Goal: Task Accomplishment & Management: Complete application form

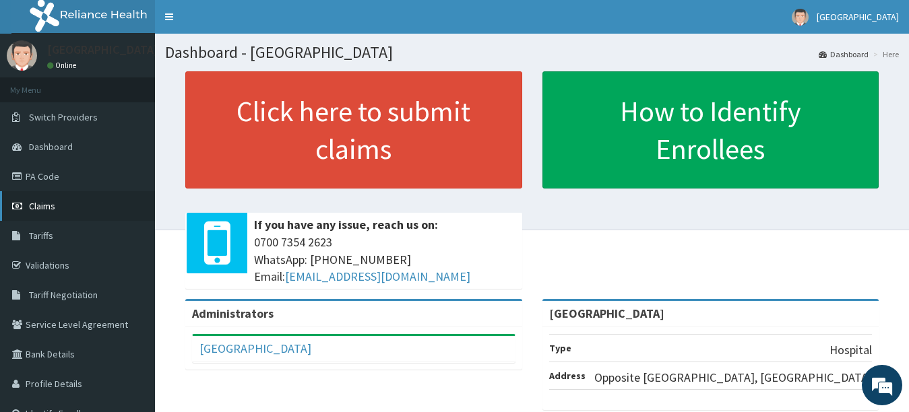
click at [60, 206] on link "Claims" at bounding box center [77, 206] width 155 height 30
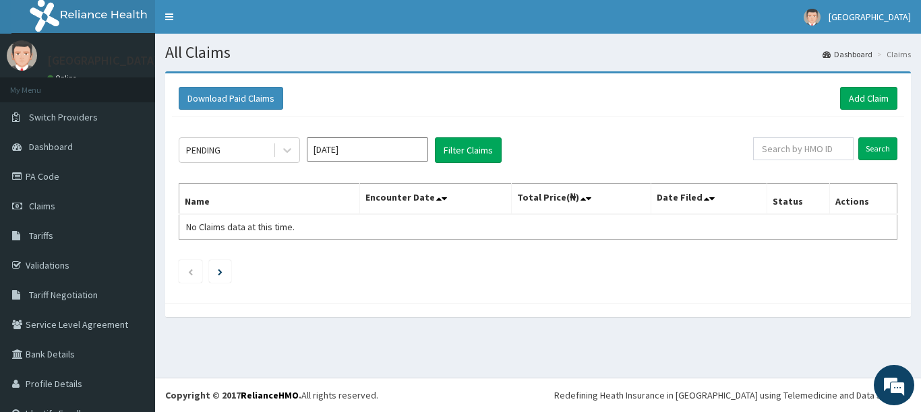
click at [300, 310] on div at bounding box center [537, 310] width 745 height 14
click at [859, 102] on link "Add Claim" at bounding box center [868, 98] width 57 height 23
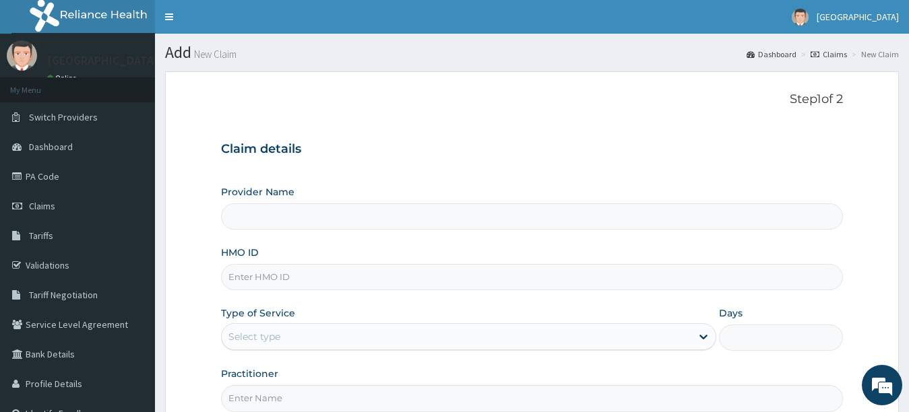
click at [450, 278] on input "HMO ID" at bounding box center [532, 277] width 623 height 26
type input "[GEOGRAPHIC_DATA]"
click at [468, 277] on input "HMO ID" at bounding box center [532, 277] width 623 height 26
type input "o"
type input "OLM/1005/A"
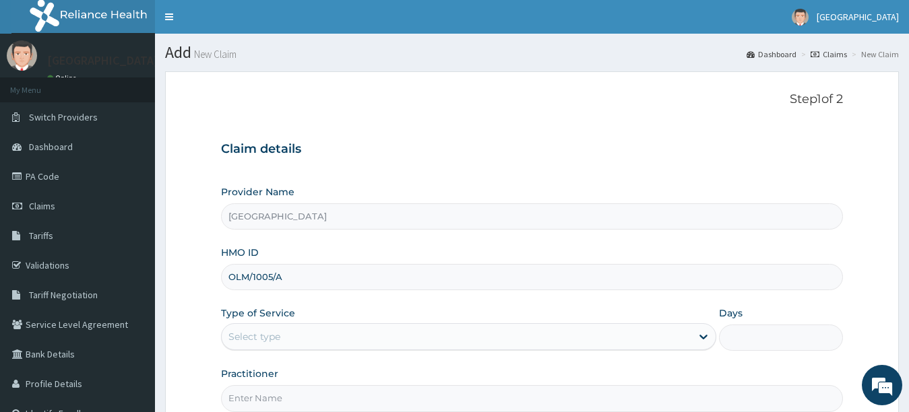
click at [469, 338] on div "Select type" at bounding box center [457, 337] width 470 height 22
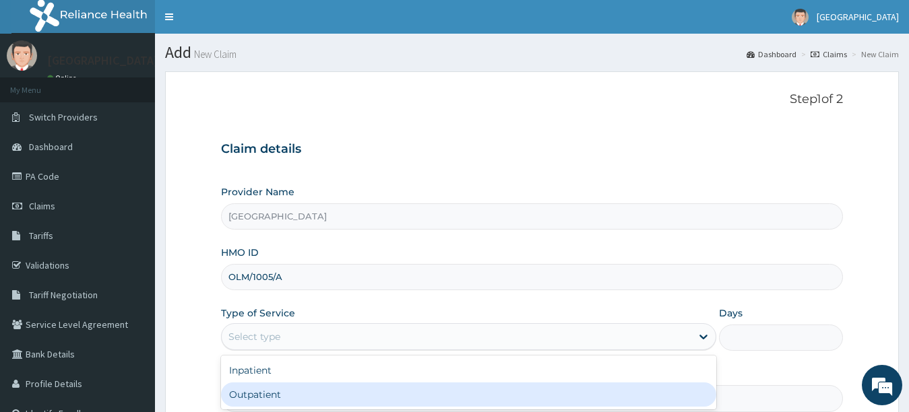
click at [474, 406] on div "Outpatient" at bounding box center [469, 395] width 496 height 24
type input "1"
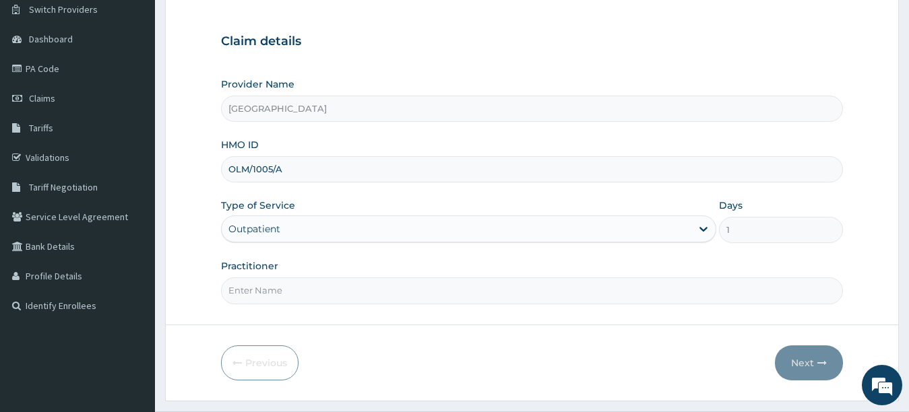
scroll to position [121, 0]
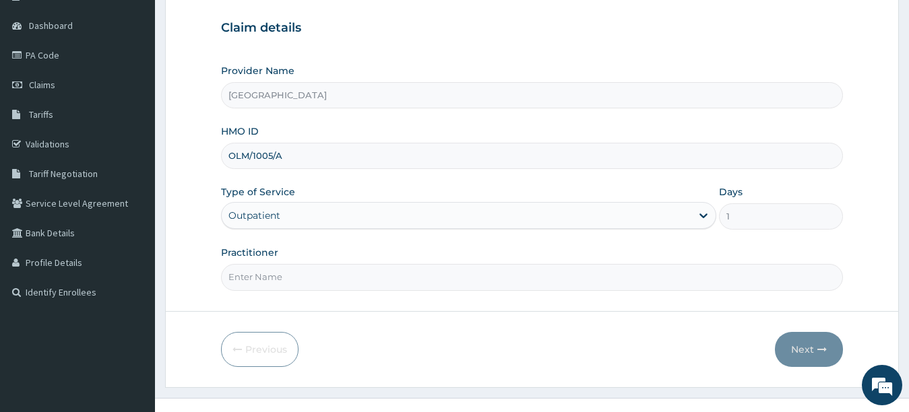
click at [788, 276] on input "Practitioner" at bounding box center [532, 277] width 623 height 26
type input "UTONDO"
click at [799, 348] on button "Next" at bounding box center [809, 349] width 68 height 35
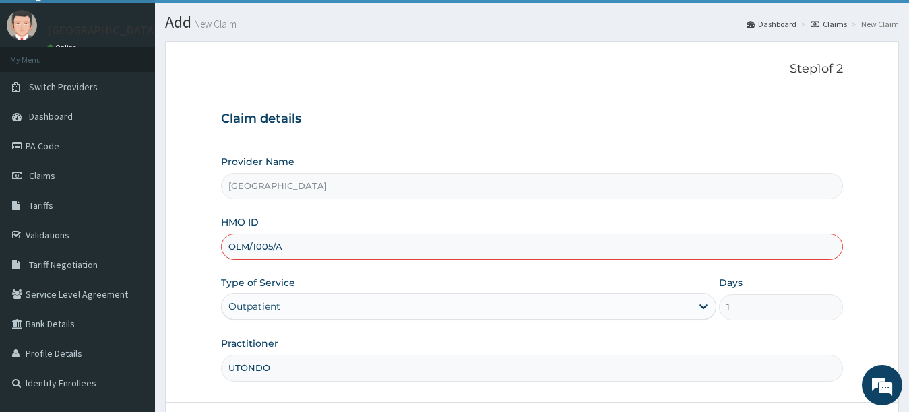
scroll to position [13, 0]
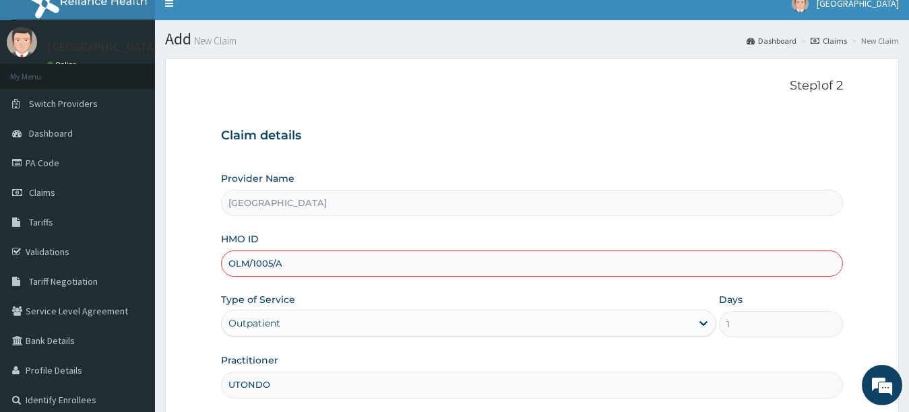
click at [267, 266] on input "OLM/1005/A" at bounding box center [532, 264] width 623 height 26
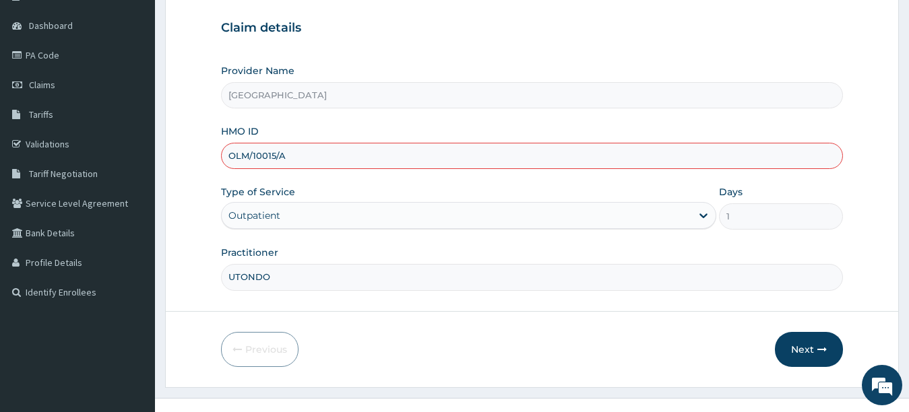
scroll to position [135, 0]
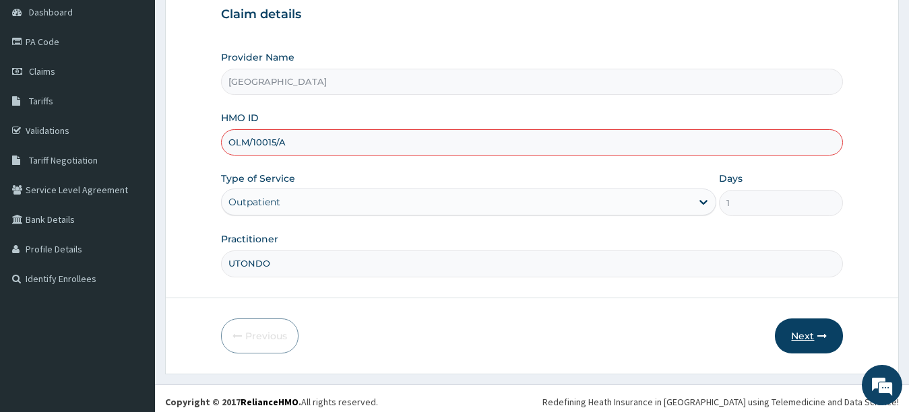
type input "OLM/10015/A"
click at [798, 330] on button "Next" at bounding box center [809, 336] width 68 height 35
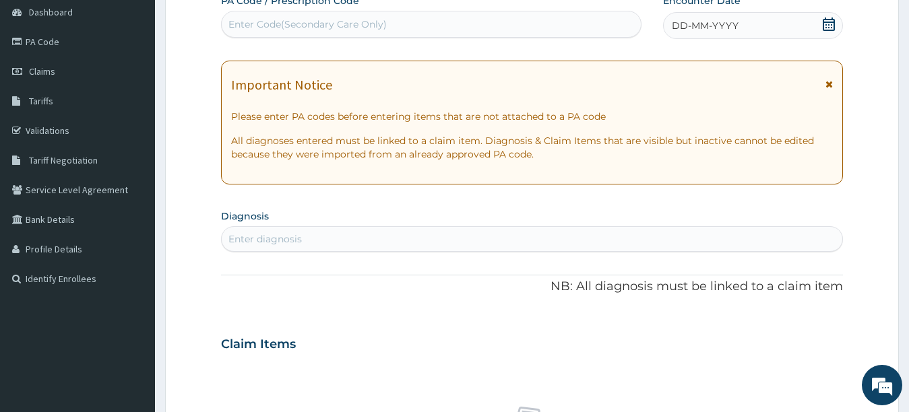
click at [708, 26] on span "DD-MM-YYYY" at bounding box center [705, 25] width 67 height 13
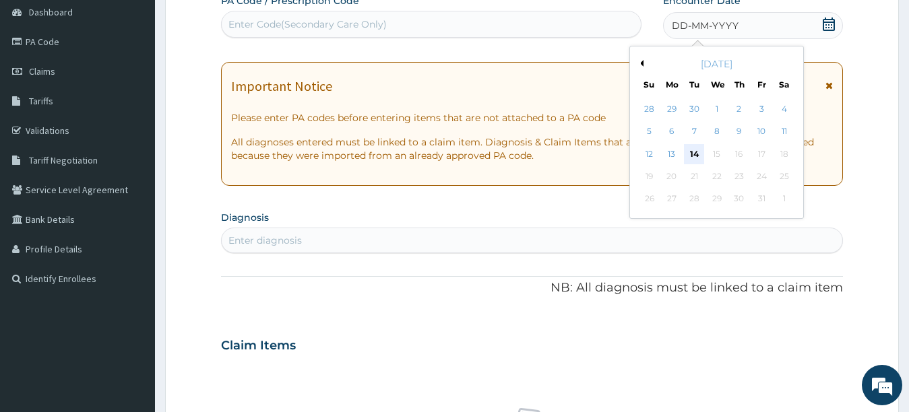
click at [692, 154] on div "14" at bounding box center [694, 154] width 20 height 20
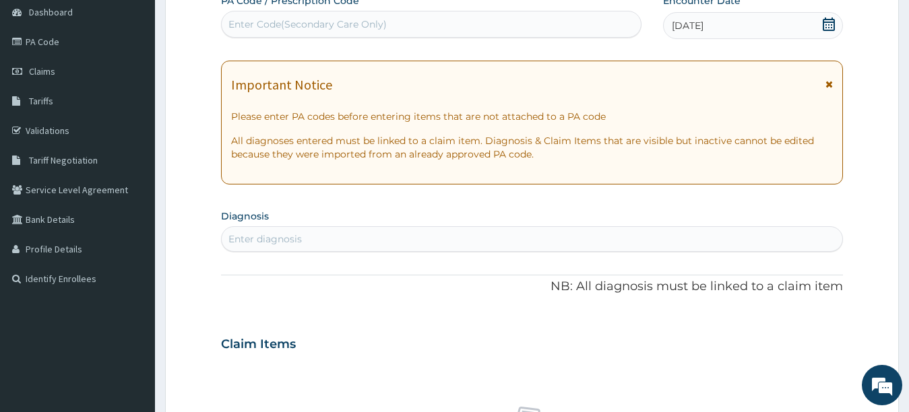
click at [712, 241] on div "Enter diagnosis" at bounding box center [532, 239] width 621 height 22
type input "PLASMODIUM"
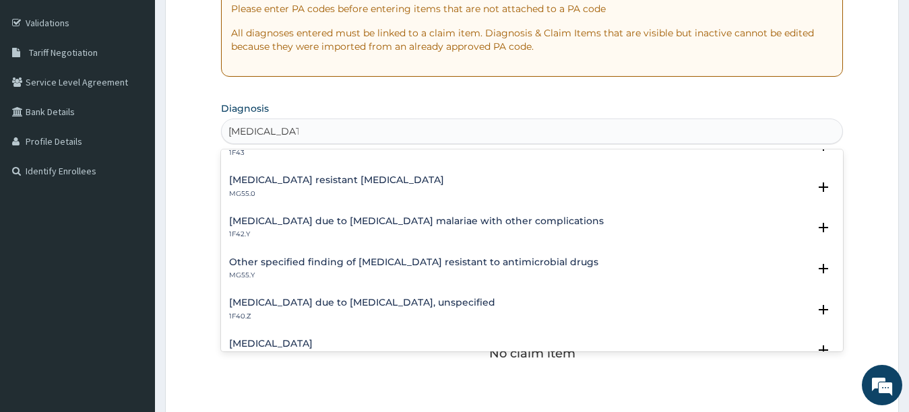
scroll to position [108, 0]
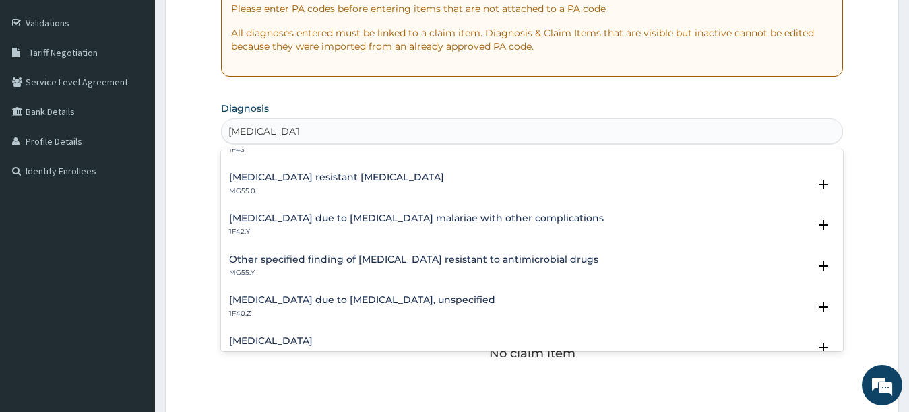
click at [414, 300] on h4 "Malaria due to Plasmodium falciparum, unspecified" at bounding box center [362, 300] width 266 height 10
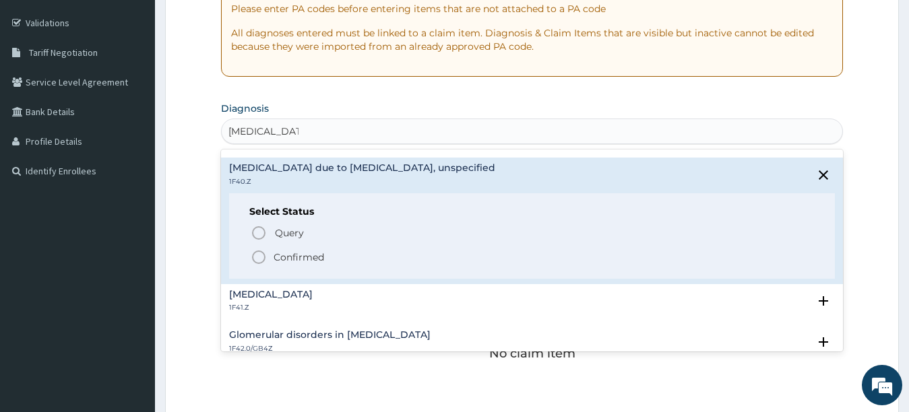
scroll to position [243, 0]
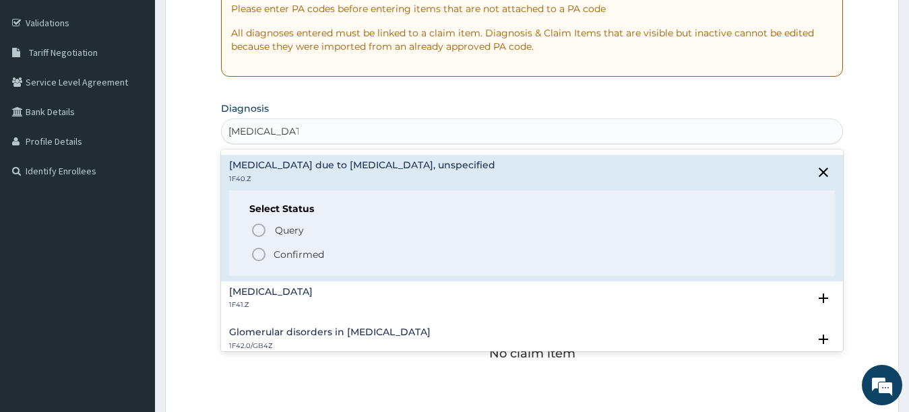
click at [260, 253] on icon "status option filled" at bounding box center [259, 255] width 16 height 16
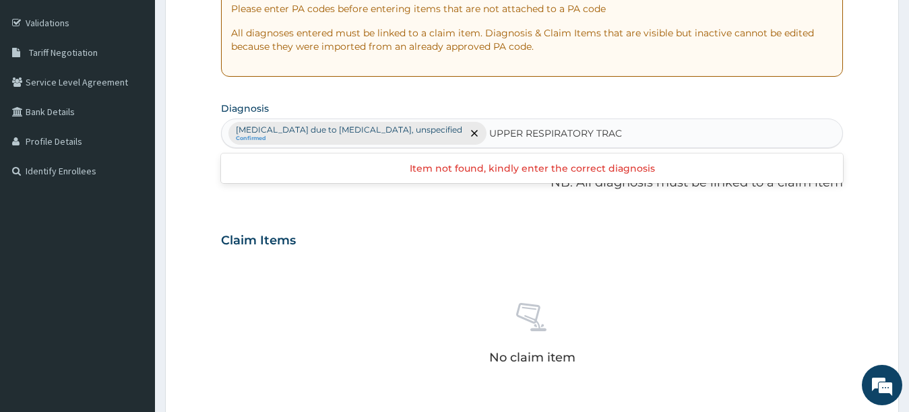
type input "UPPER RESPIRATORY TRACT"
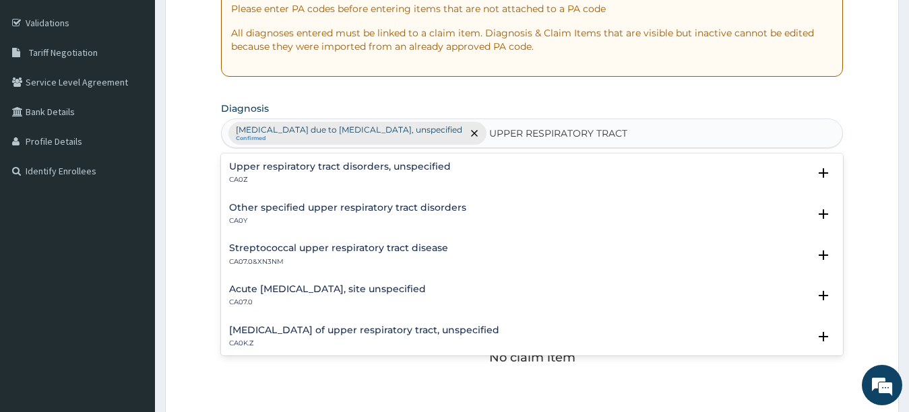
click at [367, 170] on h4 "Upper respiratory tract disorders, unspecified" at bounding box center [340, 167] width 222 height 10
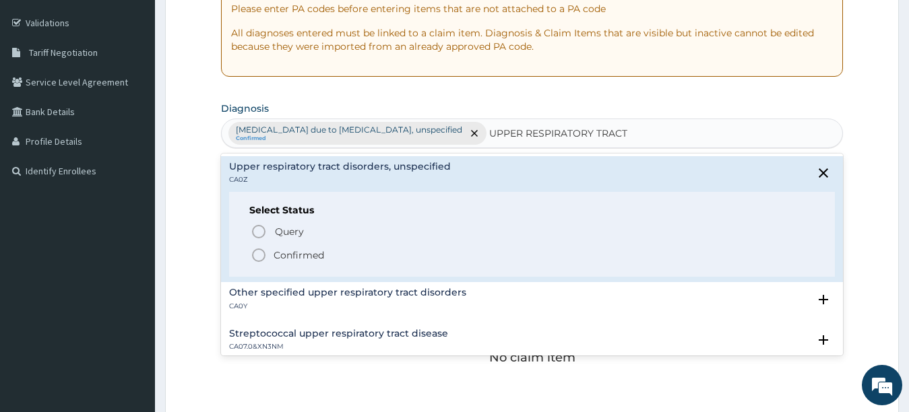
click at [257, 257] on icon "status option filled" at bounding box center [259, 255] width 16 height 16
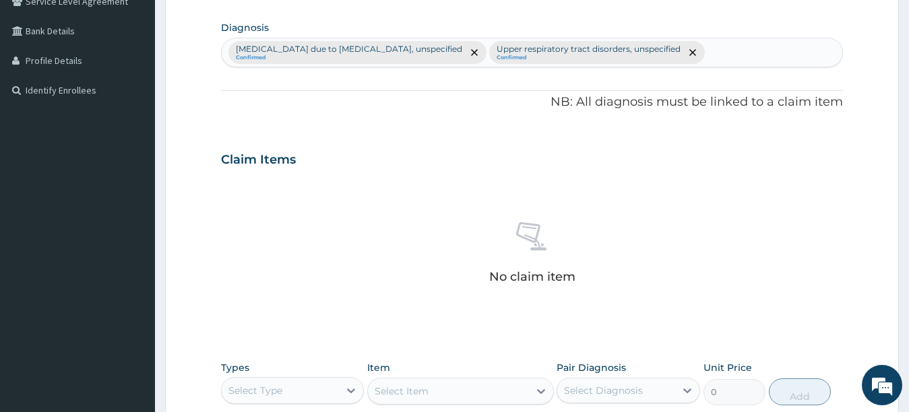
scroll to position [391, 0]
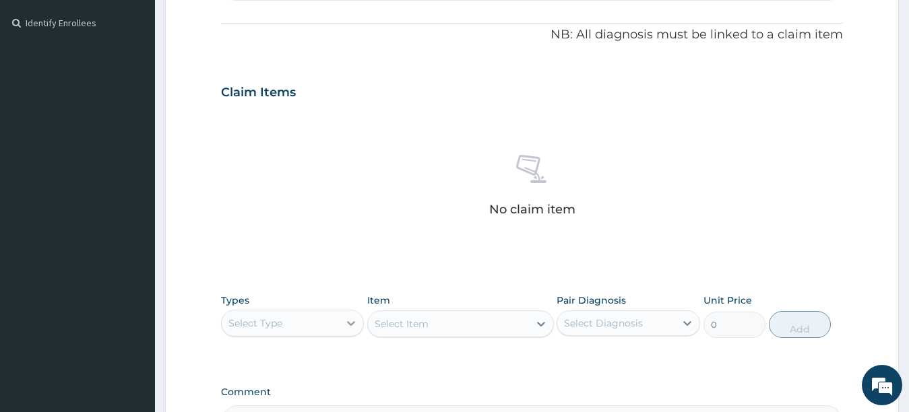
click at [353, 321] on icon at bounding box center [350, 323] width 13 height 13
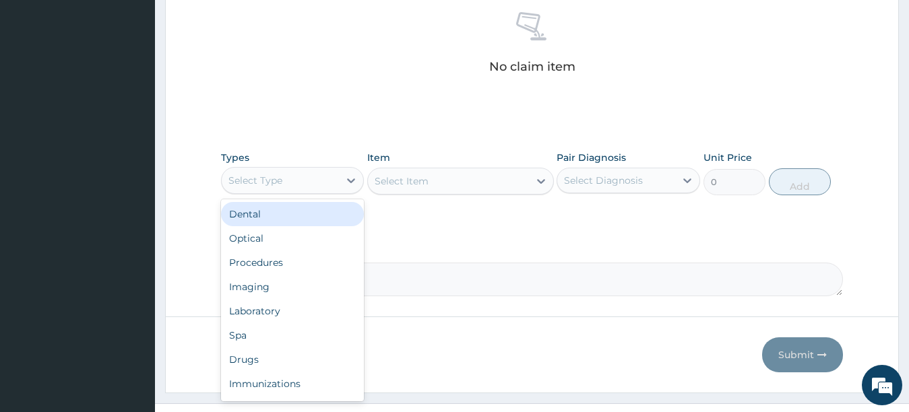
scroll to position [553, 0]
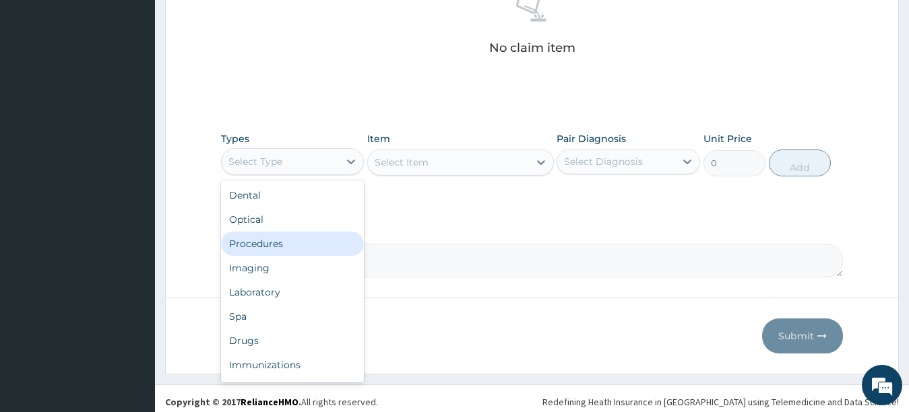
click at [264, 253] on div "Procedures" at bounding box center [293, 244] width 144 height 24
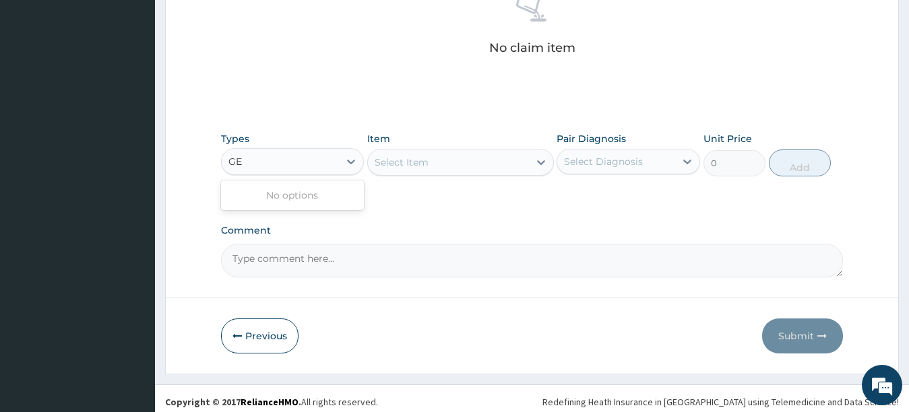
type input "G"
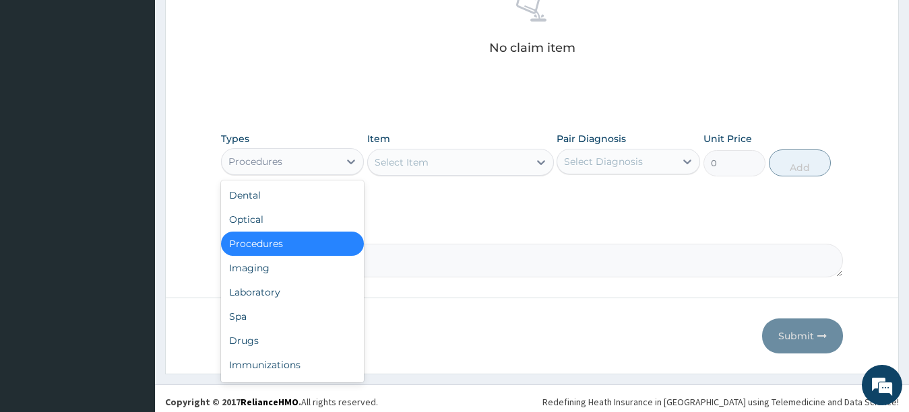
click at [332, 247] on div "Procedures" at bounding box center [293, 244] width 144 height 24
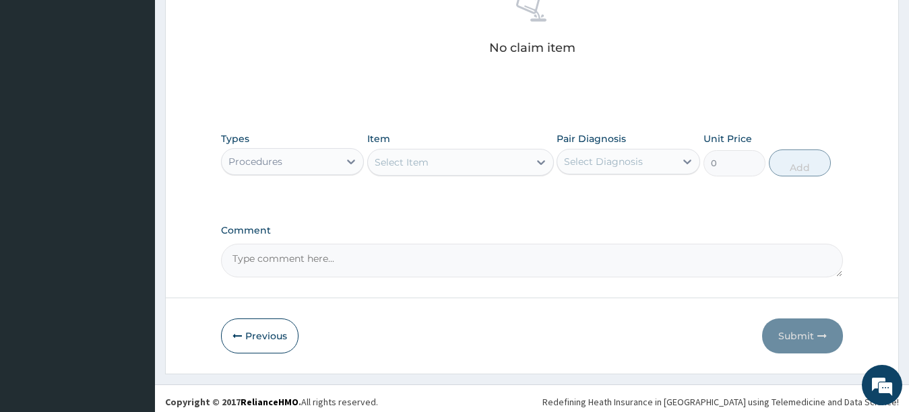
click at [435, 159] on div "Select Item" at bounding box center [448, 163] width 161 height 22
type input "GENERAL PRACTI"
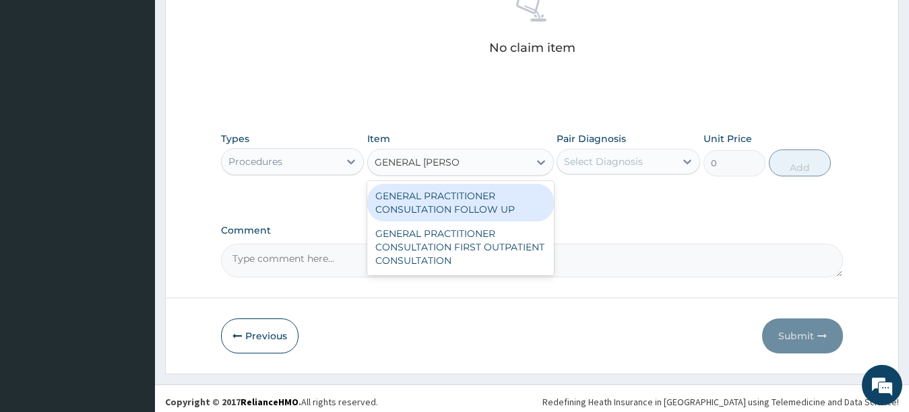
click at [423, 193] on div "GENERAL PRACTITIONER CONSULTATION FOLLOW UP" at bounding box center [460, 203] width 187 height 38
type input "2200"
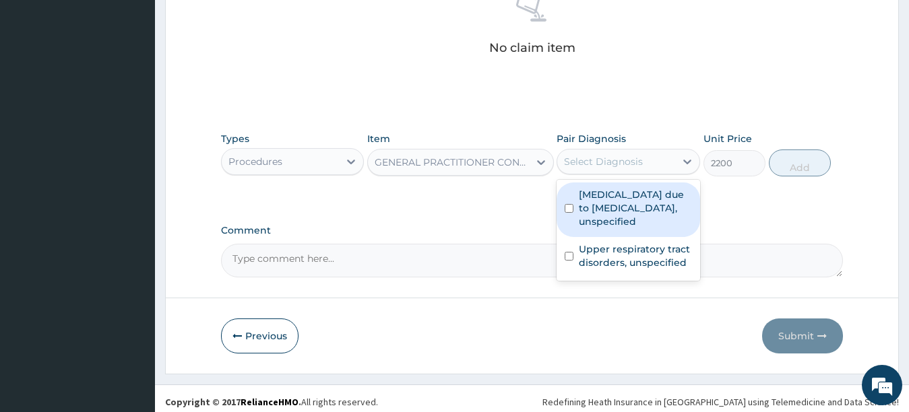
click at [617, 168] on div "Select Diagnosis" at bounding box center [603, 161] width 79 height 13
click at [590, 215] on label "Malaria due to Plasmodium falciparum, unspecified" at bounding box center [635, 208] width 113 height 40
checkbox input "true"
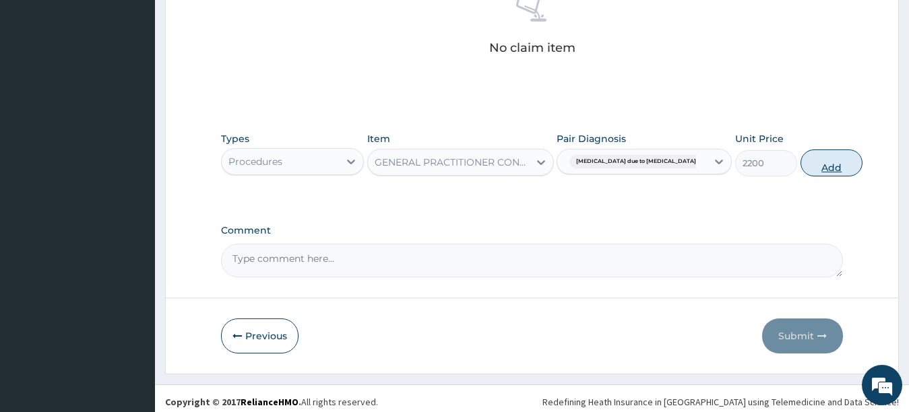
click at [801, 167] on button "Add" at bounding box center [832, 163] width 62 height 27
type input "0"
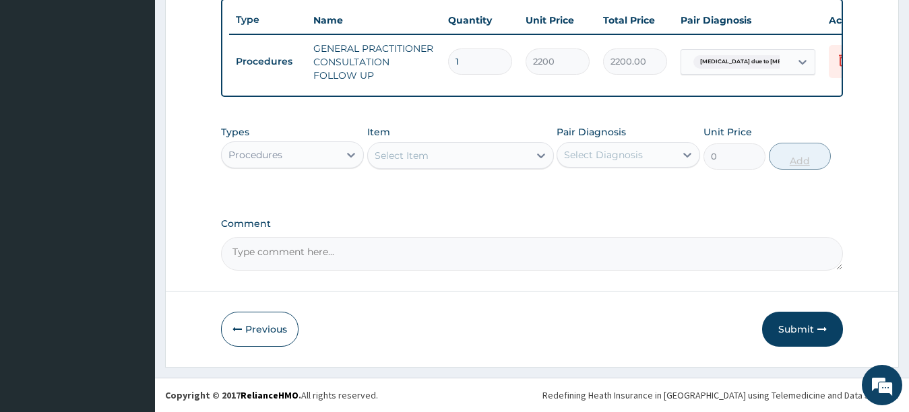
scroll to position [514, 0]
click at [328, 150] on div "Procedures" at bounding box center [281, 155] width 118 height 22
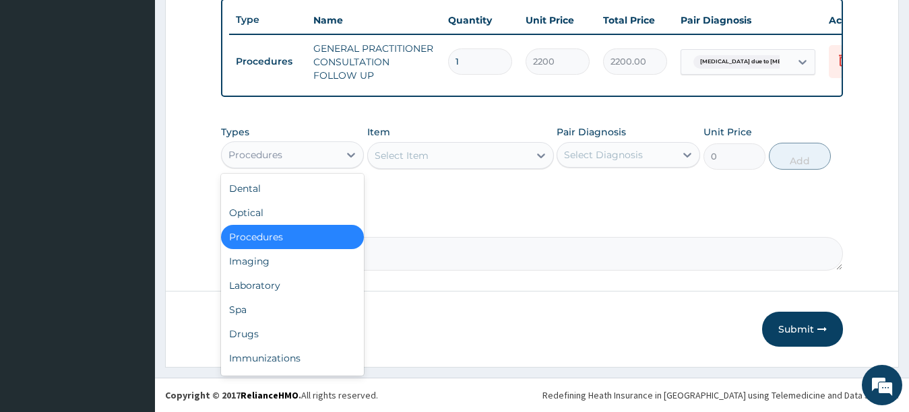
click at [328, 150] on div "Procedures" at bounding box center [281, 155] width 118 height 22
click at [272, 290] on div "Laboratory" at bounding box center [293, 286] width 144 height 24
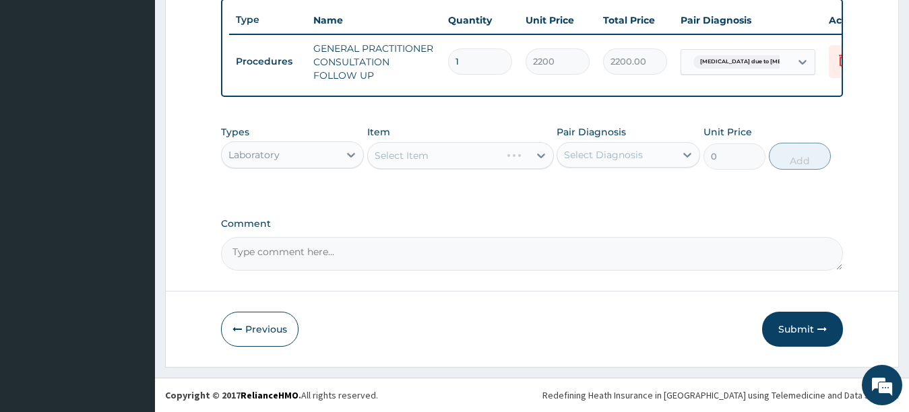
click at [437, 162] on div "Select Item" at bounding box center [460, 155] width 187 height 27
click at [430, 159] on div "Select Item" at bounding box center [460, 155] width 187 height 27
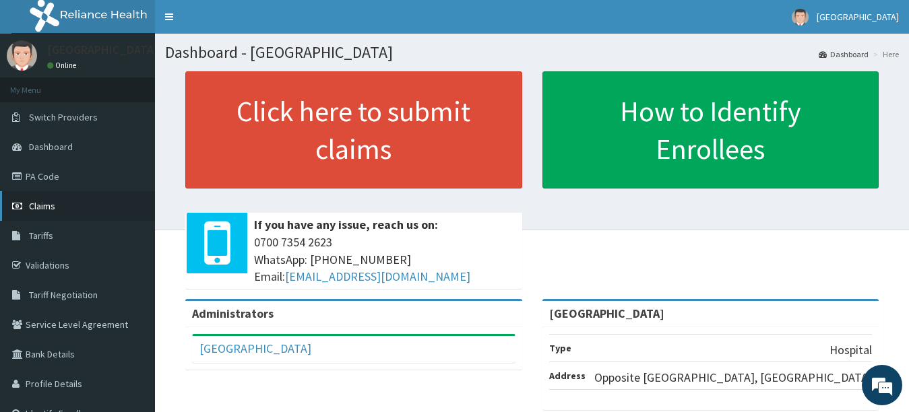
click at [62, 204] on link "Claims" at bounding box center [77, 206] width 155 height 30
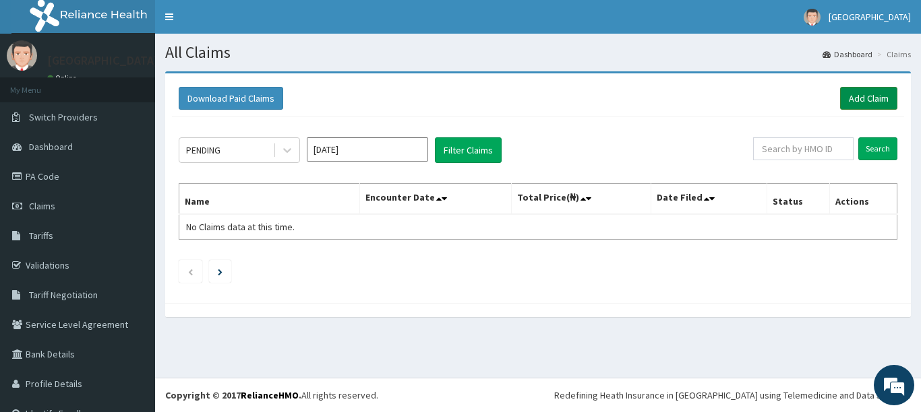
click at [866, 106] on link "Add Claim" at bounding box center [868, 98] width 57 height 23
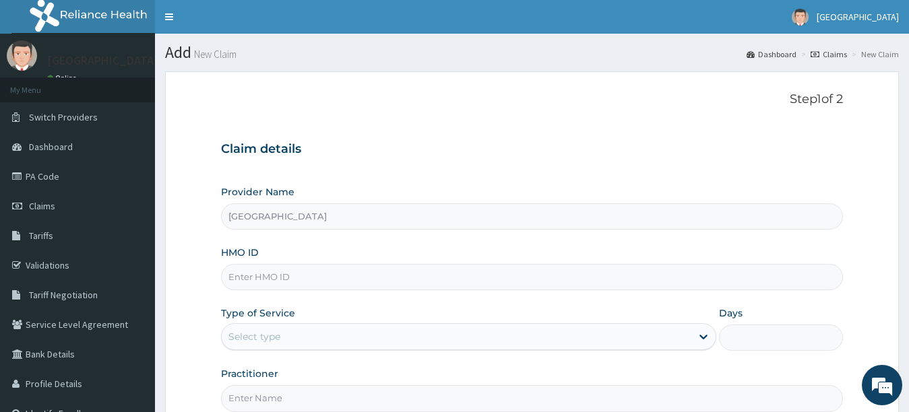
click at [722, 283] on input "HMO ID" at bounding box center [532, 277] width 623 height 26
type input "OLM/10015/A"
click at [660, 333] on div "Select type" at bounding box center [457, 337] width 470 height 22
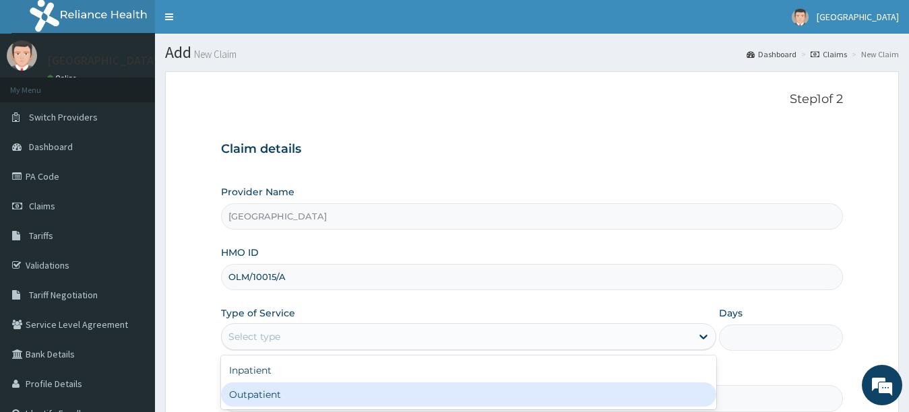
click at [626, 396] on div "Outpatient" at bounding box center [469, 395] width 496 height 24
type input "1"
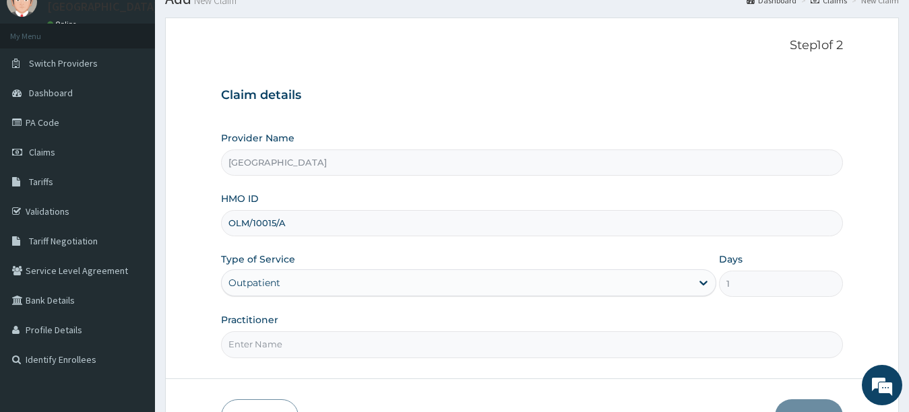
scroll to position [121, 0]
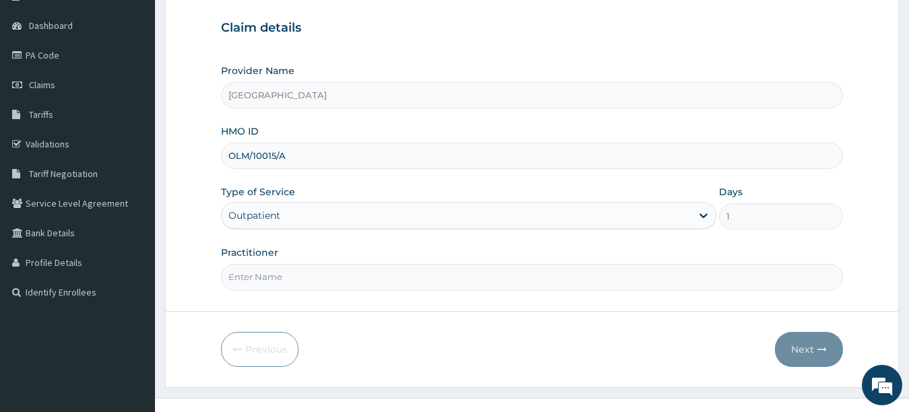
click at [695, 276] on input "Practitioner" at bounding box center [532, 277] width 623 height 26
type input "UTONDO"
click at [799, 347] on button "Next" at bounding box center [809, 349] width 68 height 35
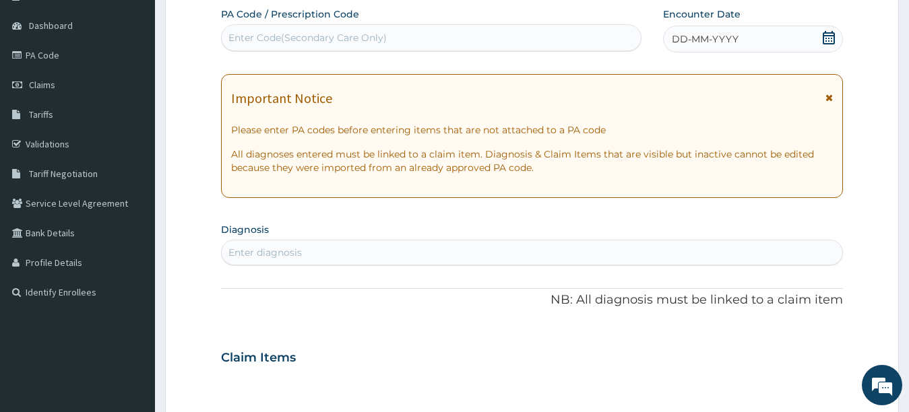
click at [694, 50] on div "DD-MM-YYYY" at bounding box center [753, 39] width 181 height 27
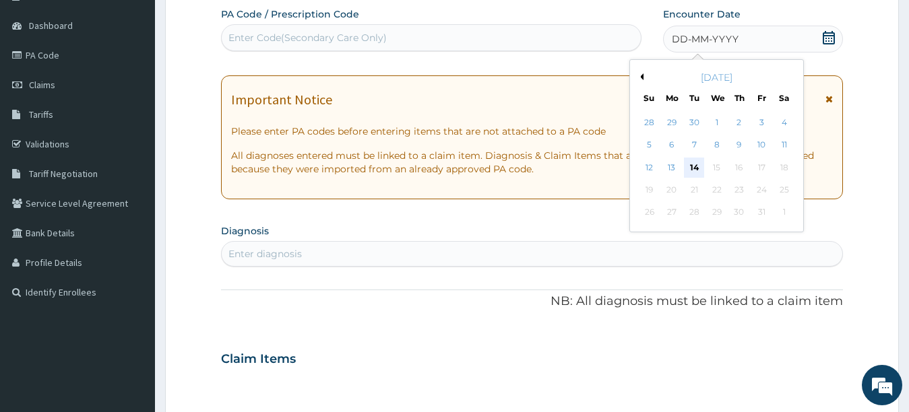
click at [695, 159] on div "14" at bounding box center [694, 168] width 20 height 20
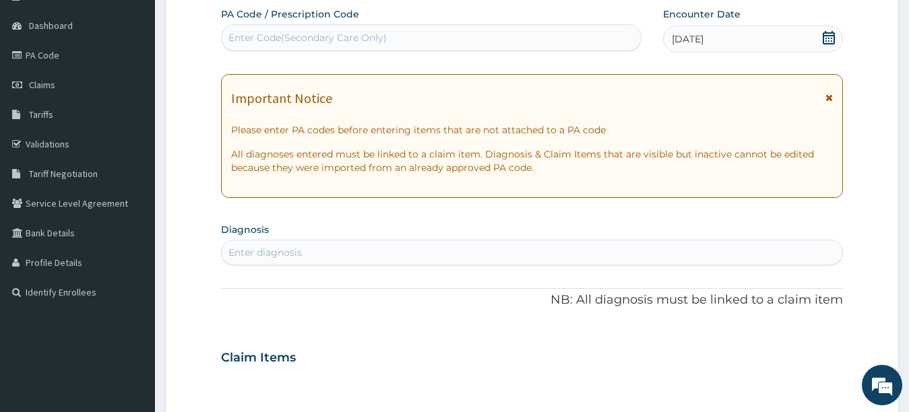
click at [708, 253] on div "Enter diagnosis" at bounding box center [532, 253] width 621 height 22
type input "PLASMODIUM"
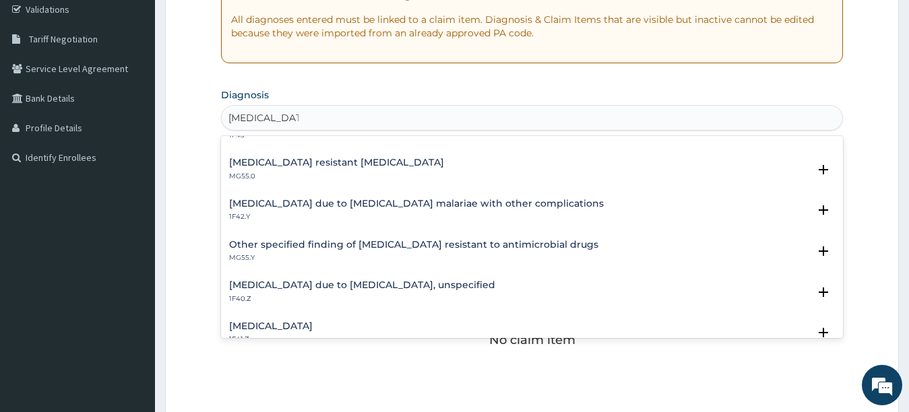
scroll to position [135, 0]
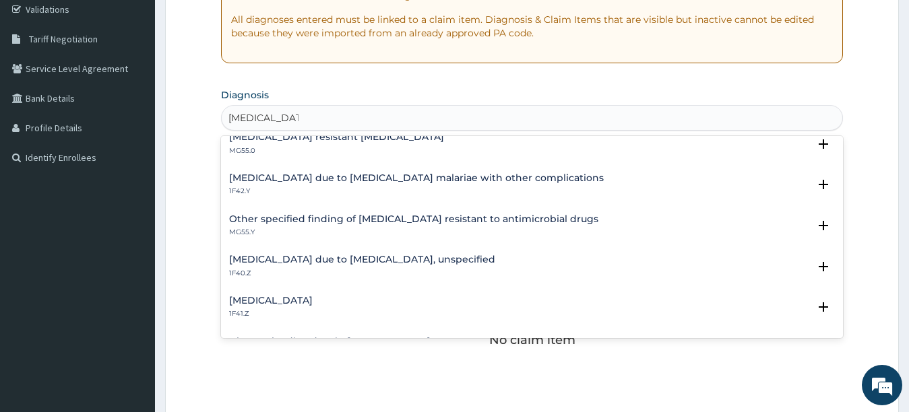
click at [365, 255] on h4 "Malaria due to Plasmodium falciparum, unspecified" at bounding box center [362, 260] width 266 height 10
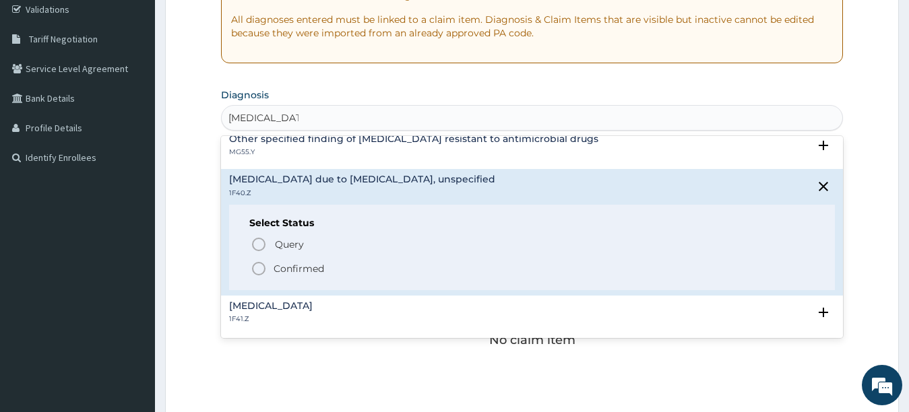
scroll to position [216, 0]
click at [257, 267] on icon "status option filled" at bounding box center [259, 268] width 16 height 16
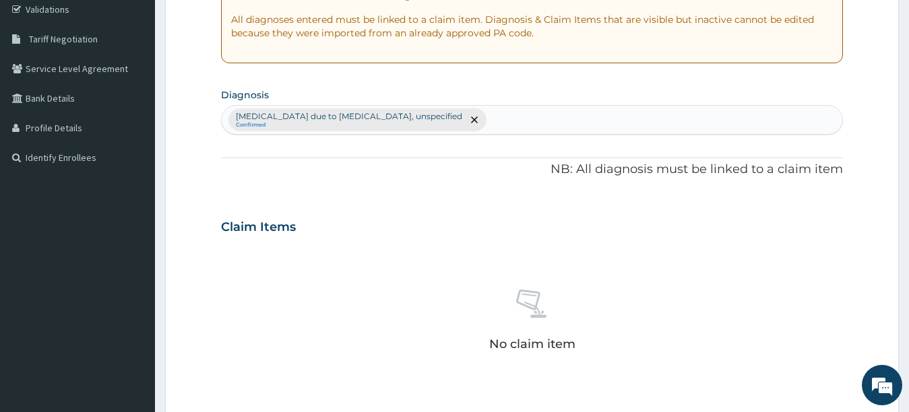
click at [549, 117] on div "Malaria due to Plasmodium falciparum, unspecified Confirmed" at bounding box center [532, 120] width 621 height 28
type input "UPPER RESPIRATORY"
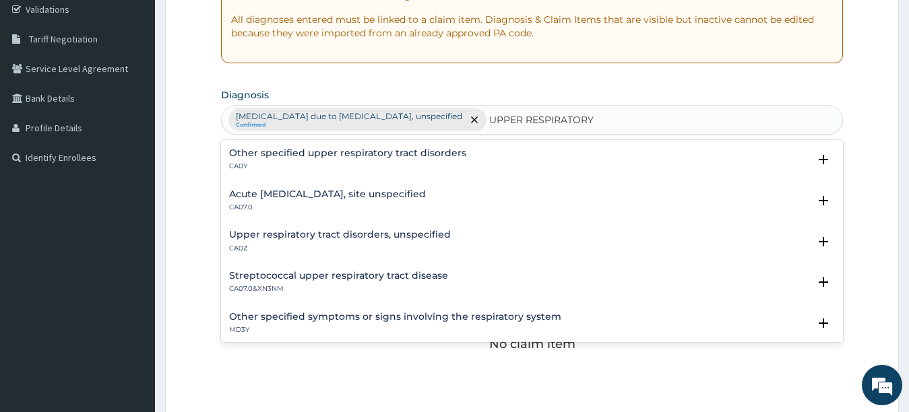
click at [337, 197] on h4 "Acute upper respiratory infection, site unspecified" at bounding box center [327, 194] width 197 height 10
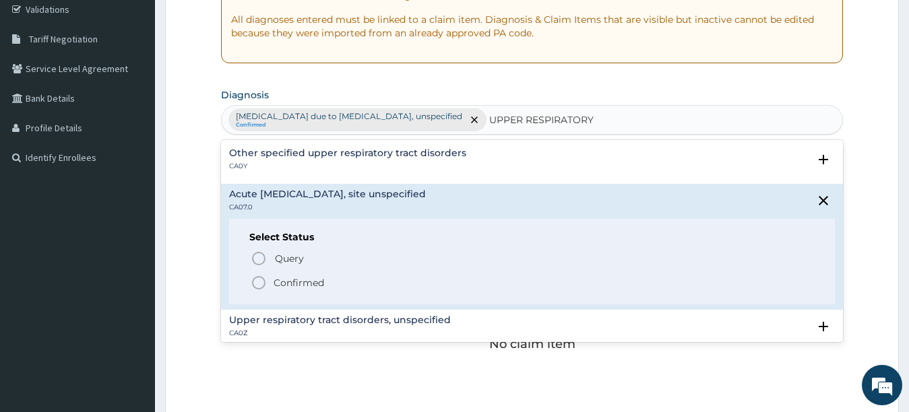
click at [260, 284] on icon "status option filled" at bounding box center [259, 283] width 16 height 16
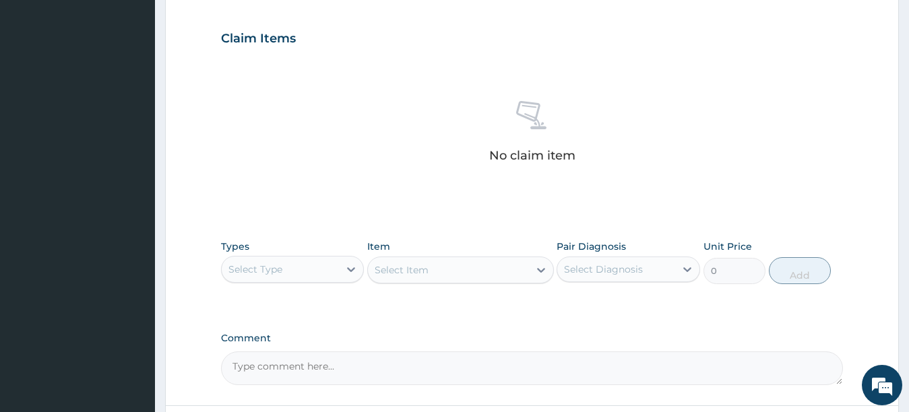
scroll to position [499, 0]
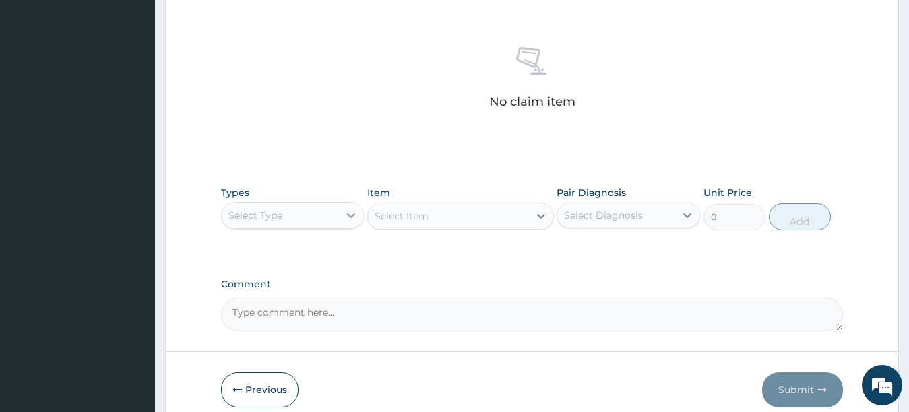
click at [341, 212] on div at bounding box center [351, 216] width 24 height 24
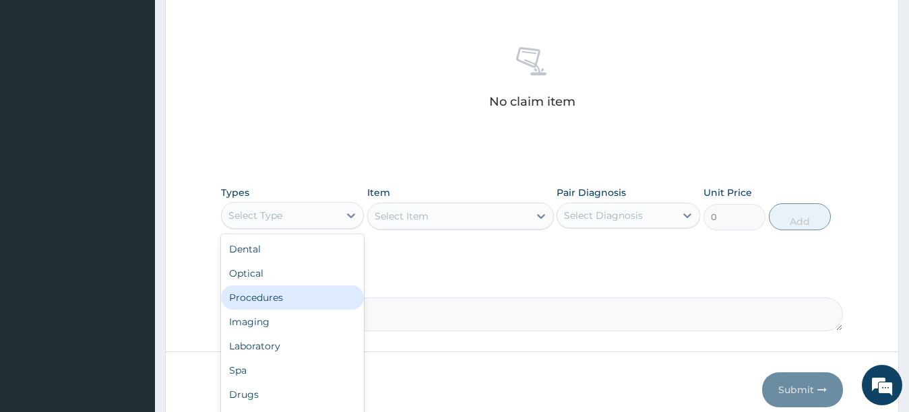
click at [279, 300] on div "Procedures" at bounding box center [293, 298] width 144 height 24
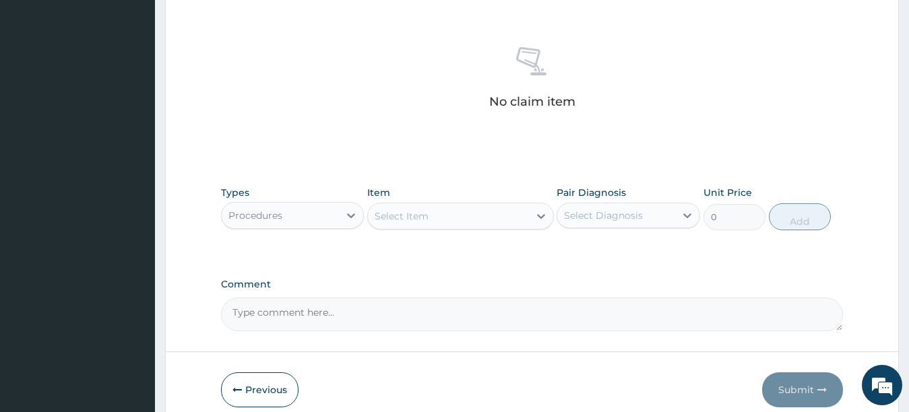
click at [442, 210] on div "Select Item" at bounding box center [448, 217] width 161 height 22
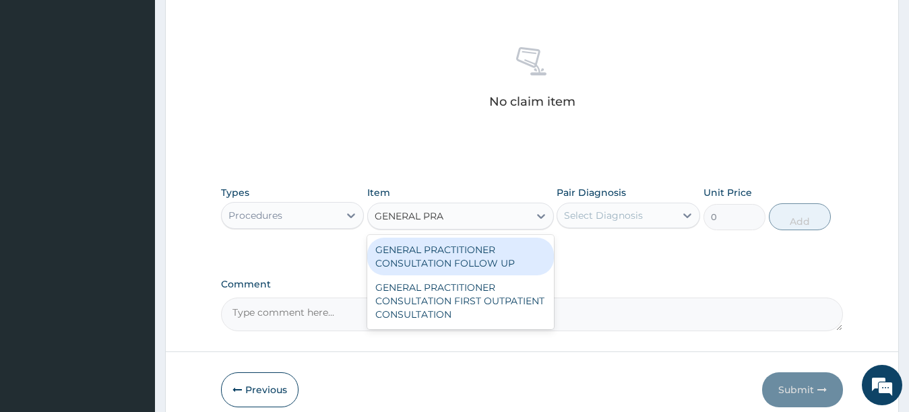
type input "GENERAL PRAC"
click at [446, 250] on div "GENERAL PRACTITIONER CONSULTATION FOLLOW UP" at bounding box center [460, 257] width 187 height 38
type input "2200"
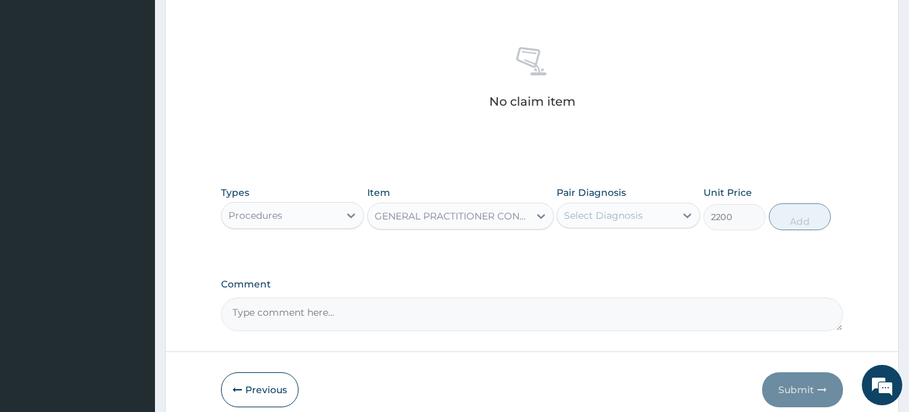
click at [616, 217] on div "Select Diagnosis" at bounding box center [603, 215] width 79 height 13
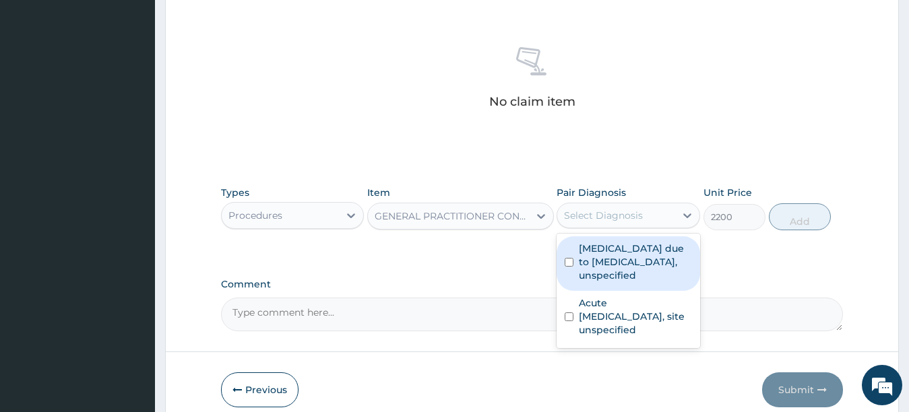
click at [599, 270] on label "Malaria due to Plasmodium falciparum, unspecified" at bounding box center [635, 262] width 113 height 40
checkbox input "true"
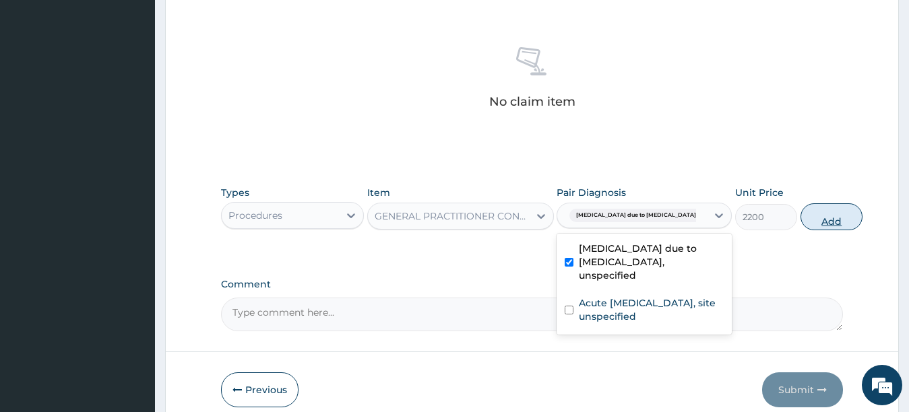
click at [808, 220] on button "Add" at bounding box center [832, 217] width 62 height 27
type input "0"
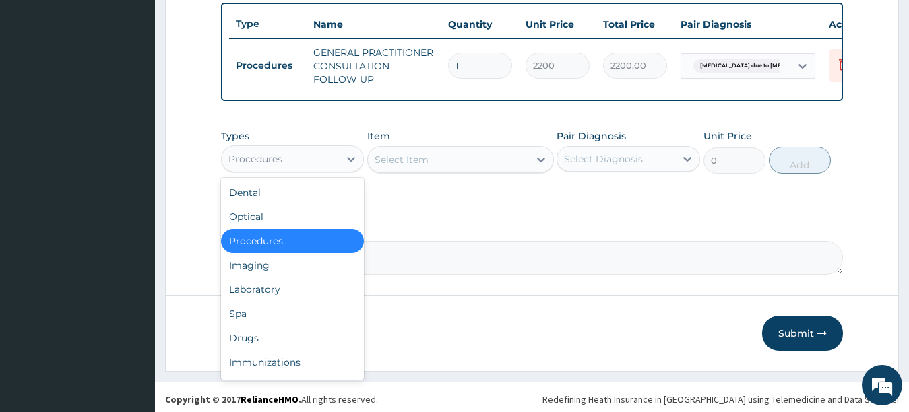
click at [313, 170] on div "Procedures" at bounding box center [281, 159] width 118 height 22
click at [265, 292] on div "Laboratory" at bounding box center [293, 290] width 144 height 24
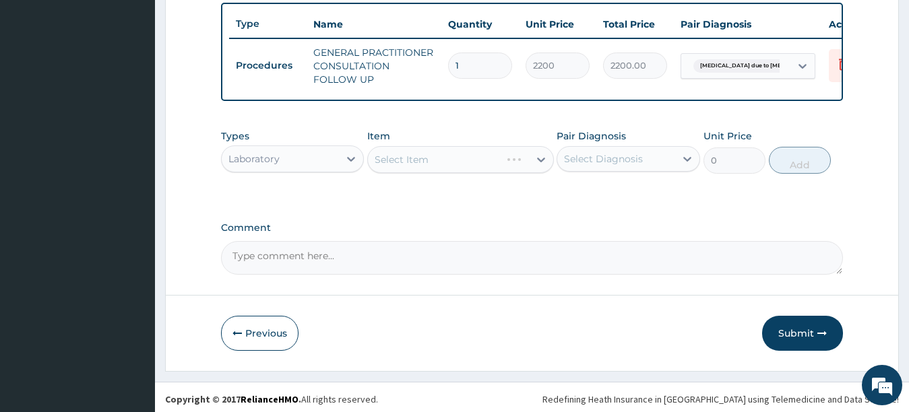
click at [427, 168] on div "Select Item" at bounding box center [460, 159] width 187 height 27
click at [427, 166] on div "Select Item" at bounding box center [402, 159] width 54 height 13
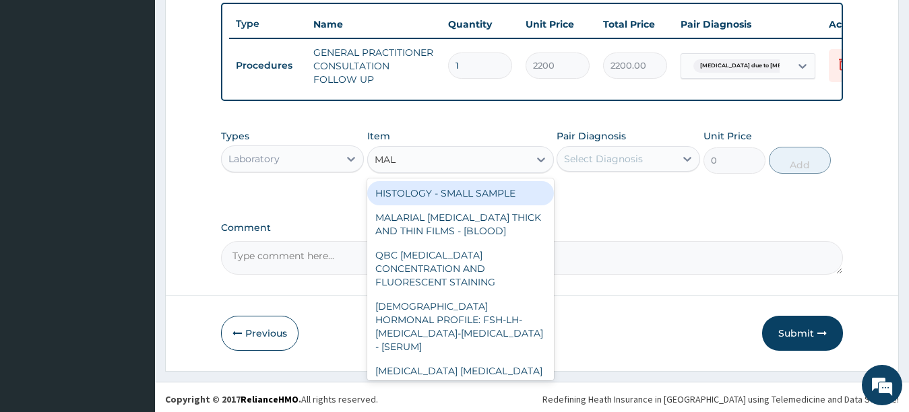
type input "MALA"
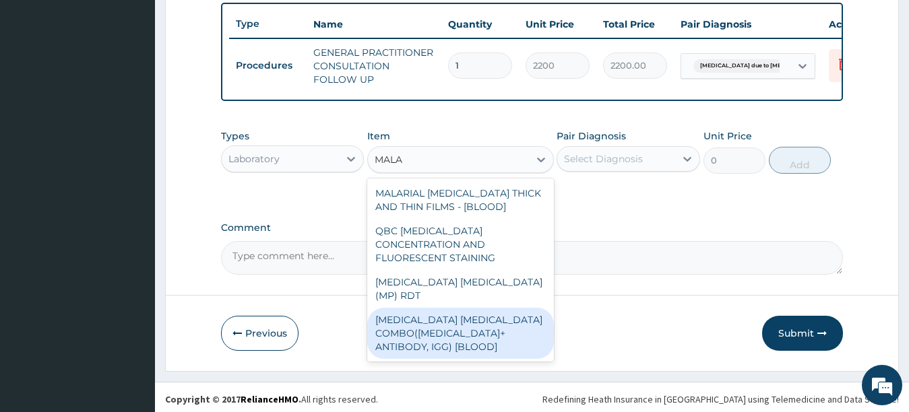
click at [444, 318] on div "MALARIA PARASITE COMBO(BLOOD FILM+ ANTIBODY, IGG) [BLOOD]" at bounding box center [460, 333] width 187 height 51
type input "2400"
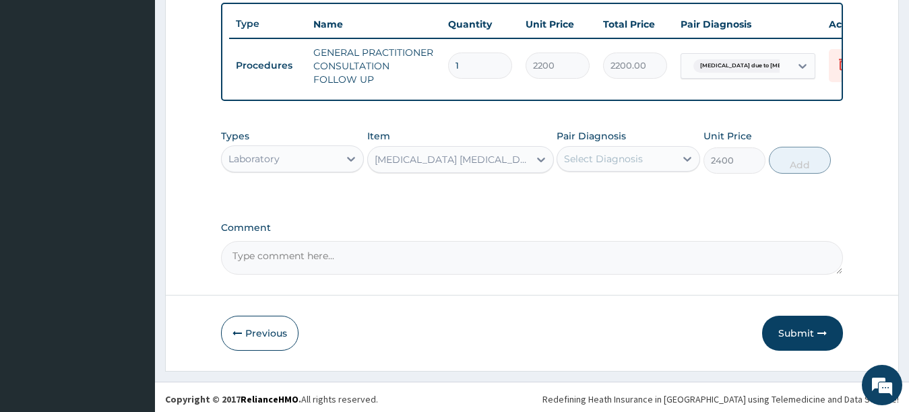
click at [607, 166] on div "Select Diagnosis" at bounding box center [603, 158] width 79 height 13
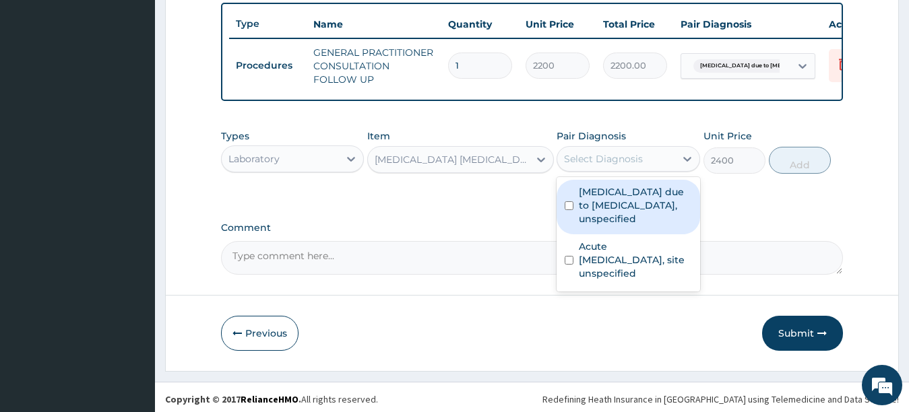
click at [608, 216] on label "Malaria due to Plasmodium falciparum, unspecified" at bounding box center [635, 205] width 113 height 40
checkbox input "true"
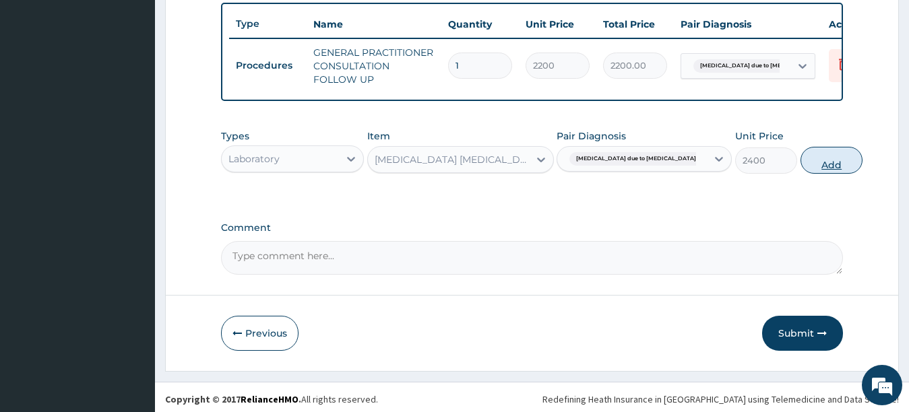
click at [801, 173] on button "Add" at bounding box center [832, 160] width 62 height 27
type input "0"
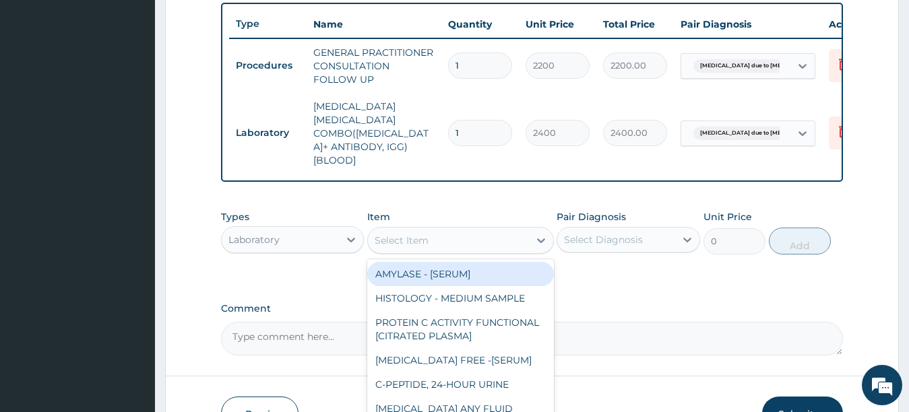
click at [487, 238] on div "Select Item" at bounding box center [448, 241] width 161 height 22
type input "FBC"
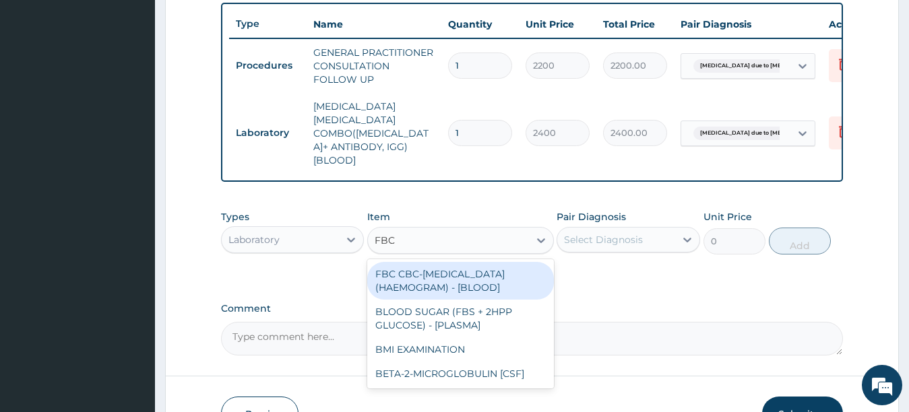
click at [490, 273] on div "FBC CBC-COMPLETE BLOOD COUNT (HAEMOGRAM) - [BLOOD]" at bounding box center [460, 281] width 187 height 38
type input "3600"
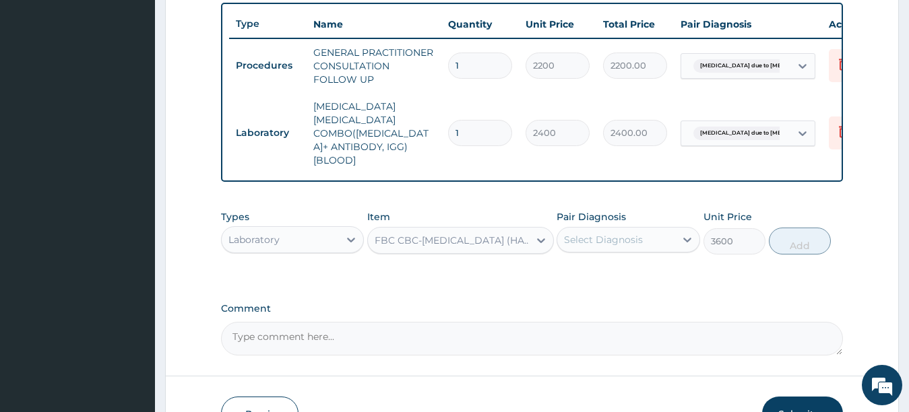
click at [645, 245] on div "Select Diagnosis" at bounding box center [616, 240] width 118 height 22
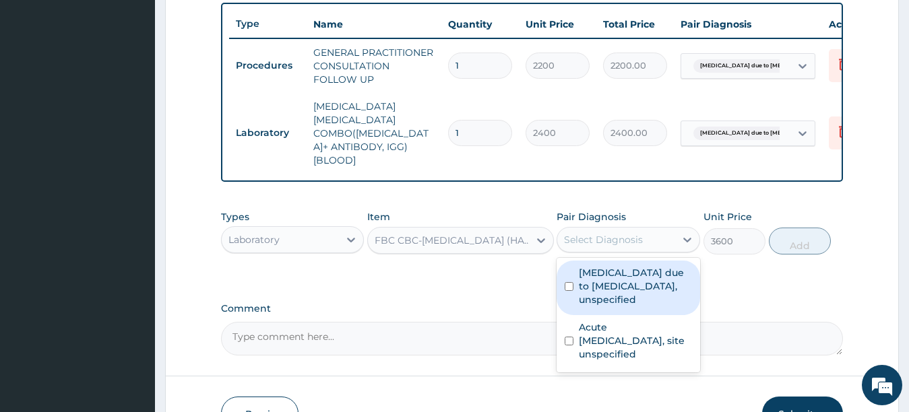
click at [600, 295] on label "Malaria due to Plasmodium falciparum, unspecified" at bounding box center [635, 286] width 113 height 40
checkbox input "true"
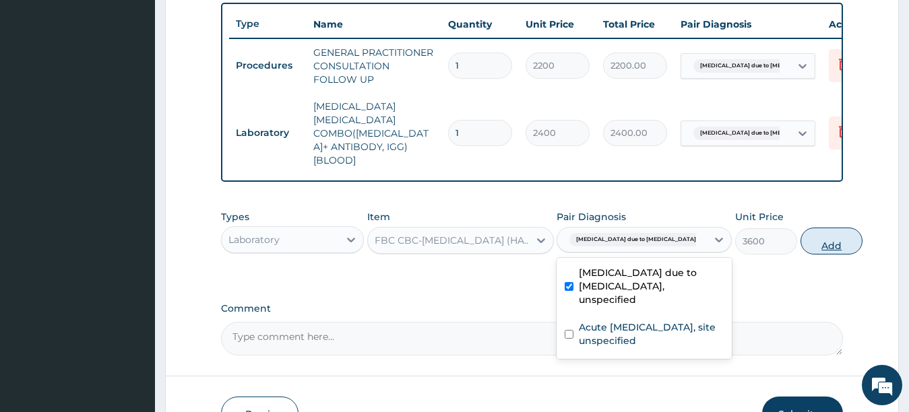
click at [801, 247] on button "Add" at bounding box center [832, 241] width 62 height 27
type input "0"
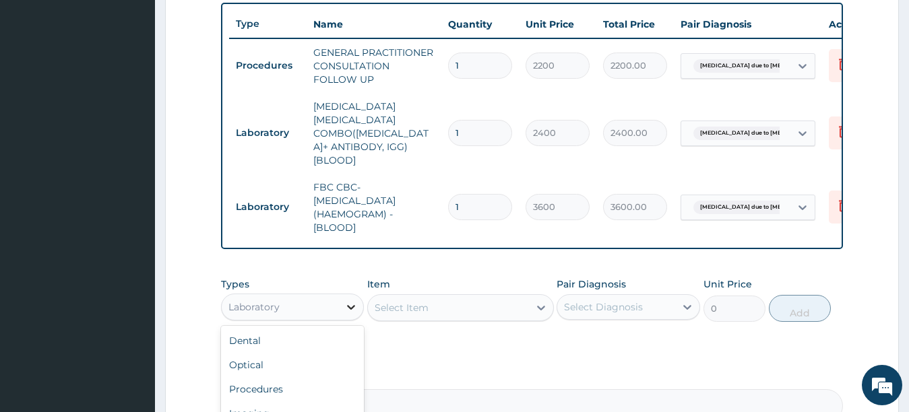
click at [349, 303] on icon at bounding box center [350, 307] width 13 height 13
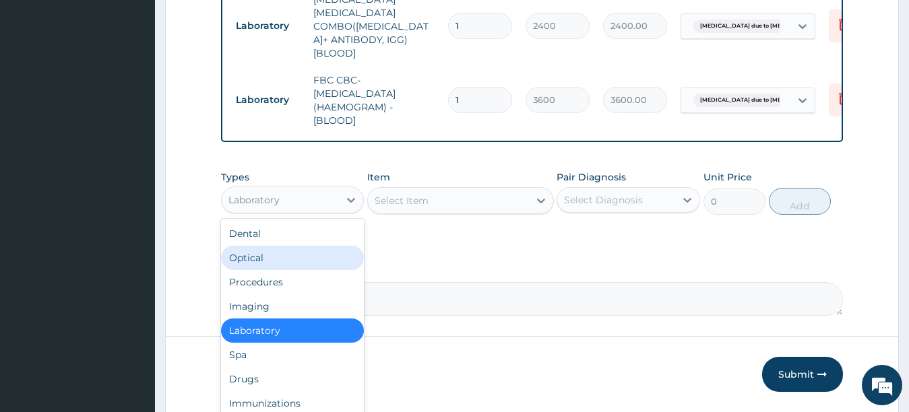
scroll to position [607, 0]
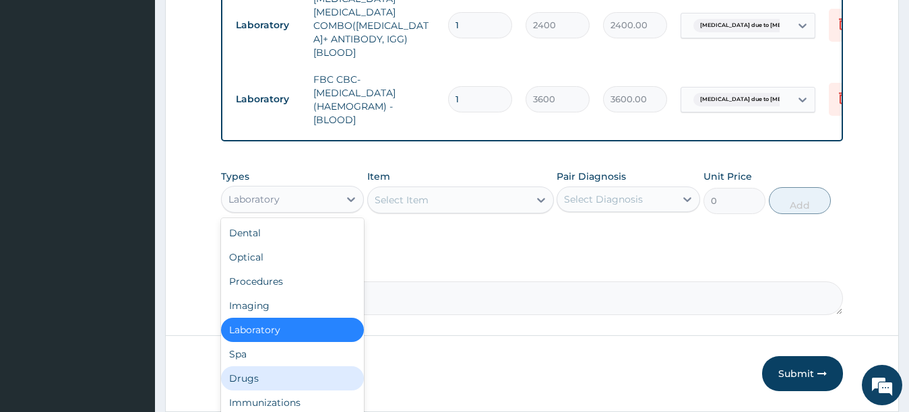
click at [285, 373] on div "Drugs" at bounding box center [293, 379] width 144 height 24
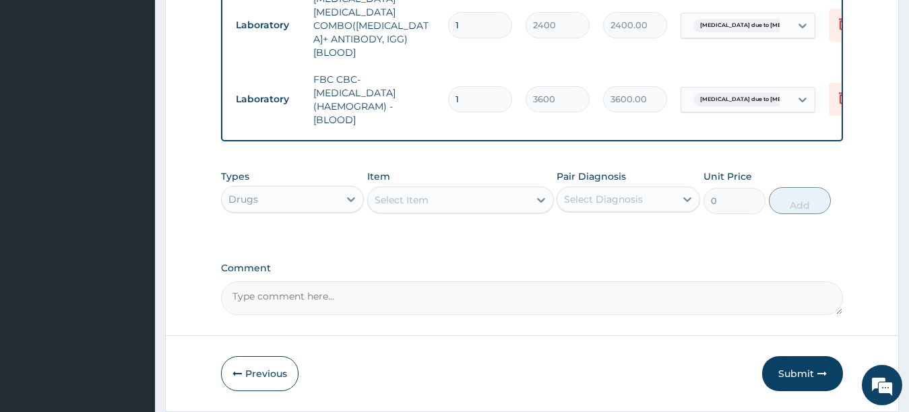
click at [449, 195] on div "Select Item" at bounding box center [448, 200] width 161 height 22
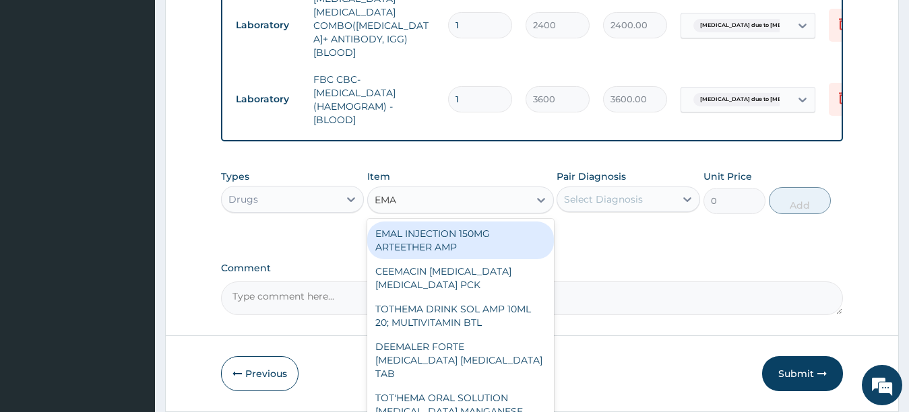
type input "EMAL"
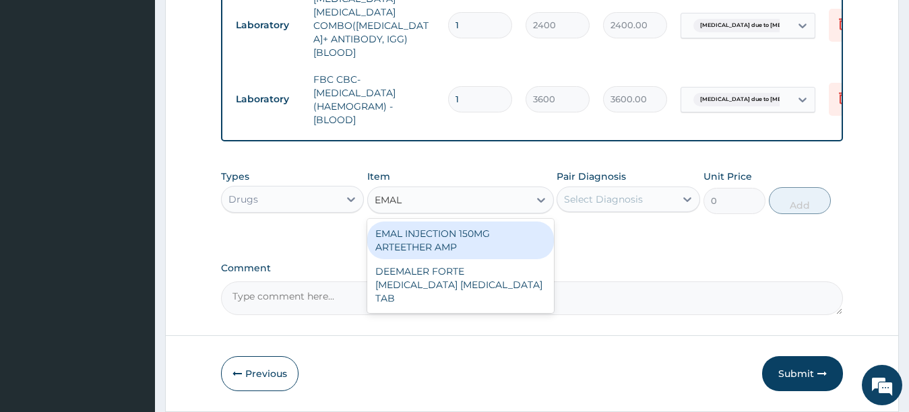
click at [454, 233] on div "EMAL INJECTION 150MG ARTEETHER AMP" at bounding box center [460, 241] width 187 height 38
type input "4259.25"
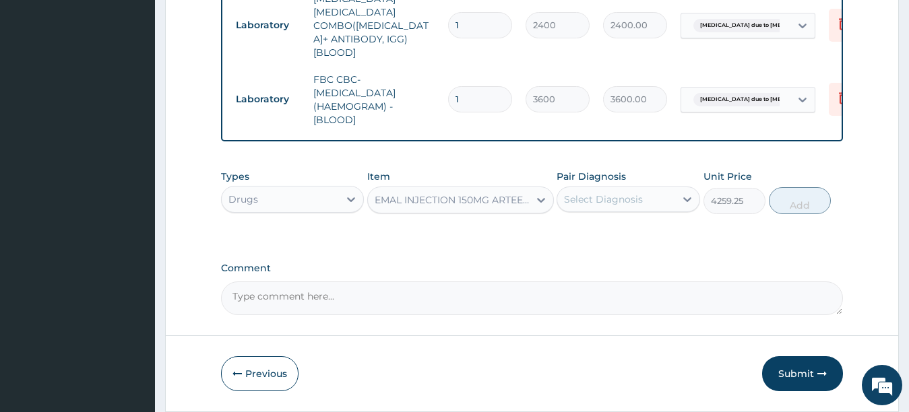
click at [608, 193] on div "Select Diagnosis" at bounding box center [603, 199] width 79 height 13
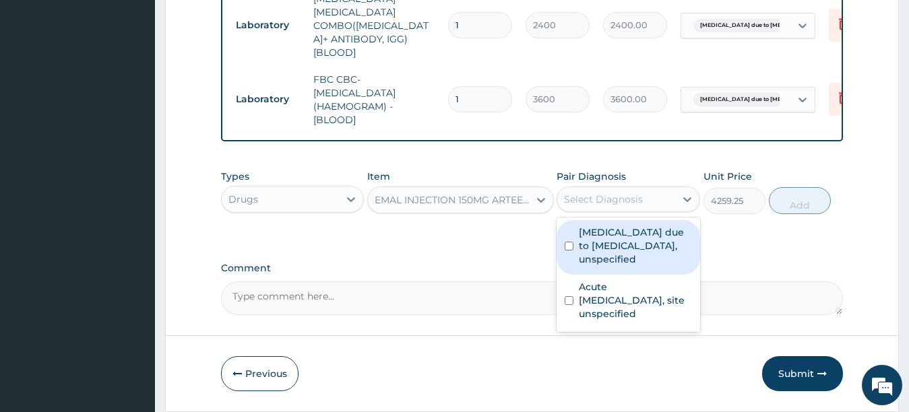
click at [597, 233] on label "Malaria due to Plasmodium falciparum, unspecified" at bounding box center [635, 246] width 113 height 40
checkbox input "true"
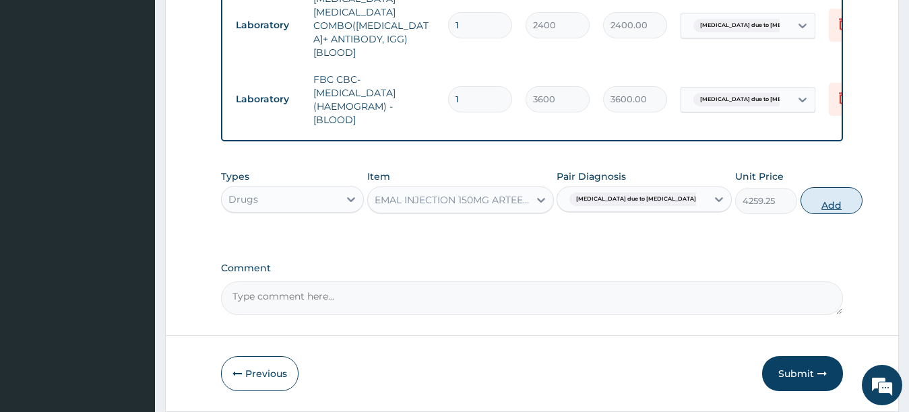
click at [801, 201] on button "Add" at bounding box center [832, 200] width 62 height 27
type input "0"
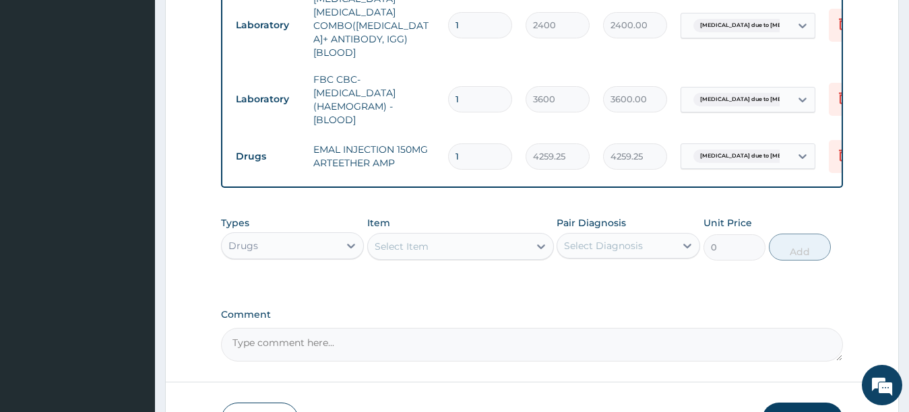
click at [454, 247] on div "Select Item" at bounding box center [448, 247] width 161 height 22
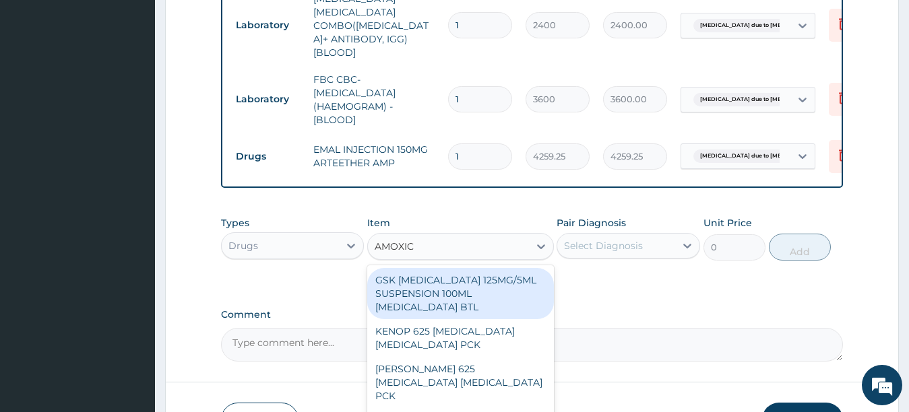
type input "AMOXICL"
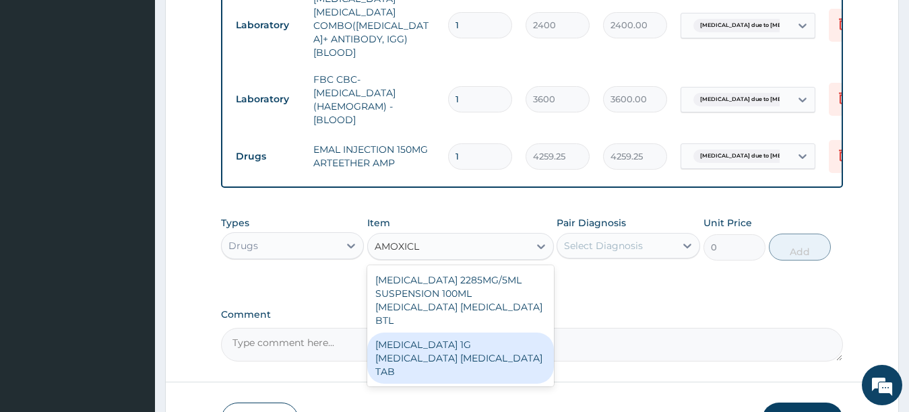
click at [458, 333] on div "CO AMOXICLAV 1G AMOXICILLIN CLAVULANIC ACID TAB" at bounding box center [460, 358] width 187 height 51
type input "224.25"
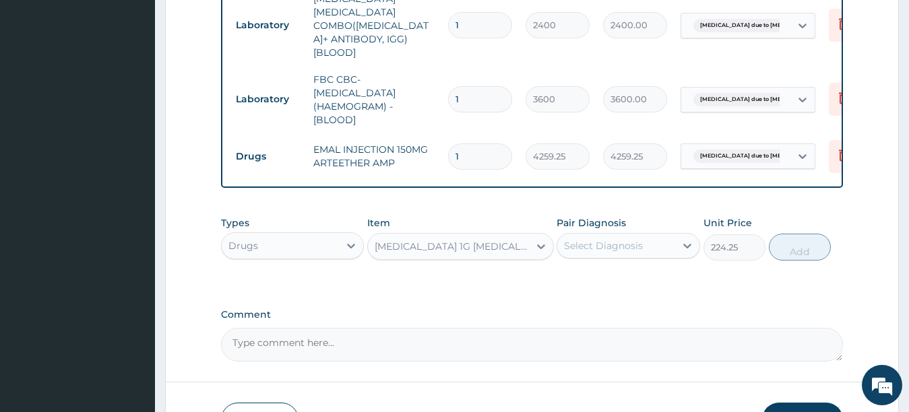
click at [500, 243] on div "CO AMOXICLAV 1G AMOXICILLIN CLAVULANIC ACID TAB" at bounding box center [453, 246] width 156 height 13
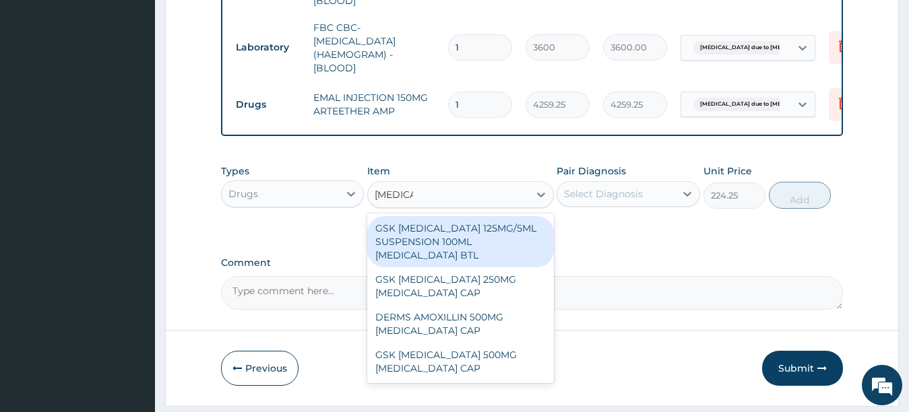
scroll to position [660, 0]
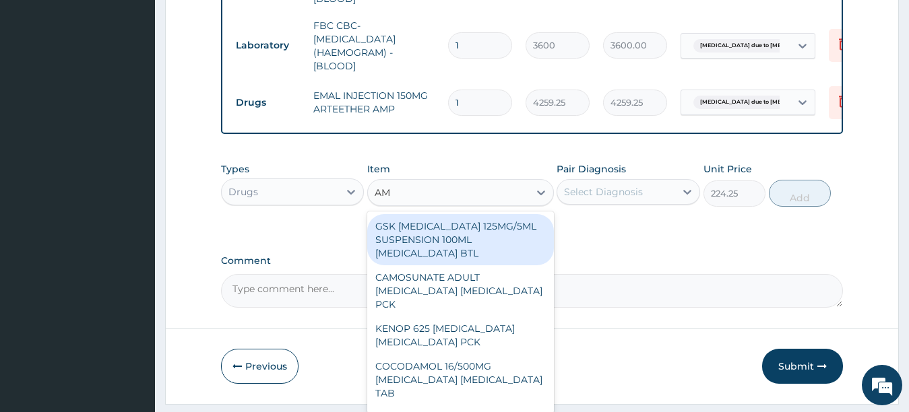
type input "A"
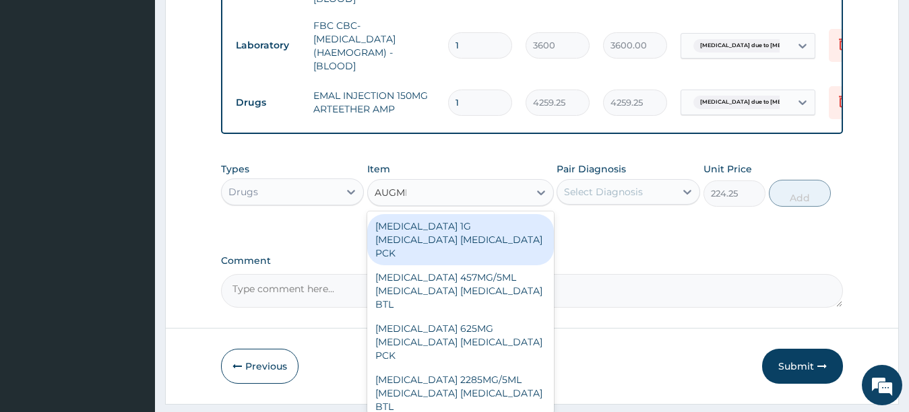
type input "AUGMEN"
click at [494, 266] on div "AUGMENTIN 457MG/5ML AMOXICILLIN CLAVULANIC ACID BTL" at bounding box center [460, 291] width 187 height 51
type input "125000"
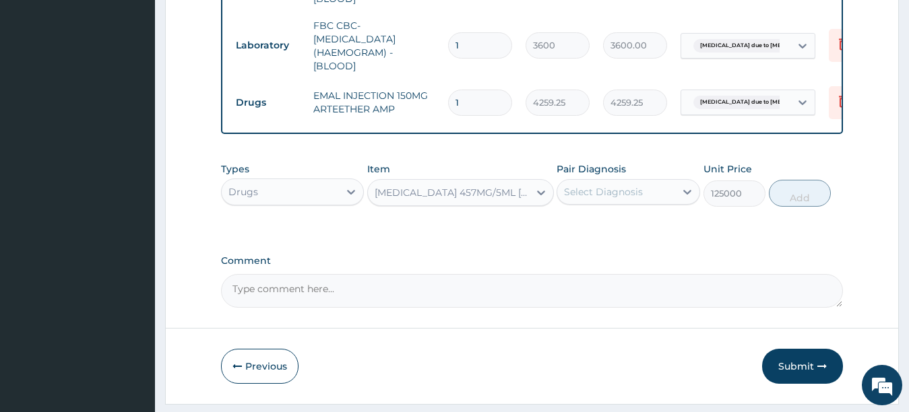
click at [472, 195] on div "AUGMENTIN 457MG/5ML AMOXICILLIN CLAVULANIC ACID BTL" at bounding box center [453, 192] width 156 height 13
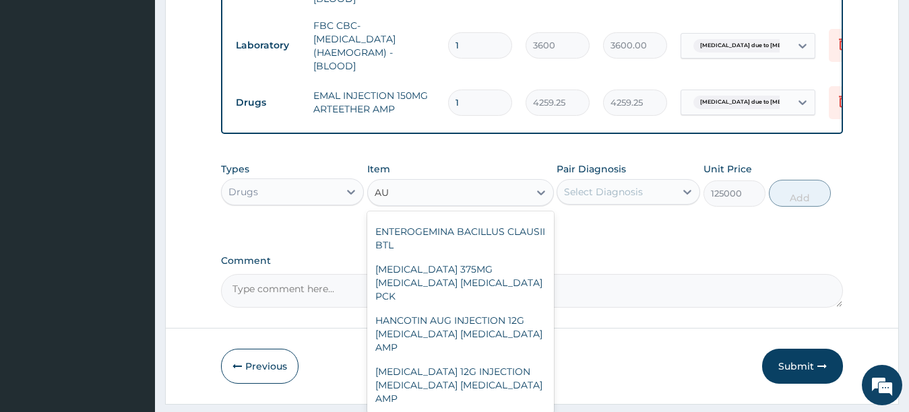
scroll to position [0, 0]
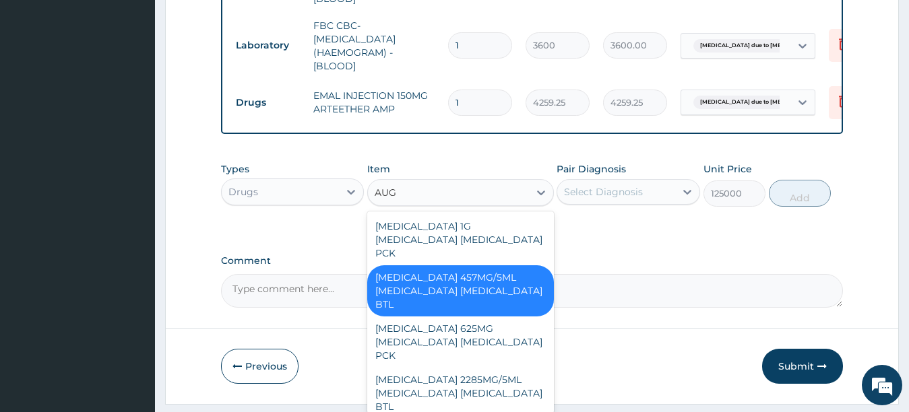
type input "AUGM"
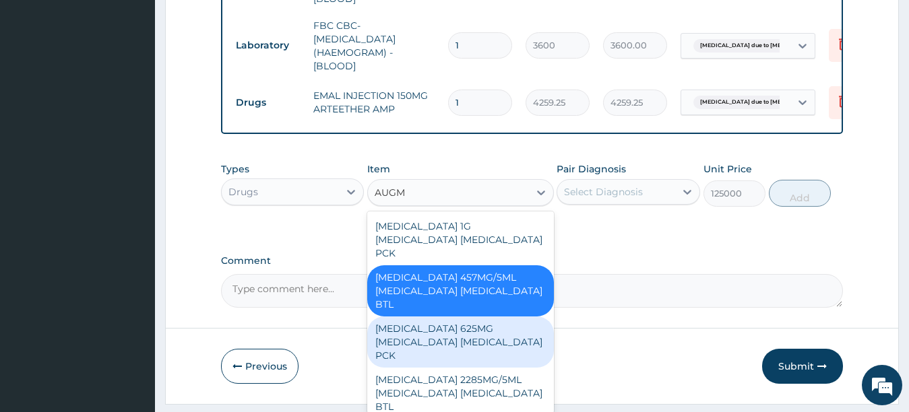
click at [453, 334] on div "AUGMENTIN 625MG AMOXICILLIN CLAVULANIC ACID PCK" at bounding box center [460, 342] width 187 height 51
type input "16000"
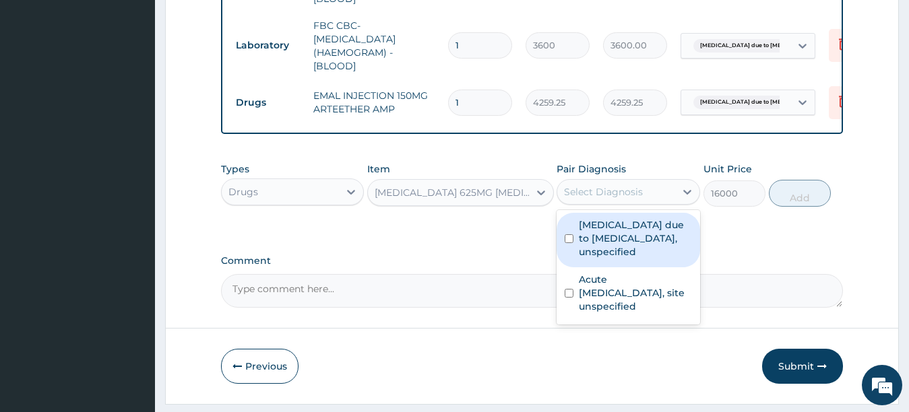
click at [633, 197] on div "Select Diagnosis" at bounding box center [616, 192] width 118 height 22
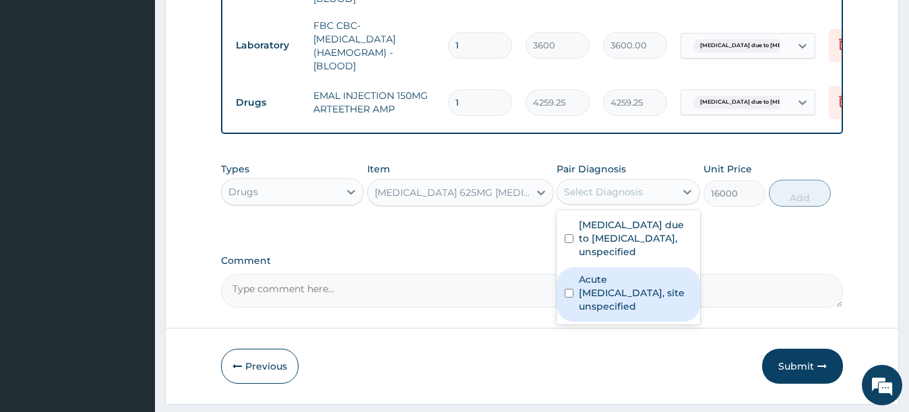
click at [592, 303] on label "Acute upper respiratory infection, site unspecified" at bounding box center [635, 293] width 113 height 40
checkbox input "true"
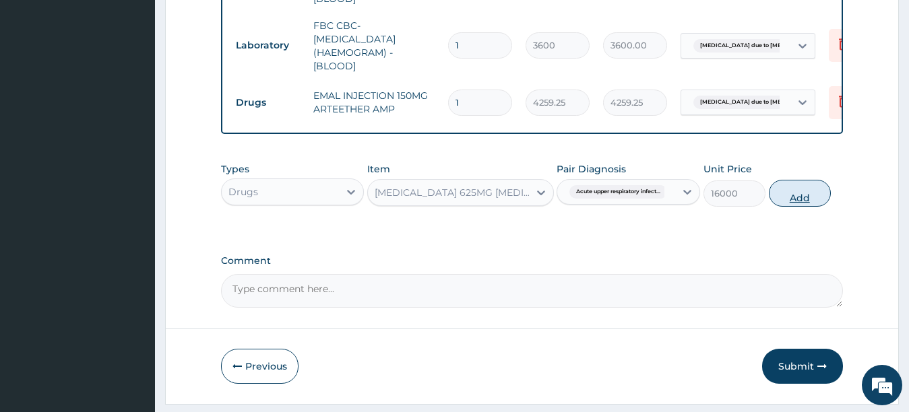
click at [811, 195] on button "Add" at bounding box center [800, 193] width 62 height 27
type input "0"
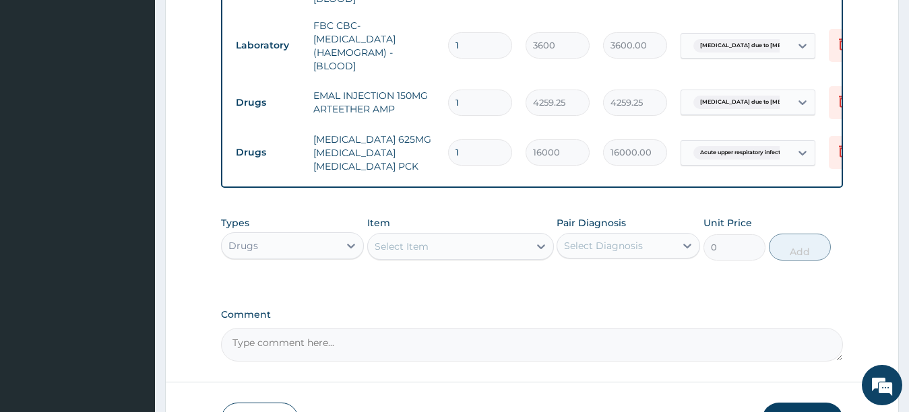
click at [462, 246] on div "Select Item" at bounding box center [448, 247] width 161 height 22
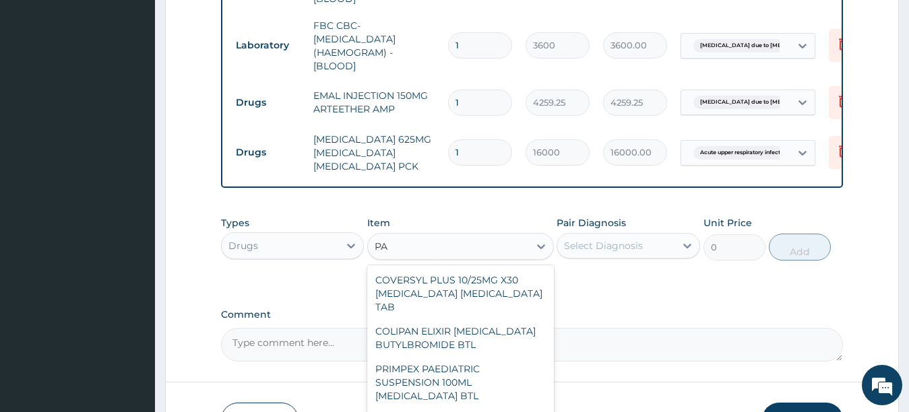
type input "P"
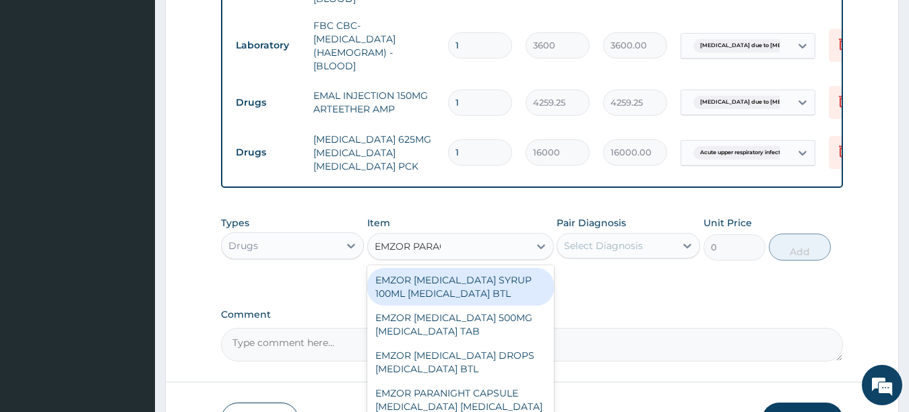
type input "EMZOR PARACE"
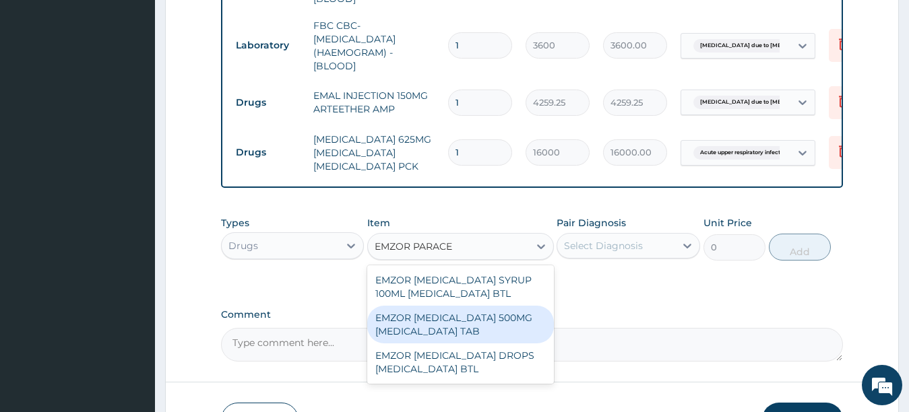
click at [475, 316] on div "EMZOR PARACETAMOL 500MG ACETAMINOPHEN TAB" at bounding box center [460, 325] width 187 height 38
type input "17.25"
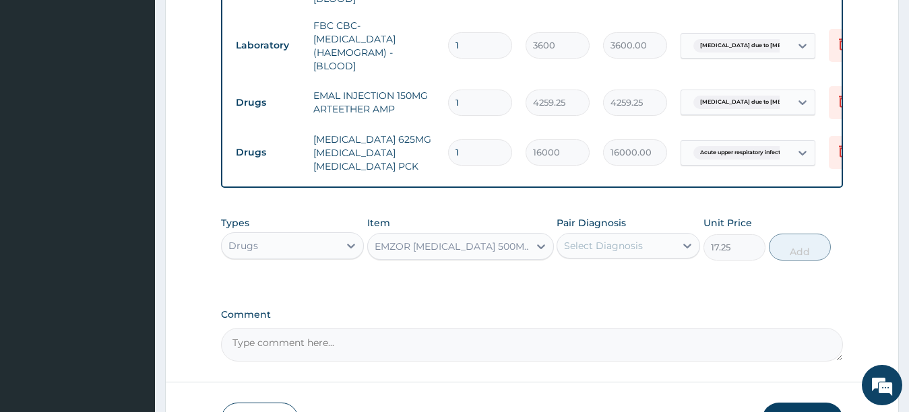
click at [651, 240] on div "Select Diagnosis" at bounding box center [616, 246] width 118 height 22
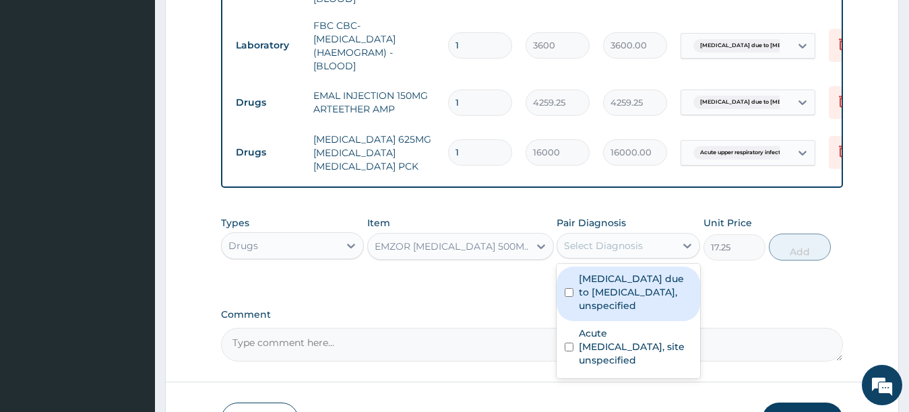
click at [579, 303] on label "Malaria due to Plasmodium falciparum, unspecified" at bounding box center [635, 292] width 113 height 40
checkbox input "true"
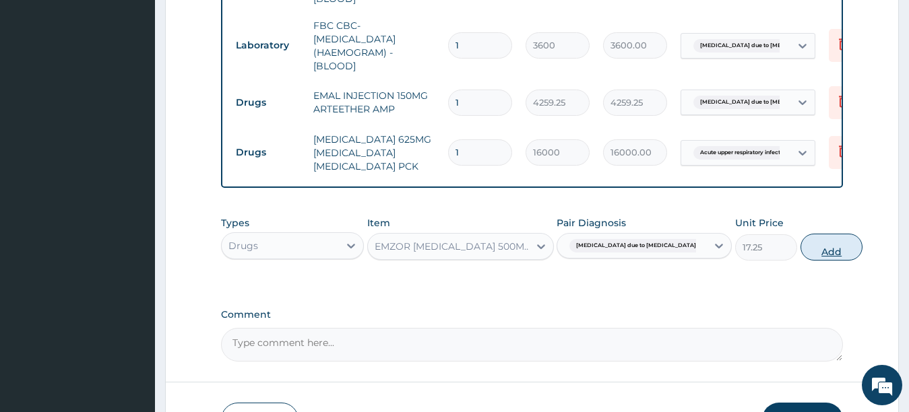
click at [803, 248] on button "Add" at bounding box center [832, 247] width 62 height 27
type input "0"
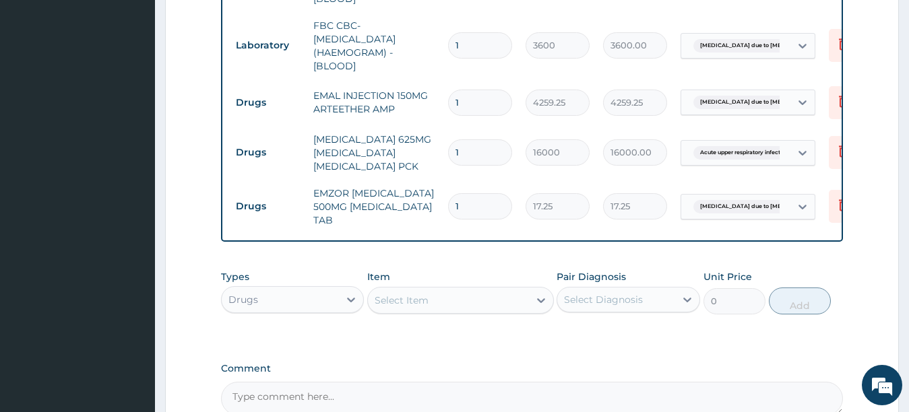
click at [439, 294] on div "Select Item" at bounding box center [448, 301] width 161 height 22
type input "LORAT"
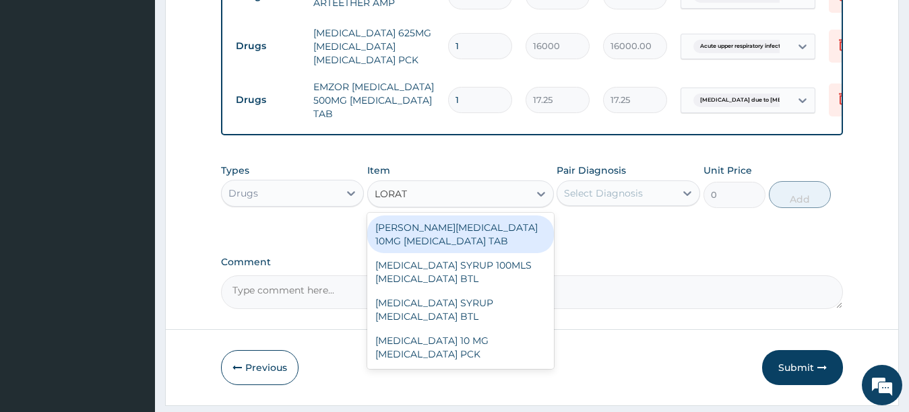
scroll to position [768, 0]
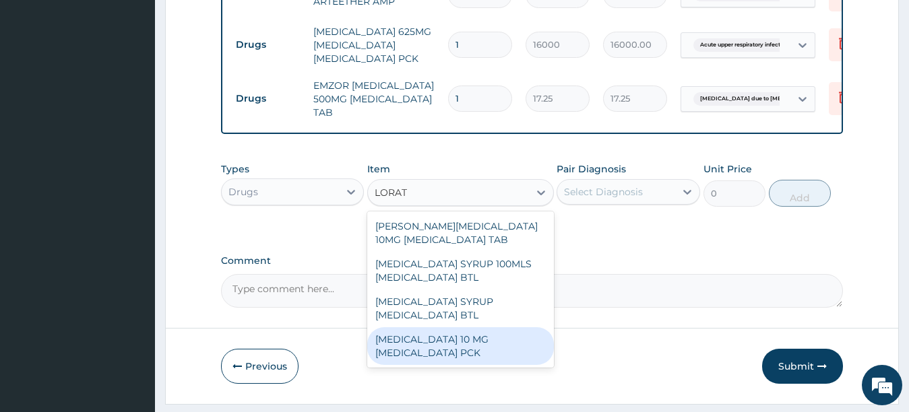
click at [467, 348] on div "LORATADINE 10 MG LORATADINE PCK" at bounding box center [460, 347] width 187 height 38
type input "1207.5"
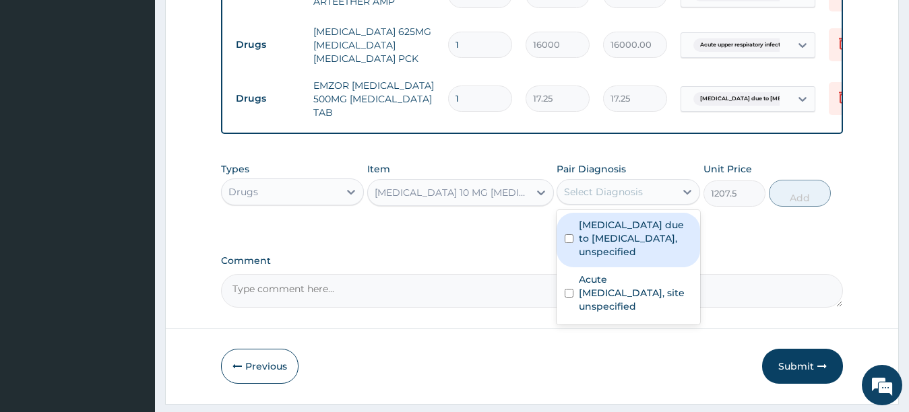
click at [611, 190] on div "Select Diagnosis" at bounding box center [603, 191] width 79 height 13
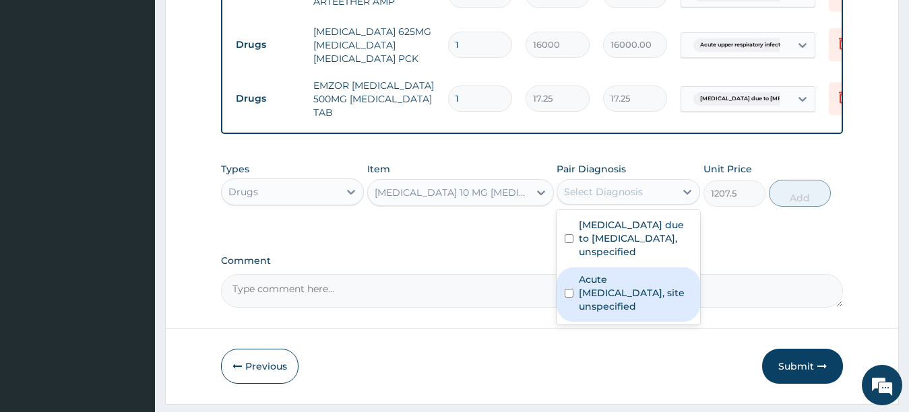
click at [584, 313] on label "Acute upper respiratory infection, site unspecified" at bounding box center [635, 293] width 113 height 40
checkbox input "true"
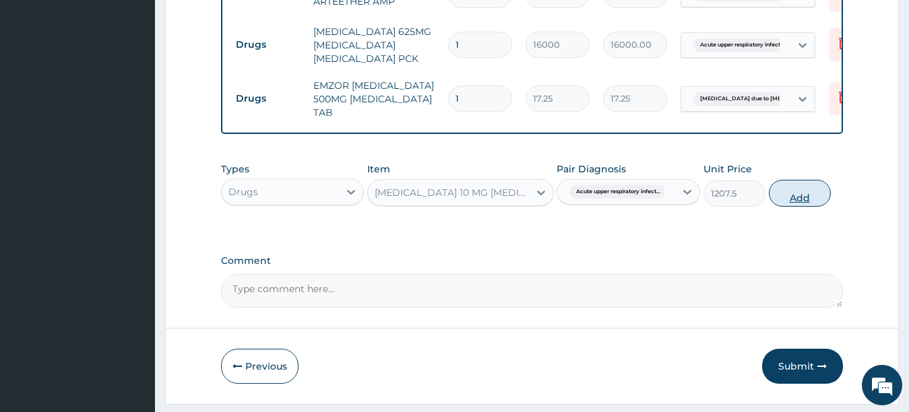
click at [801, 194] on button "Add" at bounding box center [800, 193] width 62 height 27
type input "0"
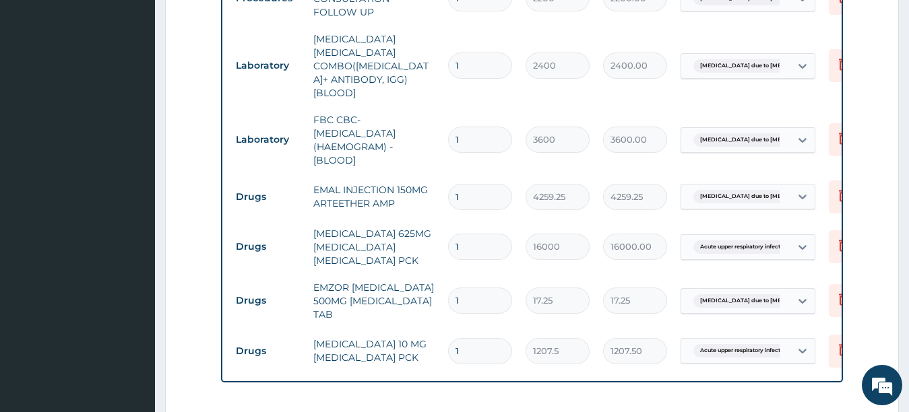
scroll to position [512, 0]
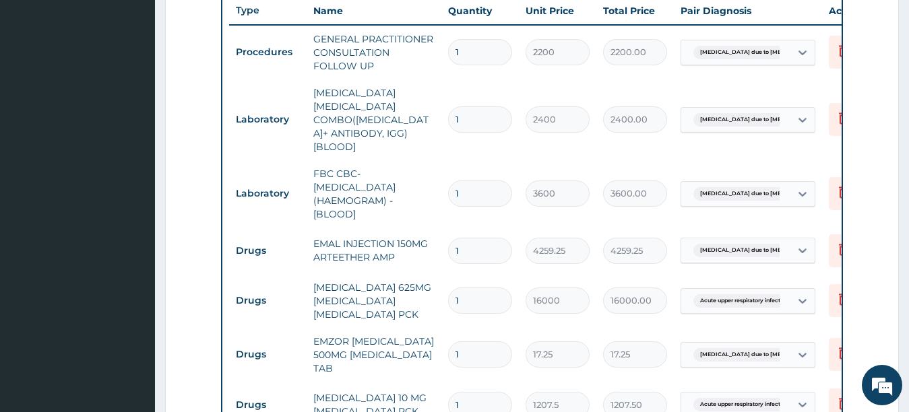
type input "10"
type input "12075.00"
type input "1"
type input "1207.50"
type input "18"
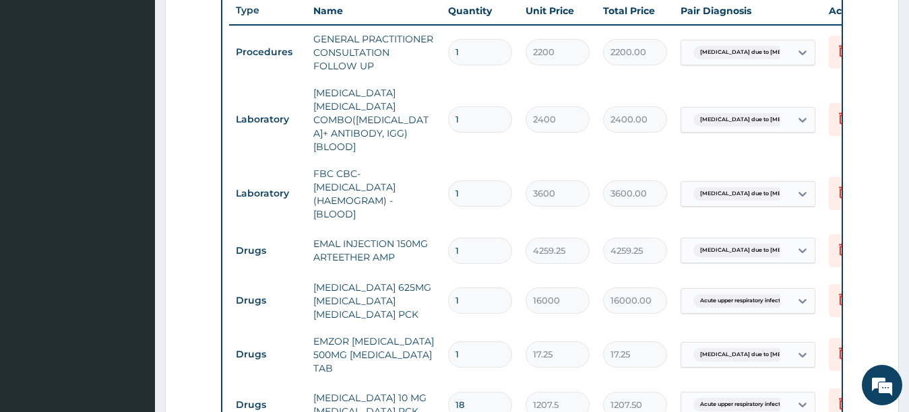
type input "21735.00"
type input "18"
click at [466, 342] on input "1" at bounding box center [480, 355] width 64 height 26
type input "0.00"
type input "0"
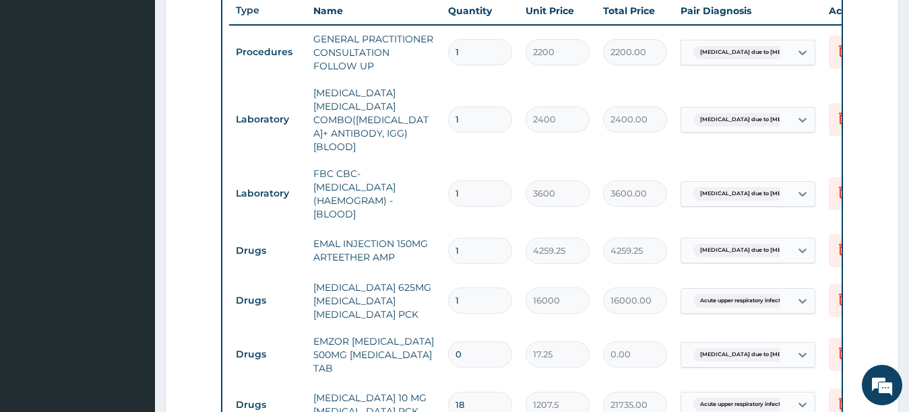
click at [485, 392] on input "18" at bounding box center [480, 405] width 64 height 26
type input "1"
type input "1207.50"
type input "10"
type input "12075.00"
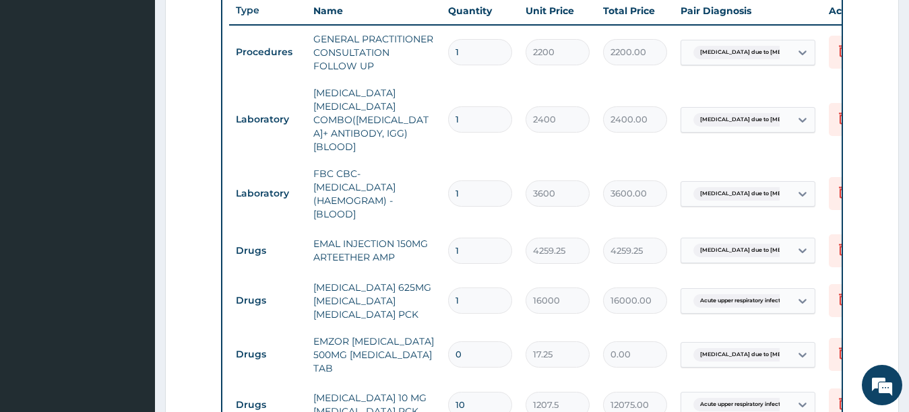
type input "10"
click at [479, 342] on input "0" at bounding box center [480, 355] width 64 height 26
type input "01"
type input "17.25"
type input "0"
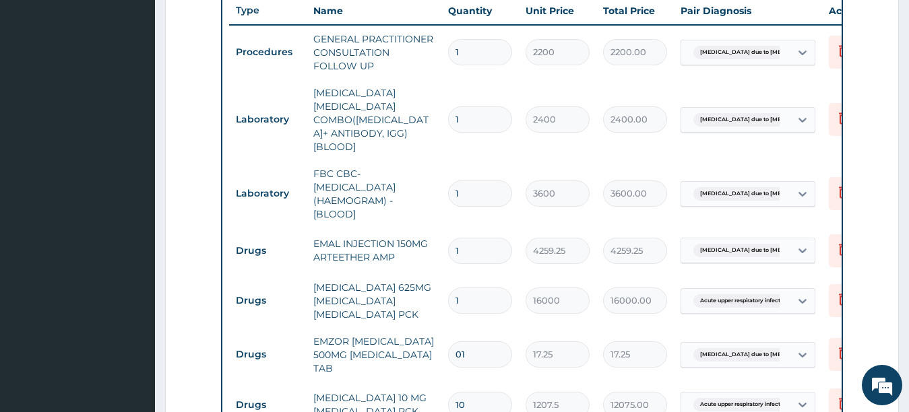
type input "0.00"
type input "1"
type input "17.25"
type input "18"
type input "310.50"
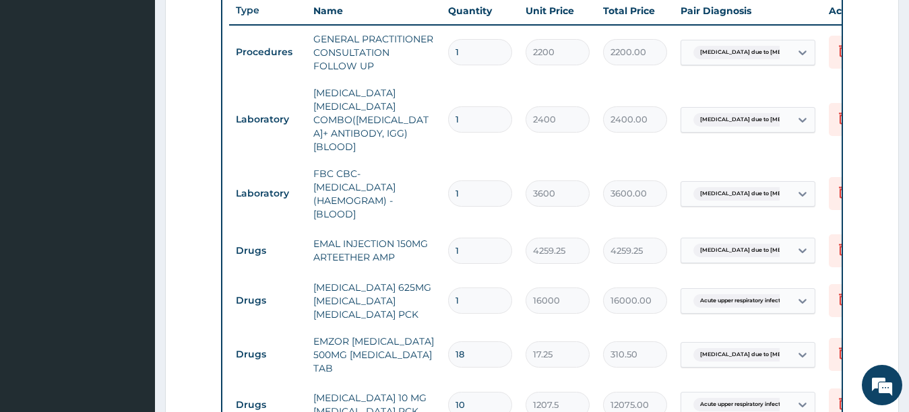
type input "18"
click at [470, 238] on input "1" at bounding box center [480, 251] width 64 height 26
type input "0.00"
type input "3"
type input "12777.75"
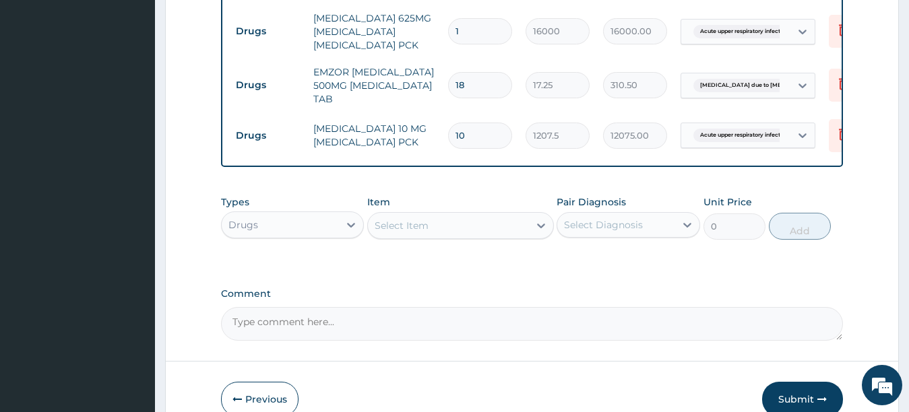
scroll to position [850, 0]
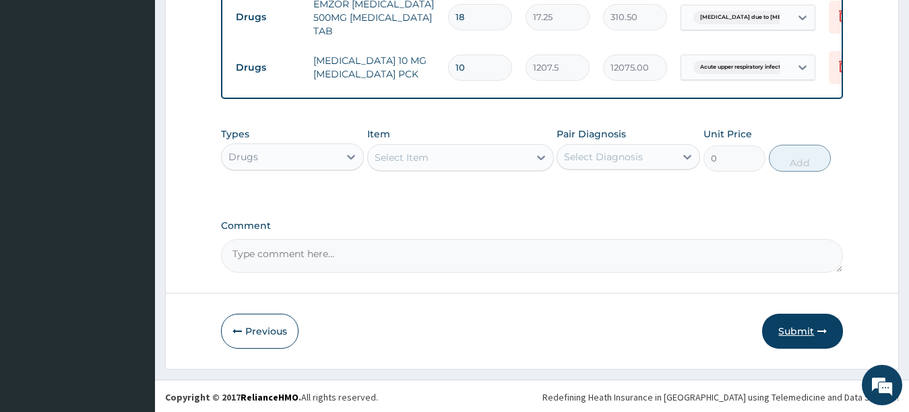
type input "3"
click at [796, 329] on button "Submit" at bounding box center [802, 331] width 81 height 35
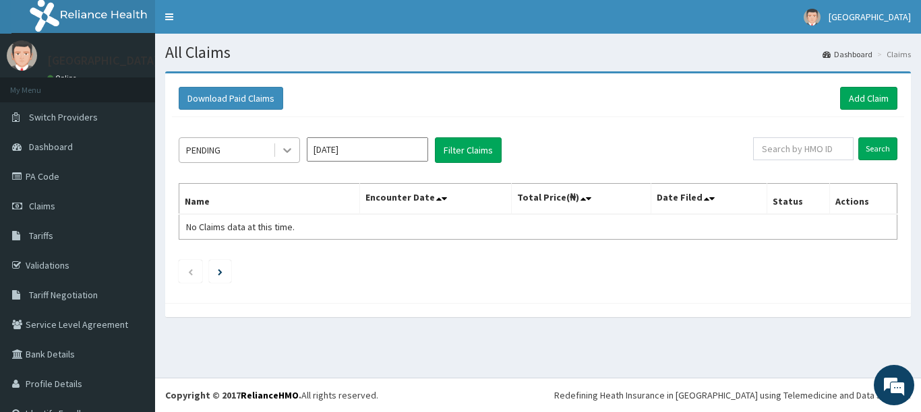
click at [282, 140] on div at bounding box center [287, 150] width 24 height 24
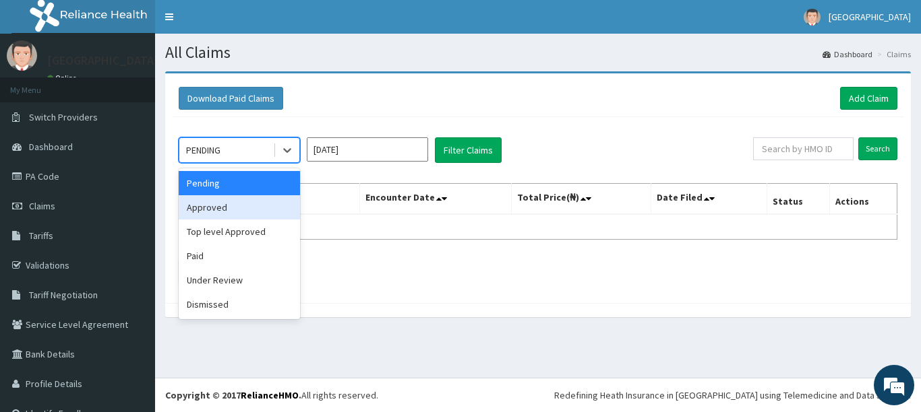
click at [255, 212] on div "Approved" at bounding box center [239, 207] width 121 height 24
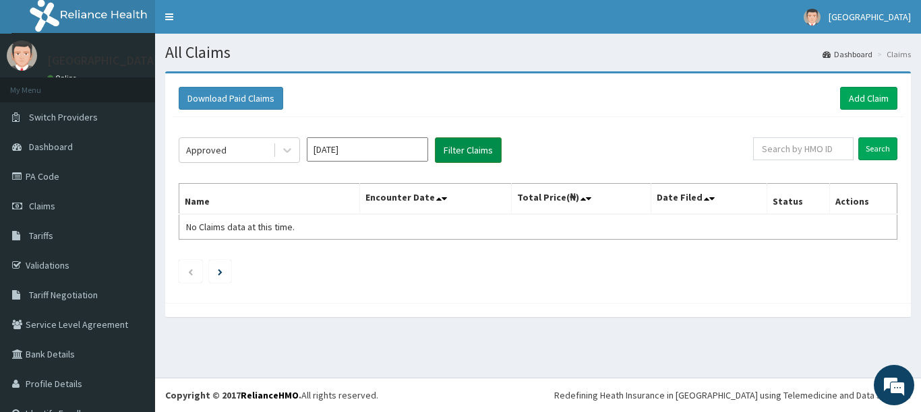
click at [455, 152] on button "Filter Claims" at bounding box center [468, 150] width 67 height 26
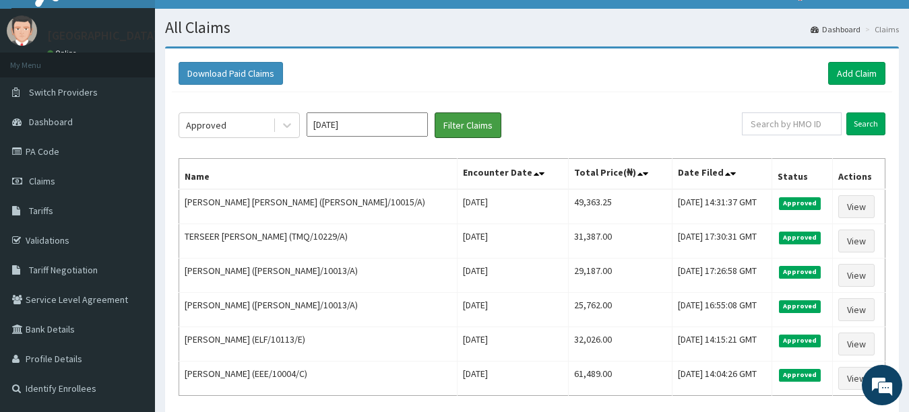
scroll to position [27, 0]
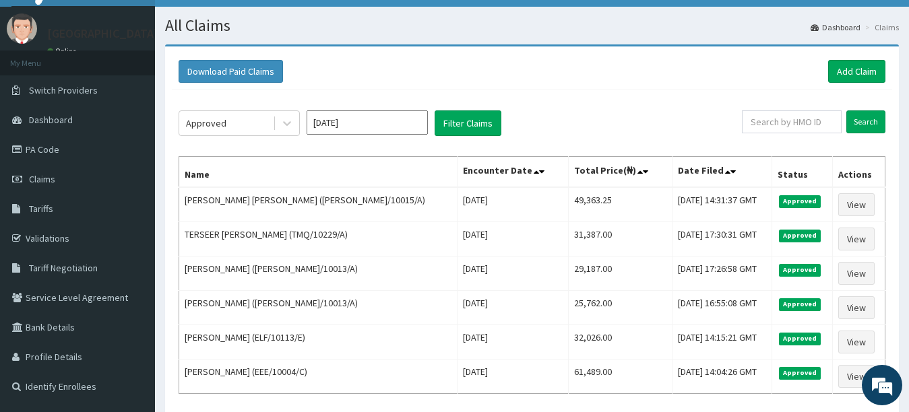
click at [370, 125] on input "[DATE]" at bounding box center [367, 123] width 121 height 24
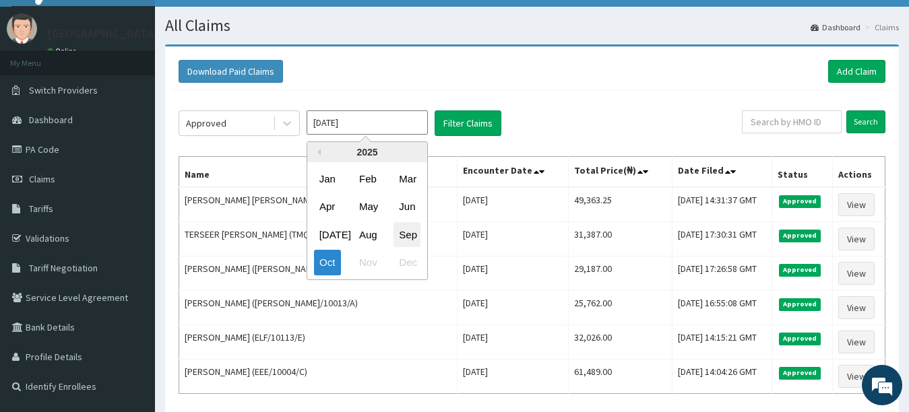
click at [410, 234] on div "Sep" at bounding box center [407, 234] width 27 height 25
type input "[DATE]"
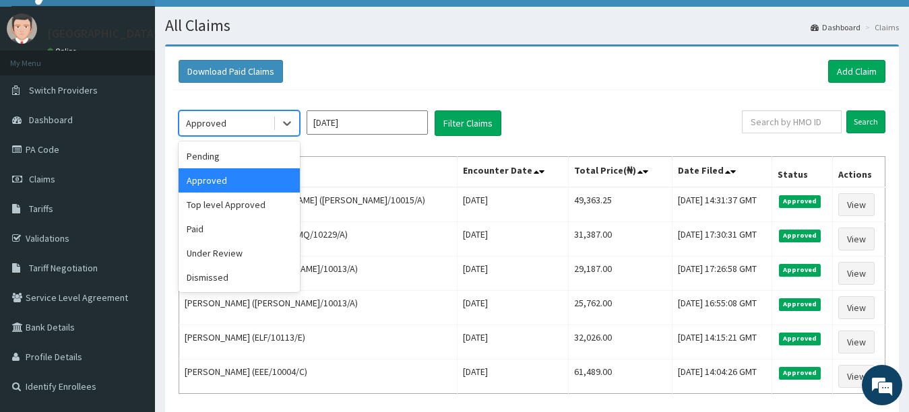
click at [233, 119] on div "Approved" at bounding box center [226, 124] width 94 height 22
click at [220, 247] on div "Under Review" at bounding box center [239, 253] width 121 height 24
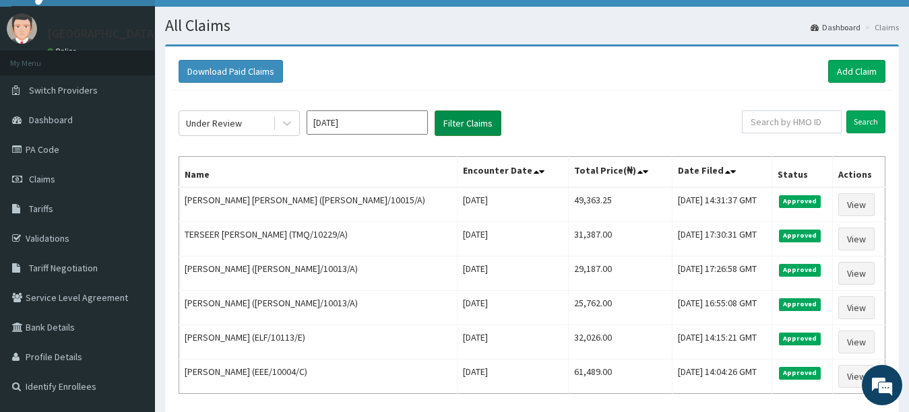
click at [465, 115] on button "Filter Claims" at bounding box center [468, 124] width 67 height 26
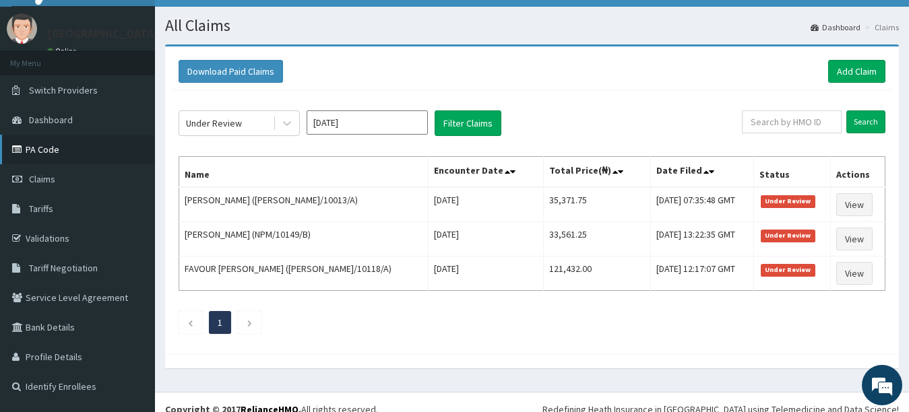
click at [55, 146] on link "PA Code" at bounding box center [77, 150] width 155 height 30
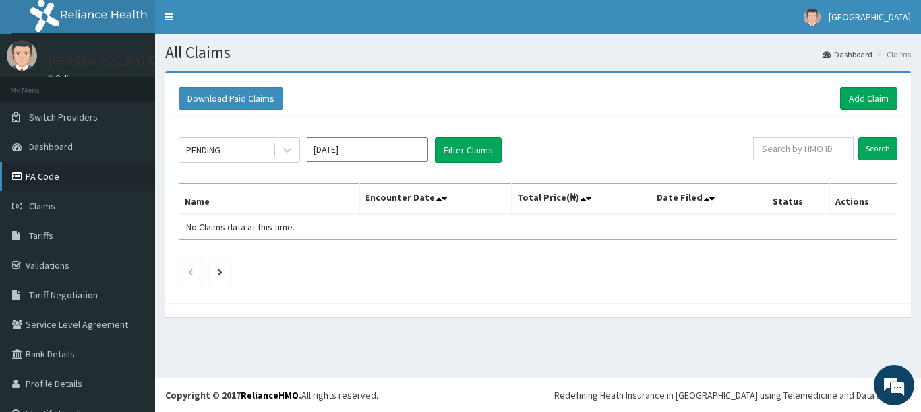
click at [61, 171] on link "PA Code" at bounding box center [77, 177] width 155 height 30
click at [34, 177] on link "PA Code" at bounding box center [77, 177] width 155 height 30
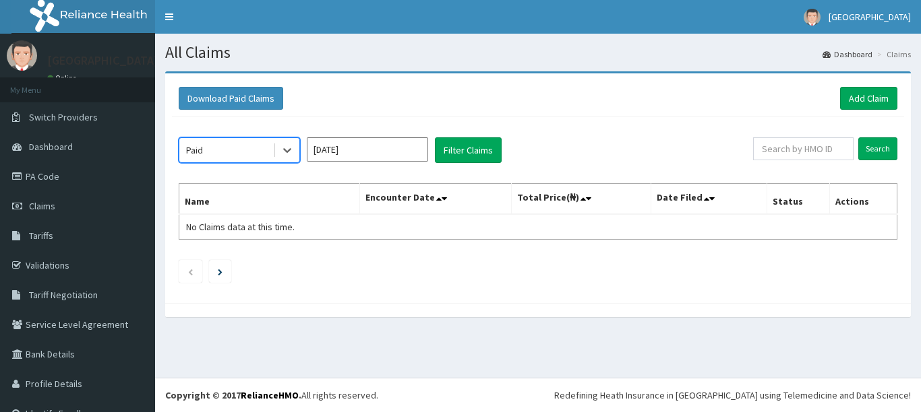
click at [368, 150] on input "[DATE]" at bounding box center [367, 149] width 121 height 24
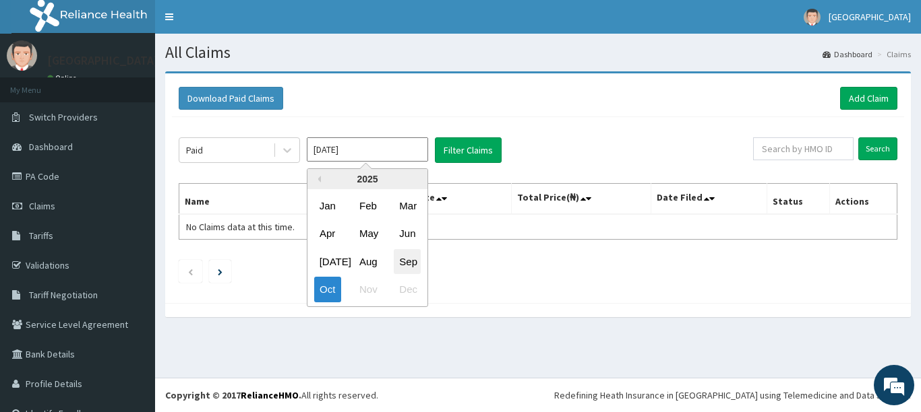
click at [406, 261] on div "Sep" at bounding box center [407, 261] width 27 height 25
type input "[DATE]"
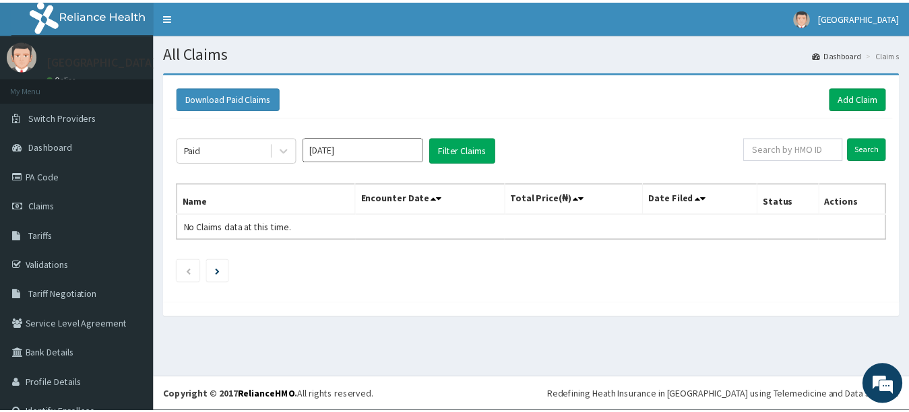
scroll to position [23, 0]
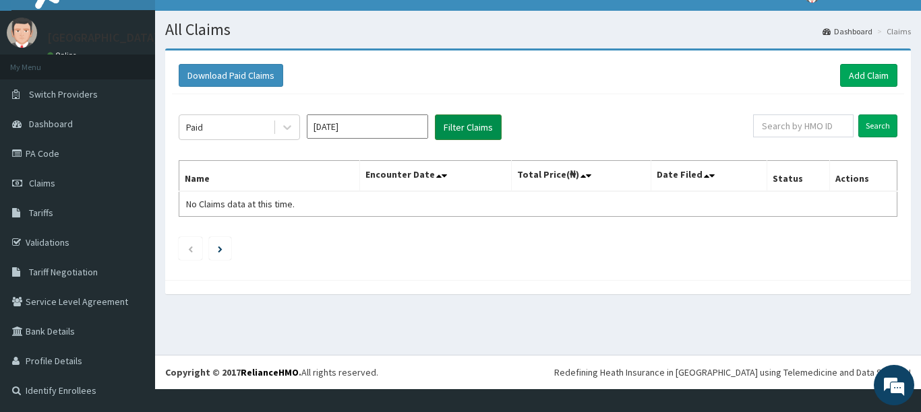
click at [465, 126] on button "Filter Claims" at bounding box center [468, 128] width 67 height 26
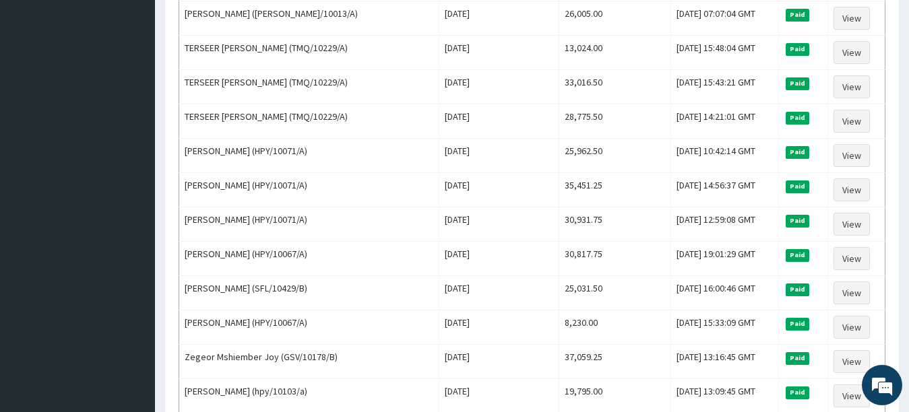
scroll to position [687, 0]
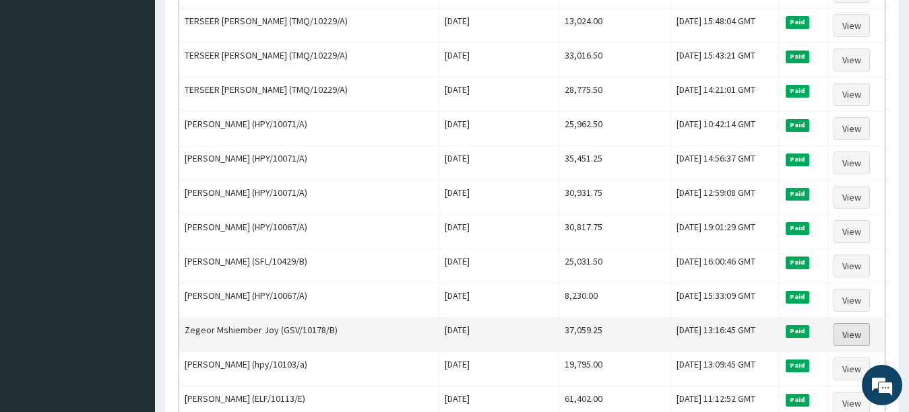
click at [844, 331] on link "View" at bounding box center [852, 334] width 36 height 23
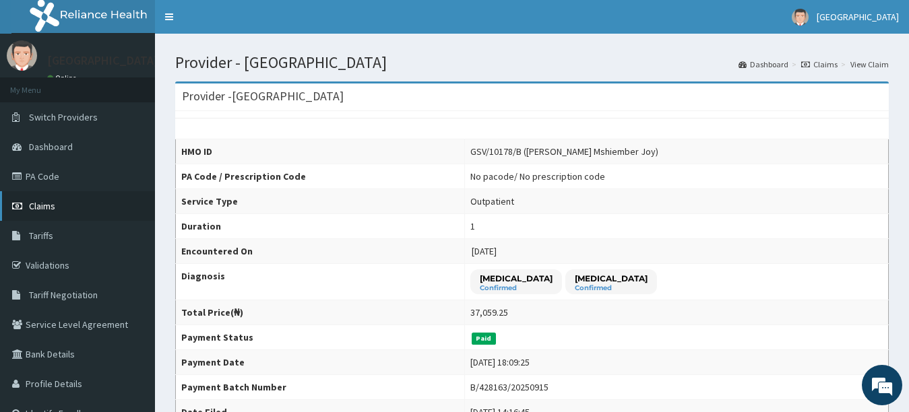
click at [62, 204] on link "Claims" at bounding box center [77, 206] width 155 height 30
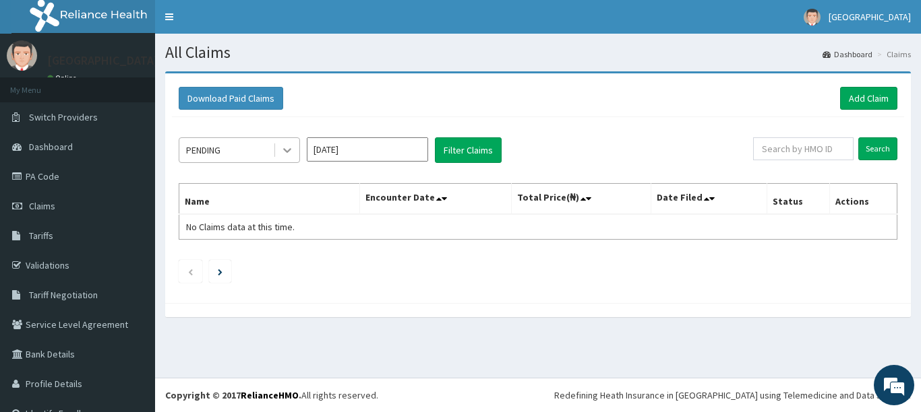
click at [285, 146] on icon at bounding box center [286, 150] width 13 height 13
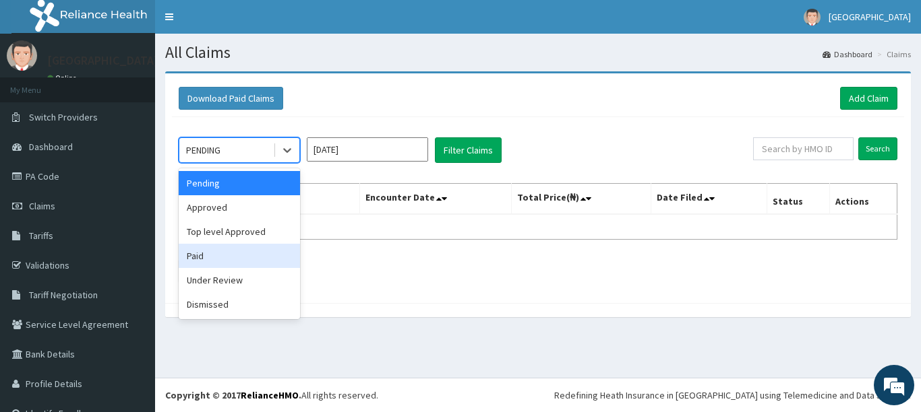
click at [236, 253] on div "Paid" at bounding box center [239, 256] width 121 height 24
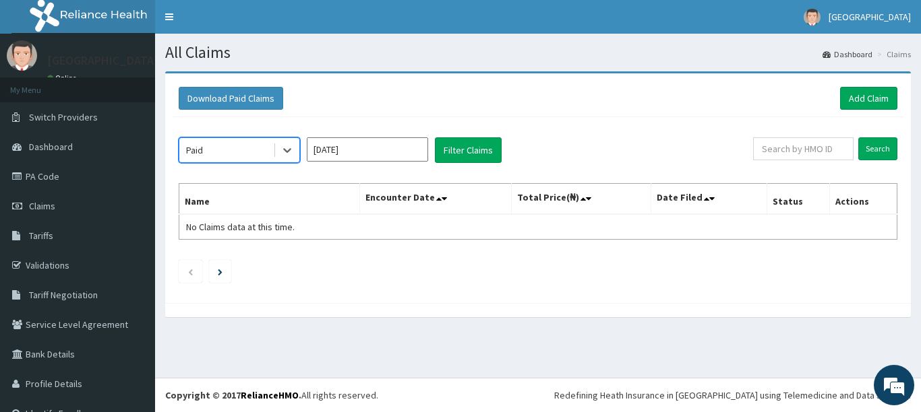
click at [388, 149] on input "[DATE]" at bounding box center [367, 149] width 121 height 24
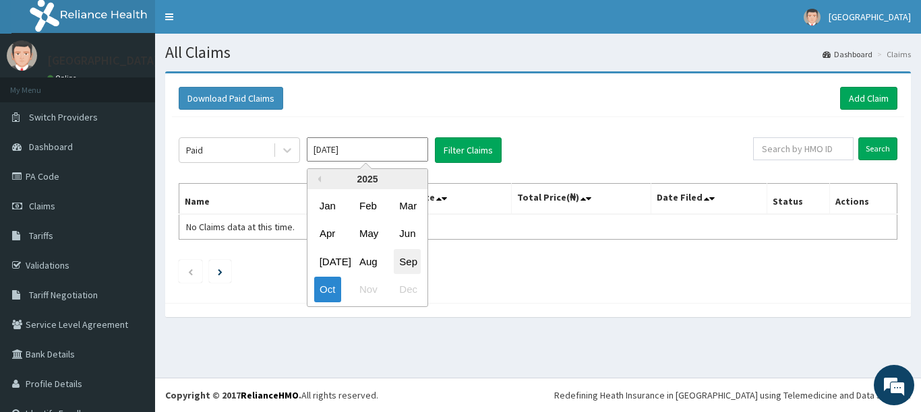
click at [415, 266] on div "Sep" at bounding box center [407, 261] width 27 height 25
type input "[DATE]"
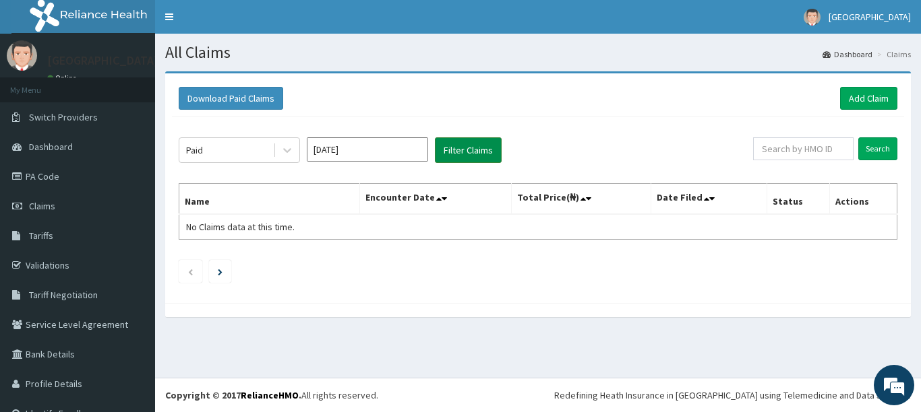
click at [464, 145] on button "Filter Claims" at bounding box center [468, 150] width 67 height 26
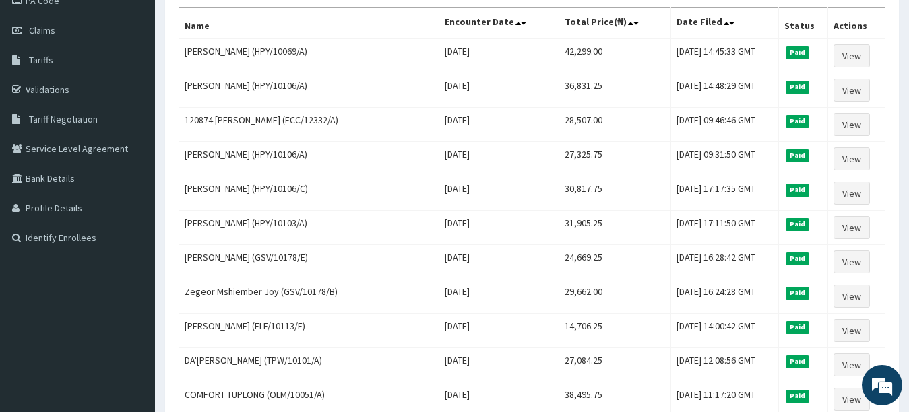
scroll to position [175, 0]
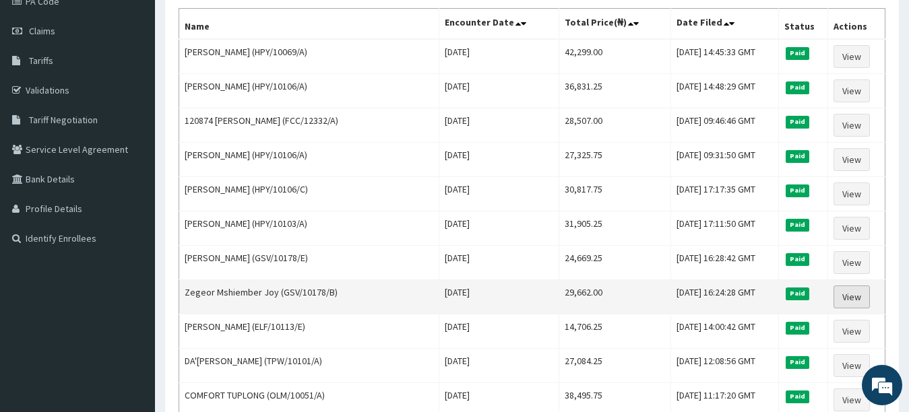
click at [842, 290] on link "View" at bounding box center [852, 297] width 36 height 23
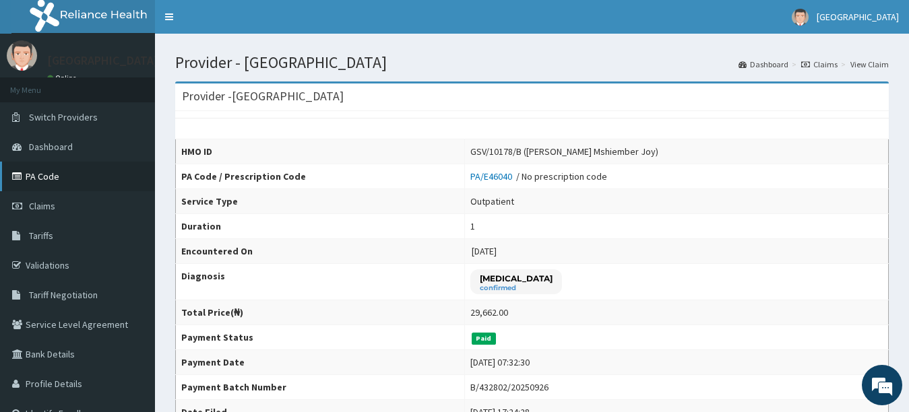
click at [47, 173] on link "PA Code" at bounding box center [77, 177] width 155 height 30
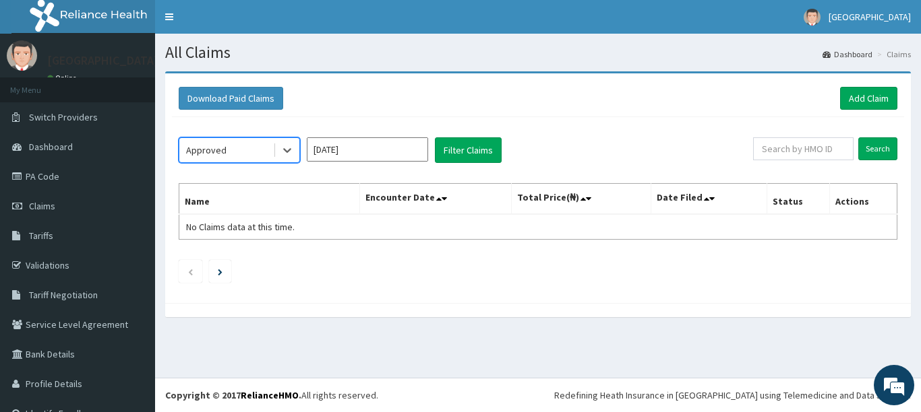
click at [410, 160] on input "[DATE]" at bounding box center [367, 149] width 121 height 24
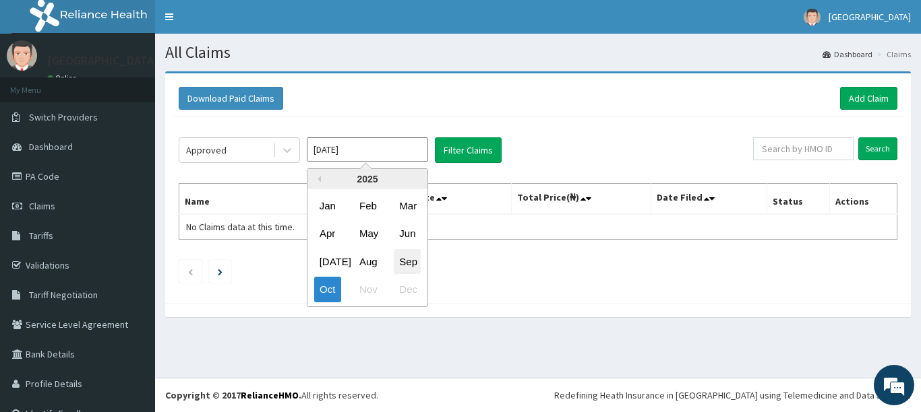
click at [402, 255] on div "Sep" at bounding box center [407, 261] width 27 height 25
type input "[DATE]"
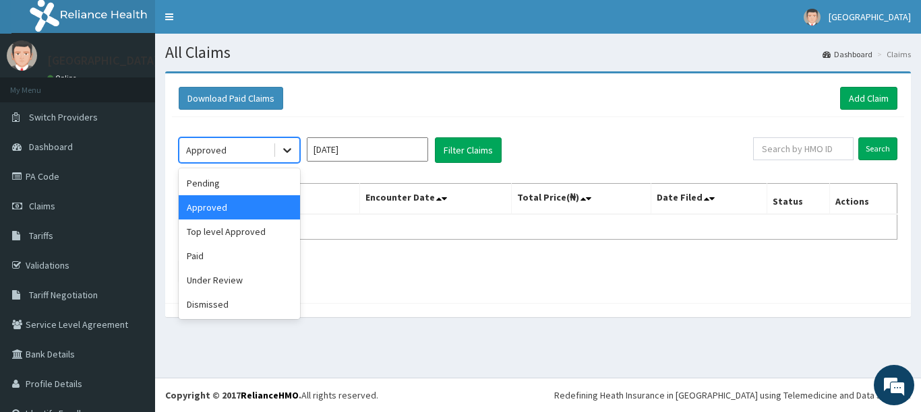
click at [282, 151] on icon at bounding box center [286, 150] width 13 height 13
click at [237, 251] on div "Paid" at bounding box center [239, 256] width 121 height 24
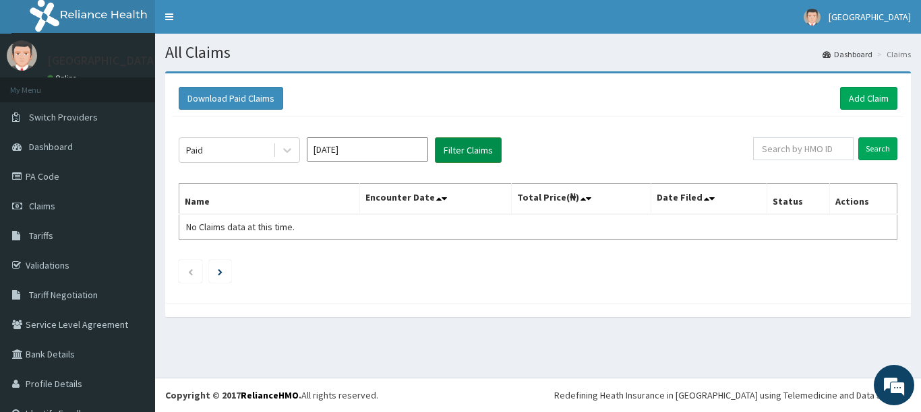
click at [456, 150] on button "Filter Claims" at bounding box center [468, 150] width 67 height 26
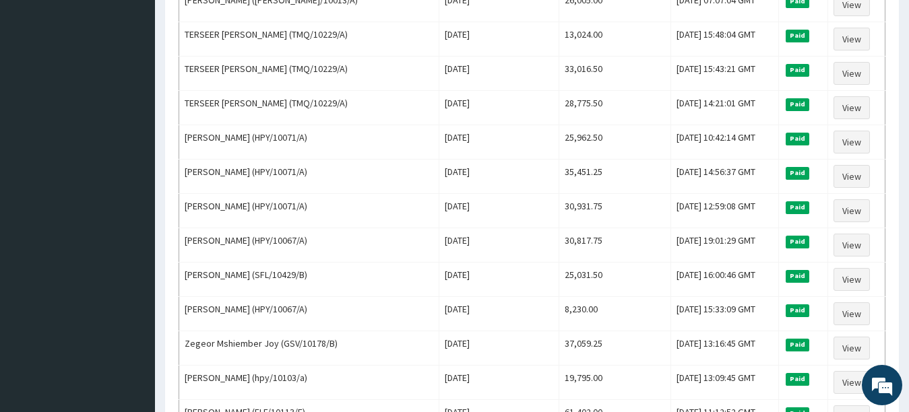
scroll to position [701, 0]
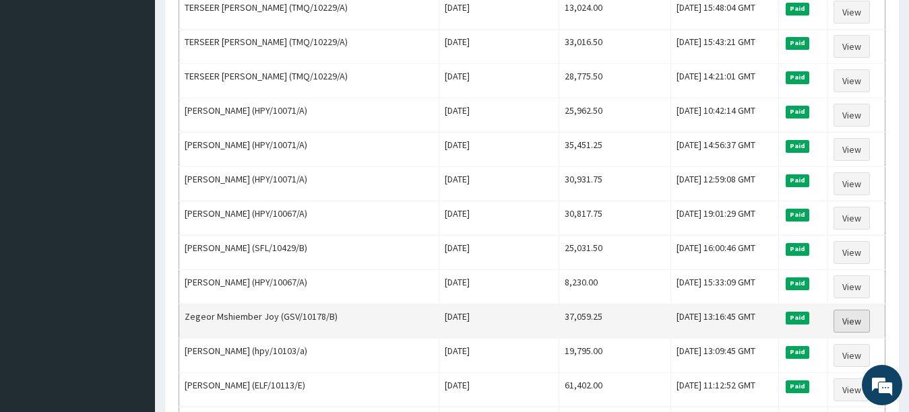
click at [855, 320] on link "View" at bounding box center [852, 321] width 36 height 23
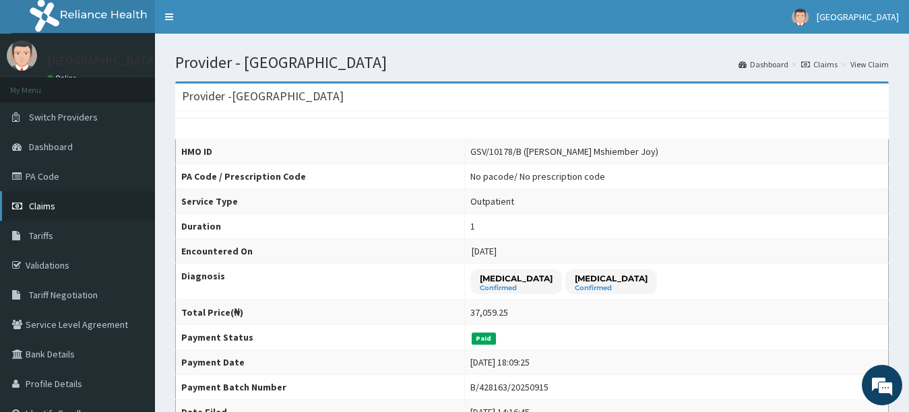
click at [65, 199] on link "Claims" at bounding box center [77, 206] width 155 height 30
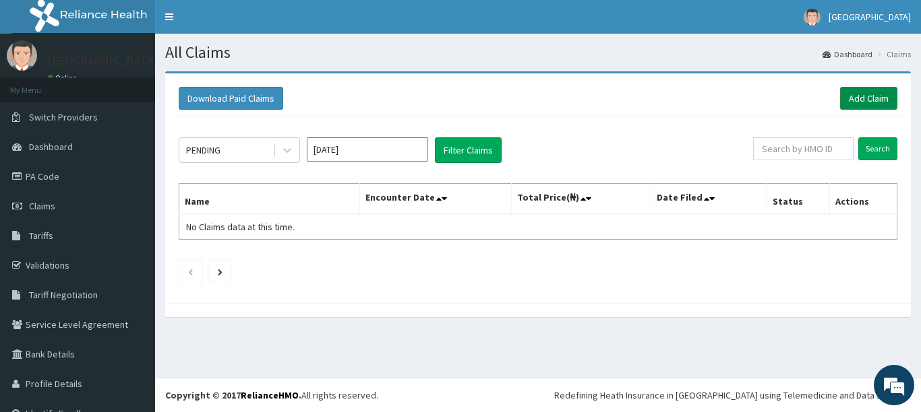
click at [848, 100] on link "Add Claim" at bounding box center [868, 98] width 57 height 23
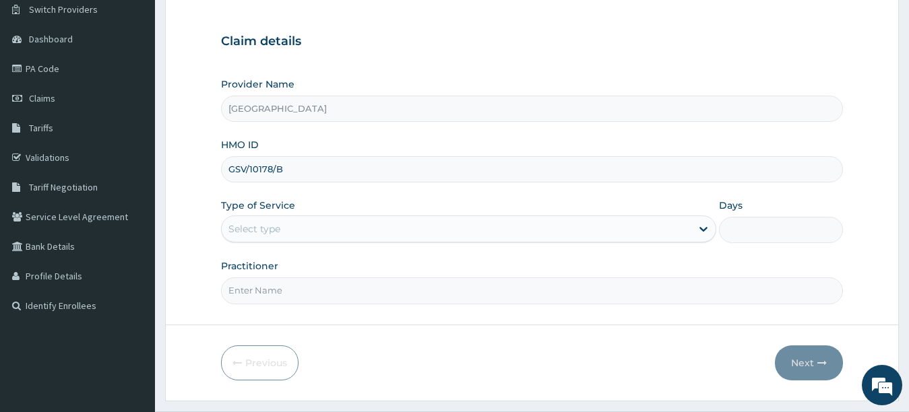
type input "GSV/10178/B"
click at [689, 223] on div "Select type" at bounding box center [457, 229] width 470 height 22
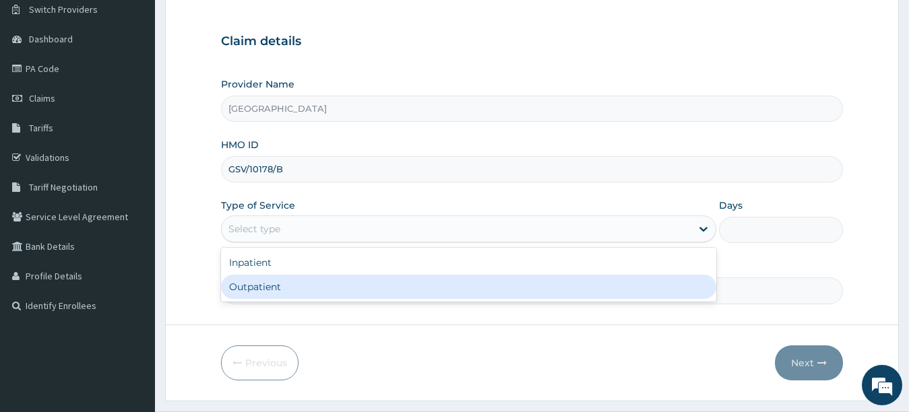
click at [574, 287] on div "Outpatient" at bounding box center [469, 287] width 496 height 24
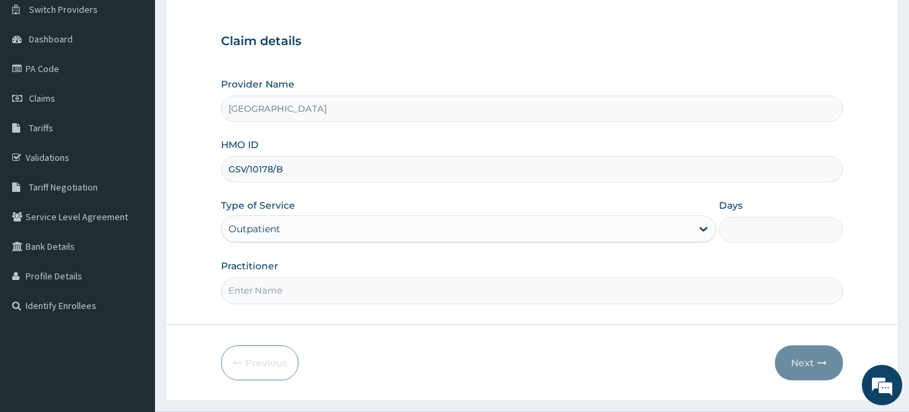
type input "1"
click at [555, 288] on input "Practitioner" at bounding box center [532, 291] width 623 height 26
type input "UTONDO"
click at [807, 359] on button "Next" at bounding box center [809, 363] width 68 height 35
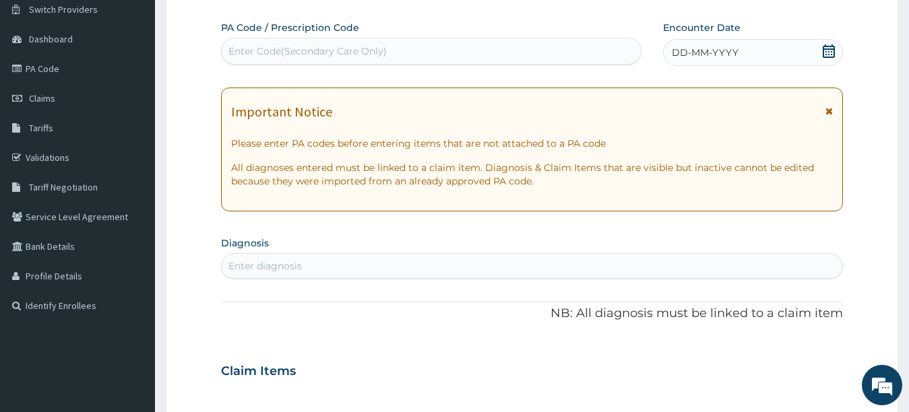
click at [708, 54] on span "DD-MM-YYYY" at bounding box center [705, 52] width 67 height 13
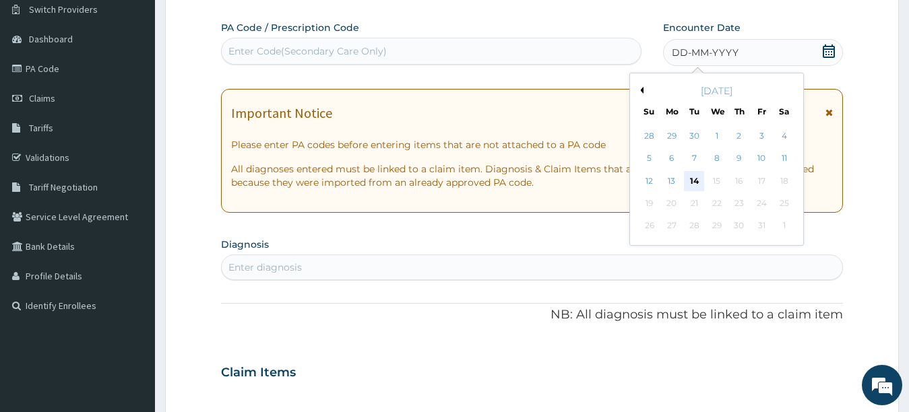
click at [692, 182] on div "14" at bounding box center [694, 181] width 20 height 20
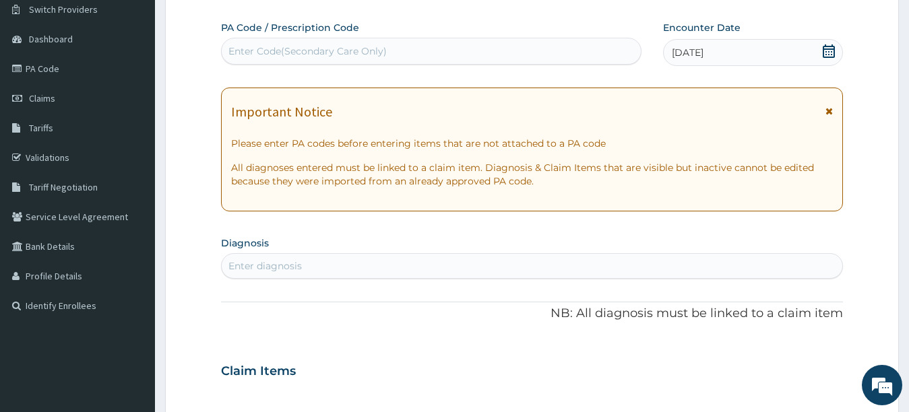
click at [461, 257] on div "Enter diagnosis" at bounding box center [532, 266] width 621 height 22
type input "PLASMODIUM"
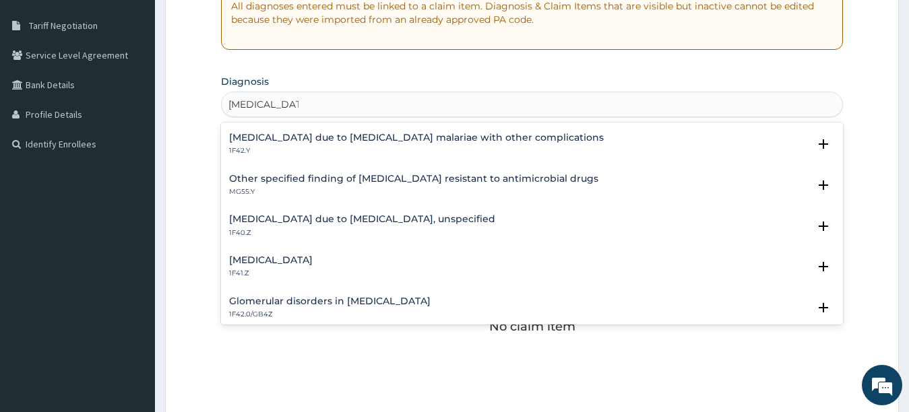
scroll to position [189, 0]
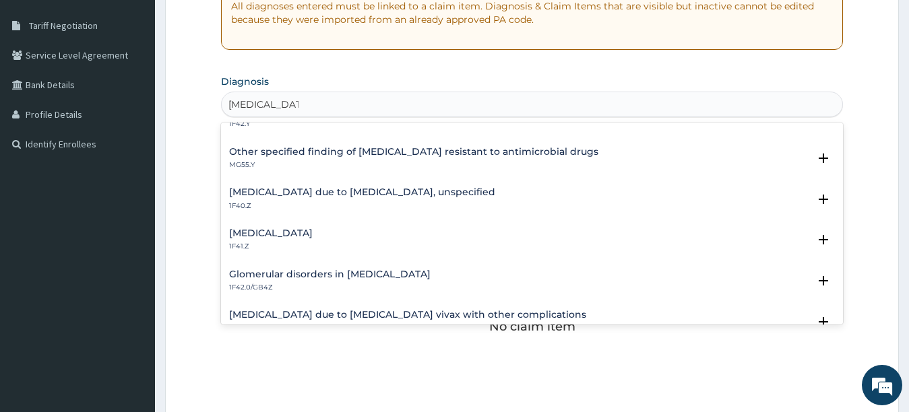
click at [340, 191] on h4 "Malaria due to Plasmodium falciparum, unspecified" at bounding box center [362, 192] width 266 height 10
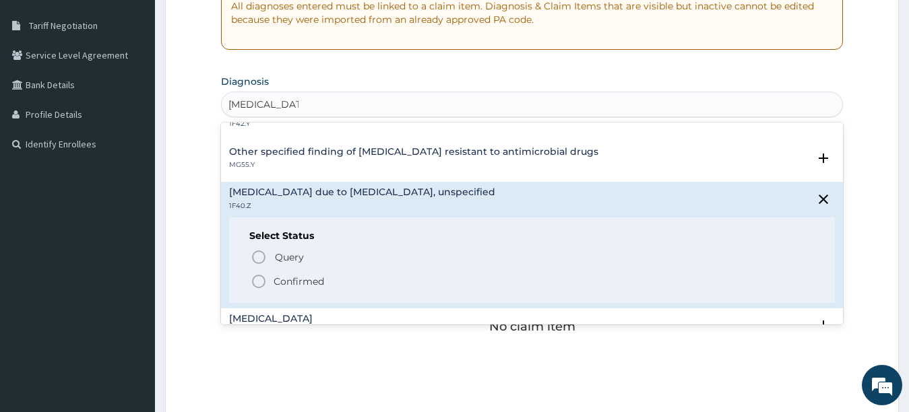
click at [257, 278] on icon "status option filled" at bounding box center [259, 282] width 16 height 16
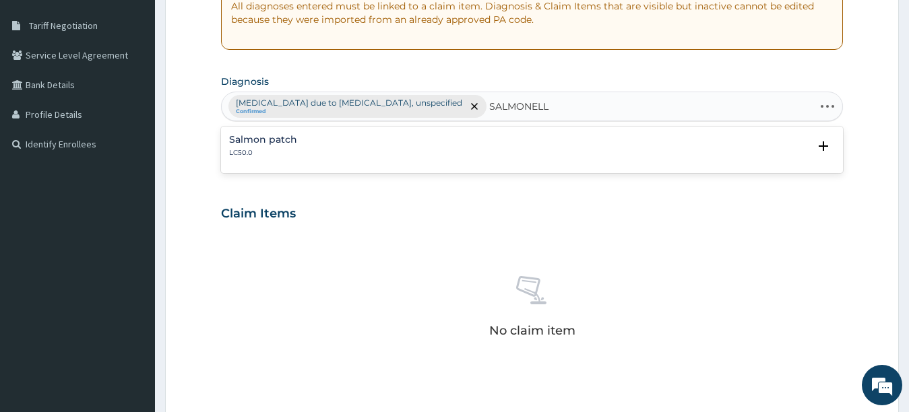
type input "SALMONELLA"
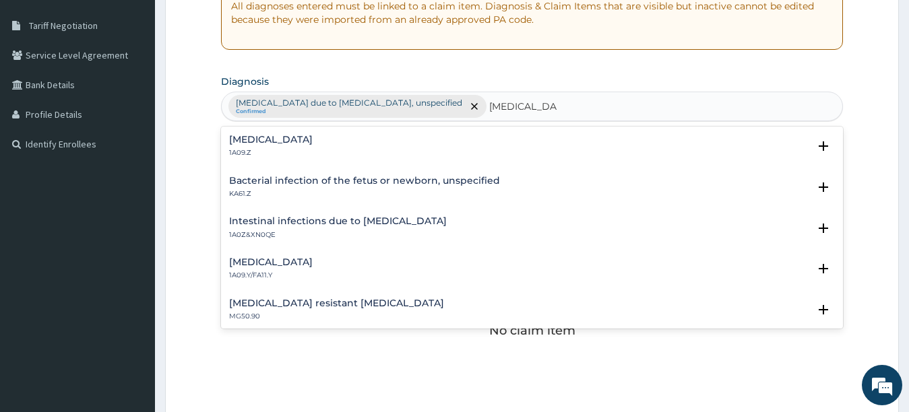
click at [258, 144] on h4 "Salmonella infection, unspecified" at bounding box center [271, 140] width 84 height 10
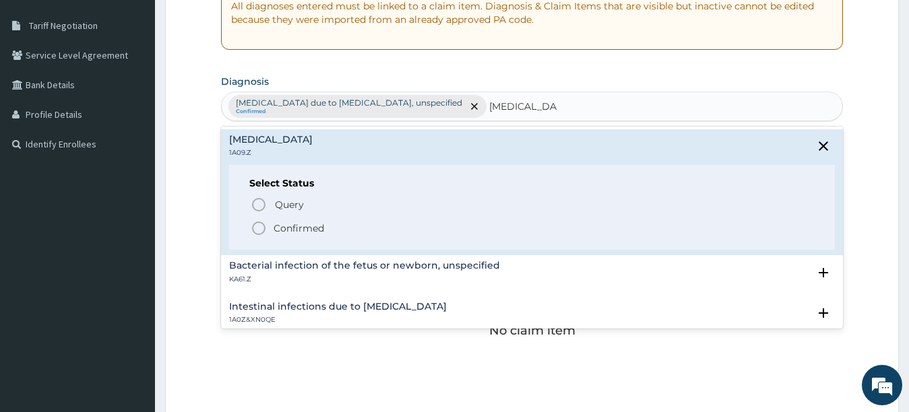
click at [255, 226] on icon "status option filled" at bounding box center [259, 228] width 16 height 16
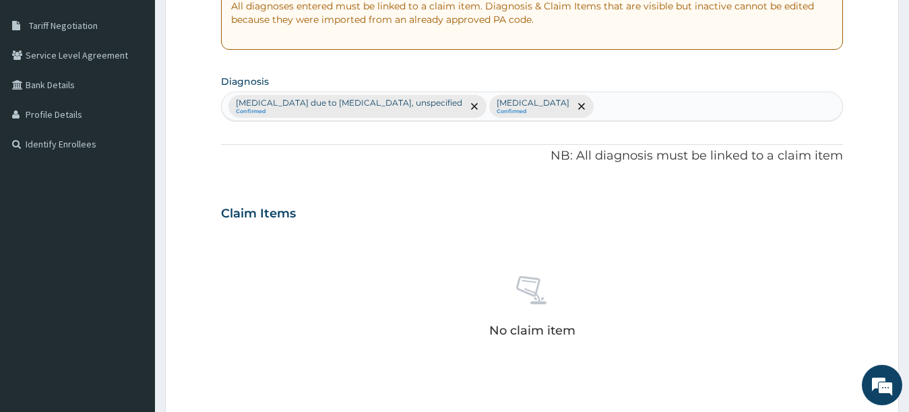
scroll to position [559, 0]
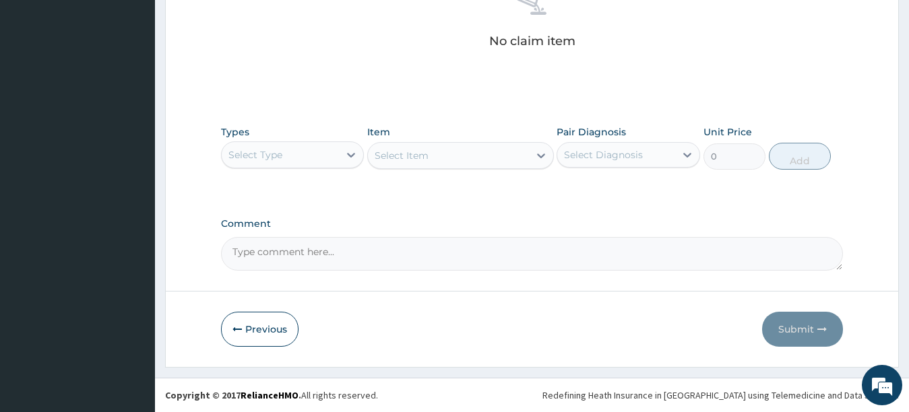
click at [335, 155] on div "Select Type" at bounding box center [281, 155] width 118 height 22
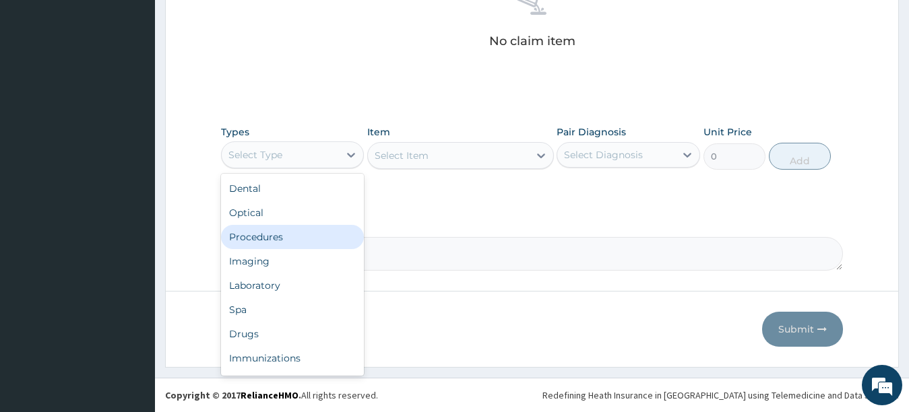
click at [301, 236] on div "Procedures" at bounding box center [293, 237] width 144 height 24
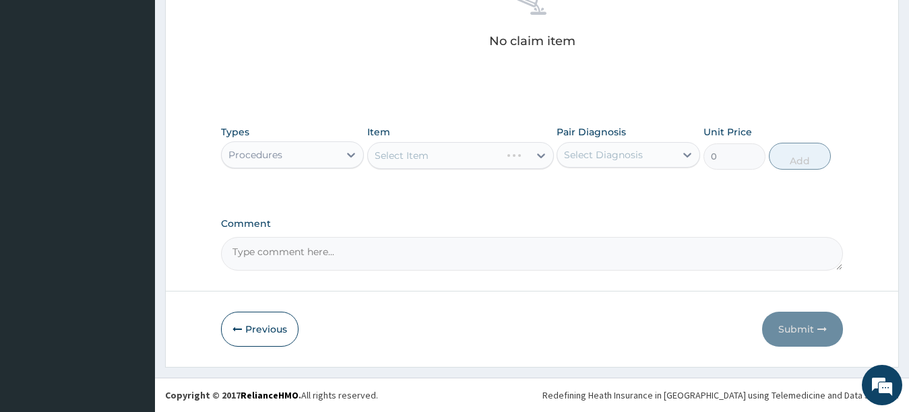
click at [446, 162] on div "Select Item" at bounding box center [460, 155] width 187 height 27
click at [443, 150] on div "Select Item" at bounding box center [460, 155] width 187 height 27
click at [443, 150] on div "Select Item" at bounding box center [448, 156] width 161 height 22
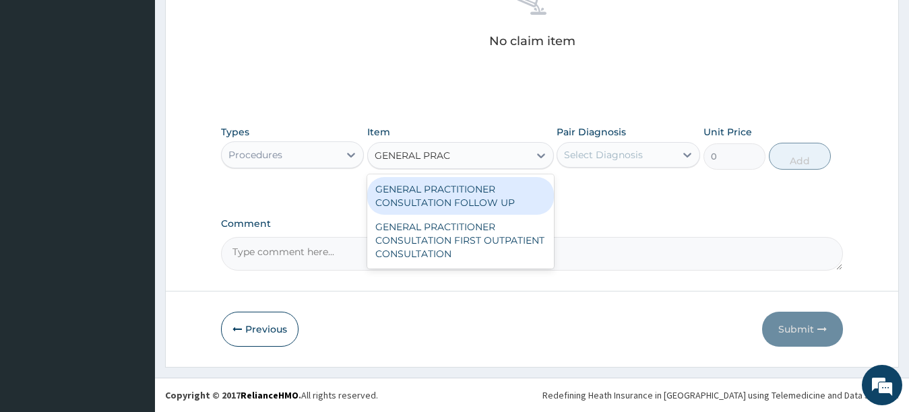
type input "GENERAL PRACT"
click at [434, 201] on div "GENERAL PRACTITIONER CONSULTATION FOLLOW UP" at bounding box center [460, 196] width 187 height 38
type input "2200"
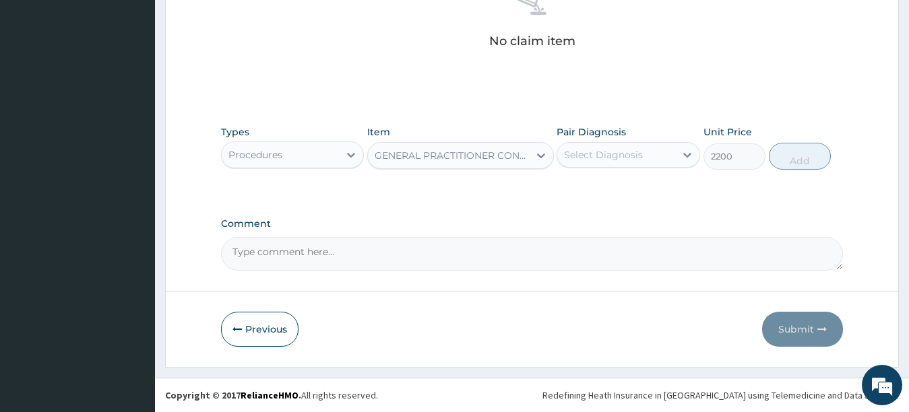
click at [613, 144] on div "Select Diagnosis" at bounding box center [616, 155] width 118 height 22
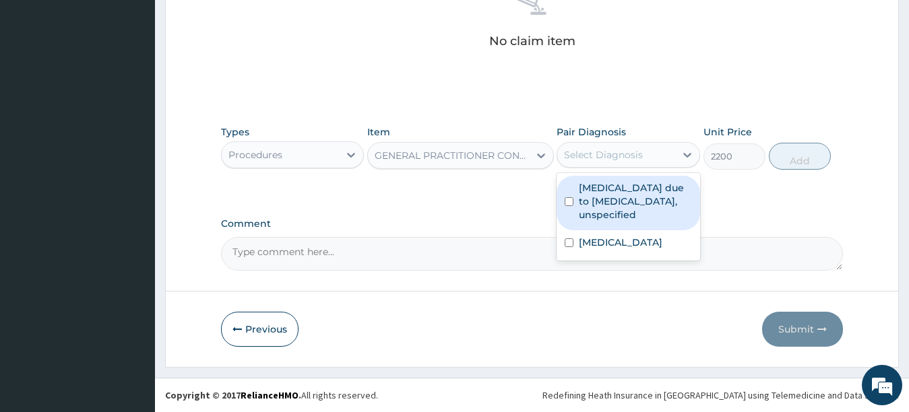
click at [605, 211] on label "Malaria due to Plasmodium falciparum, unspecified" at bounding box center [635, 201] width 113 height 40
checkbox input "true"
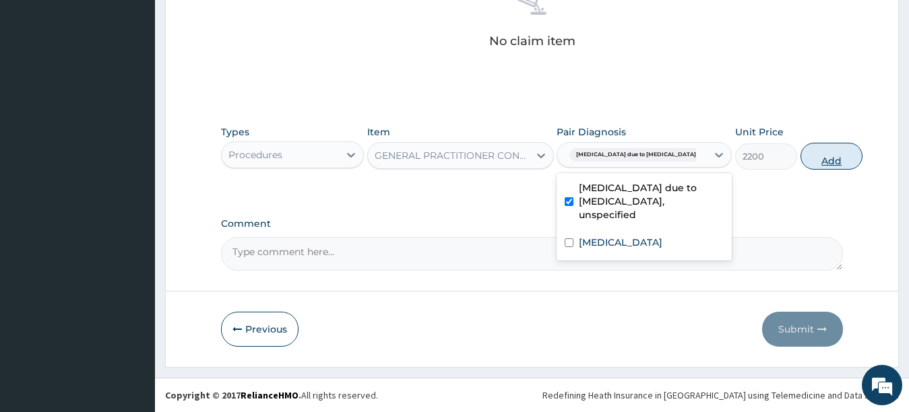
click at [801, 160] on button "Add" at bounding box center [832, 156] width 62 height 27
type input "0"
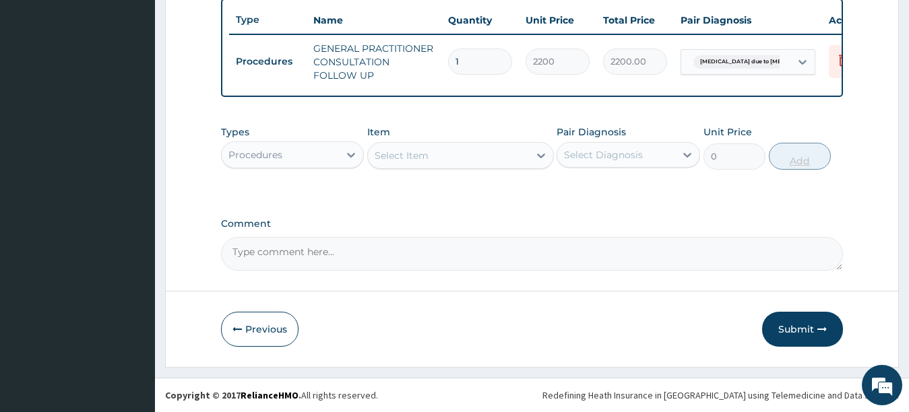
scroll to position [514, 0]
click at [400, 153] on div "Select Item" at bounding box center [402, 155] width 54 height 13
type input "MALA"
click at [324, 154] on div "Procedures" at bounding box center [281, 155] width 118 height 22
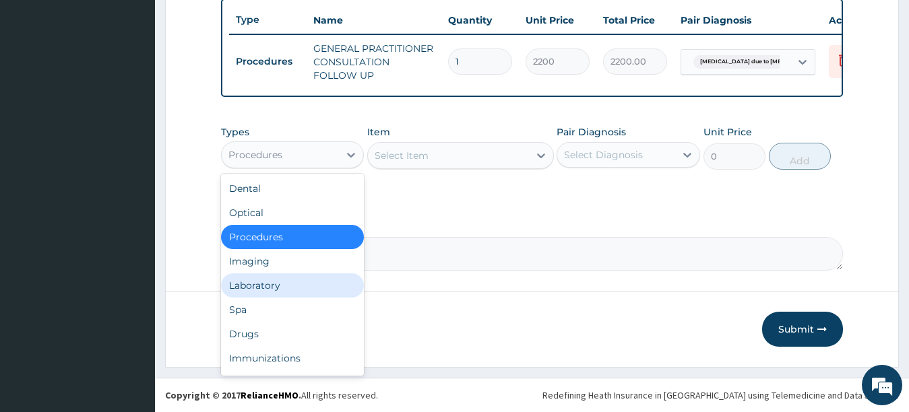
click at [274, 297] on div "Laboratory" at bounding box center [293, 286] width 144 height 24
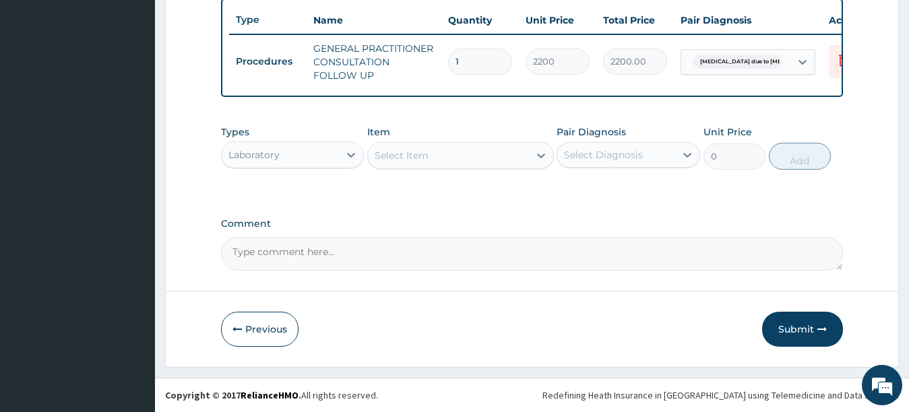
click at [426, 154] on div "Select Item" at bounding box center [402, 155] width 54 height 13
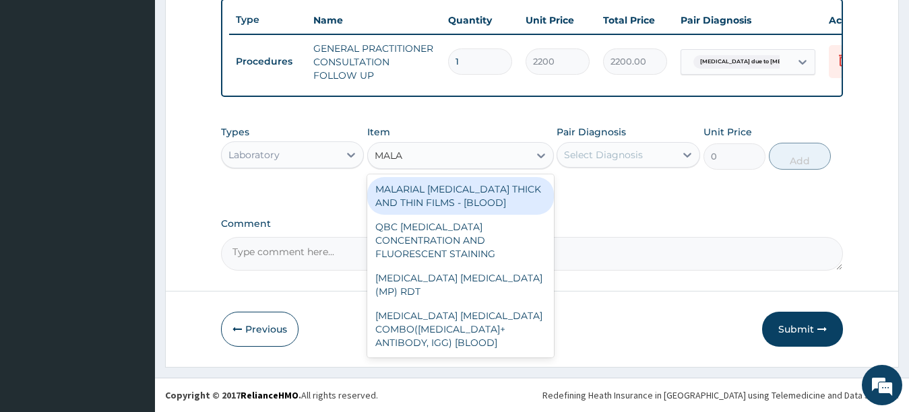
type input "MALAR"
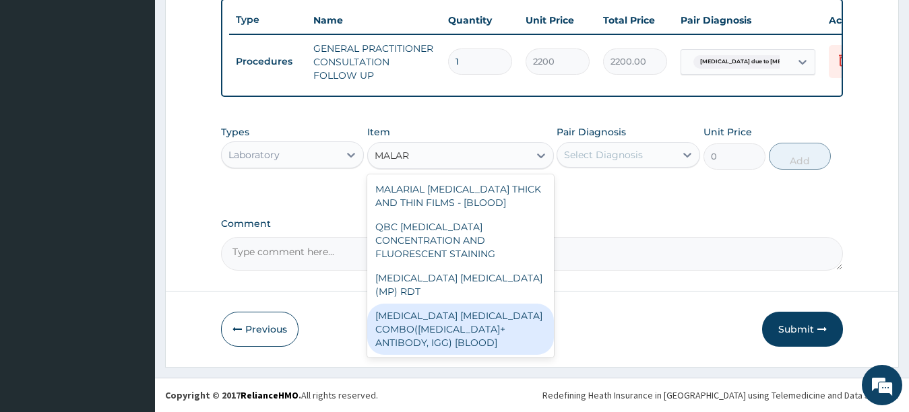
click at [424, 317] on div "MALARIA PARASITE COMBO(BLOOD FILM+ ANTIBODY, IGG) [BLOOD]" at bounding box center [460, 329] width 187 height 51
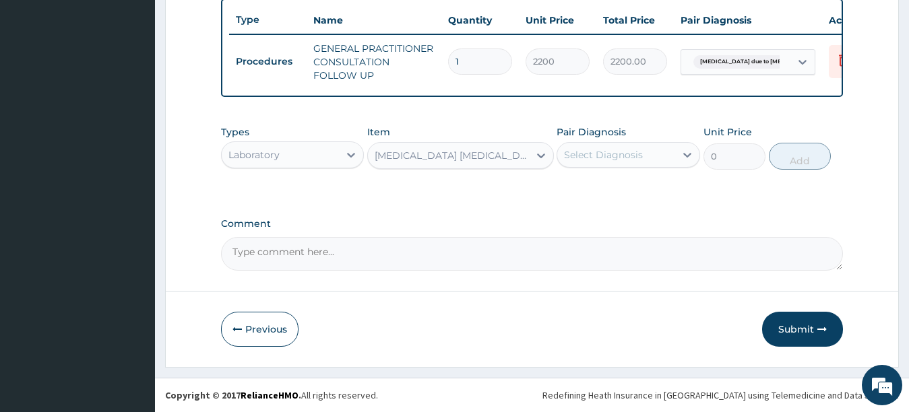
type input "2400"
click at [639, 149] on div "Select Diagnosis" at bounding box center [603, 154] width 79 height 13
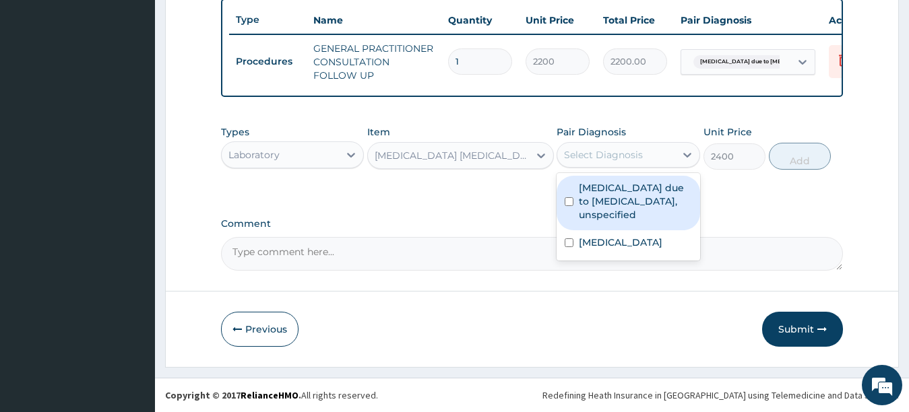
click at [590, 193] on label "Malaria due to Plasmodium falciparum, unspecified" at bounding box center [635, 201] width 113 height 40
checkbox input "true"
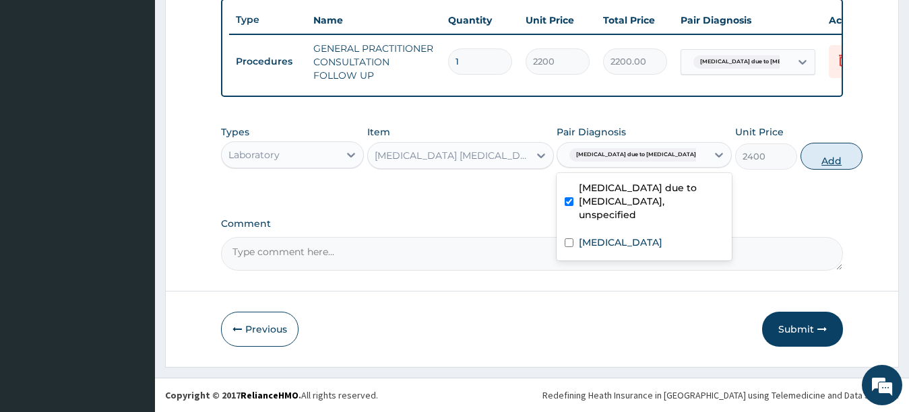
click at [801, 159] on button "Add" at bounding box center [832, 156] width 62 height 27
type input "0"
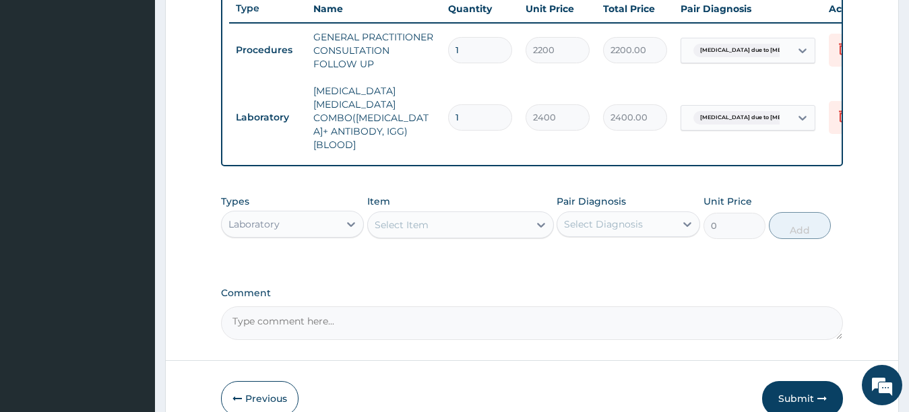
click at [454, 216] on div "Select Item" at bounding box center [448, 225] width 161 height 22
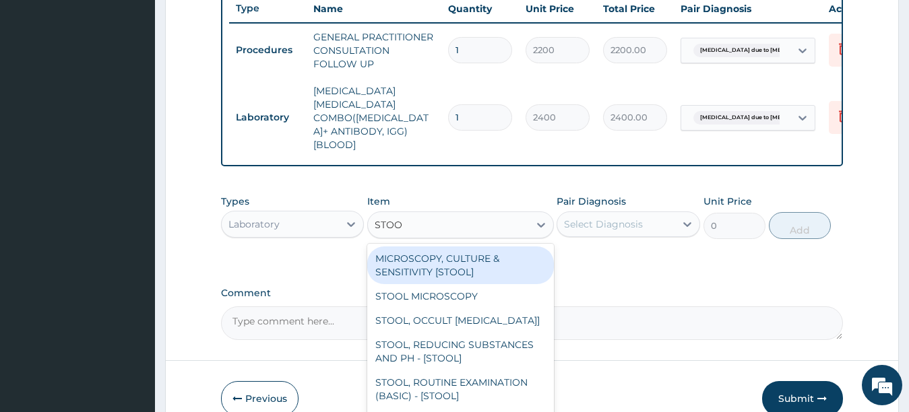
type input "STOOL"
click at [453, 261] on div "MICROSCOPY, CULTURE & SENSITIVITY [STOOL]" at bounding box center [460, 266] width 187 height 38
type input "4200"
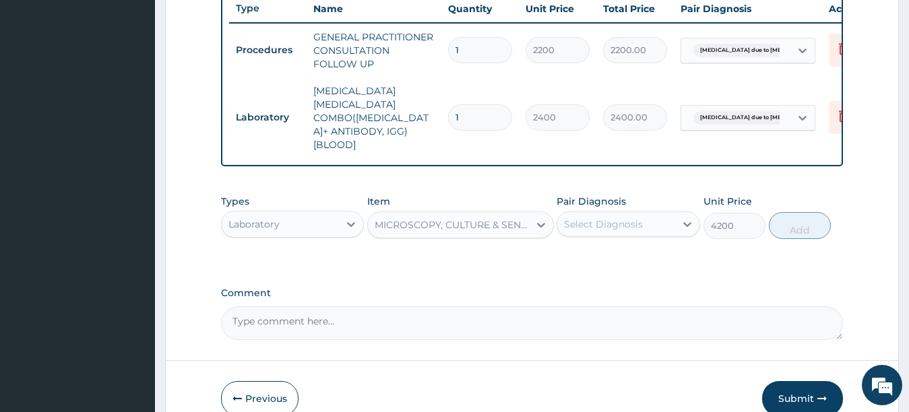
click at [641, 232] on div "Select Diagnosis" at bounding box center [616, 225] width 118 height 22
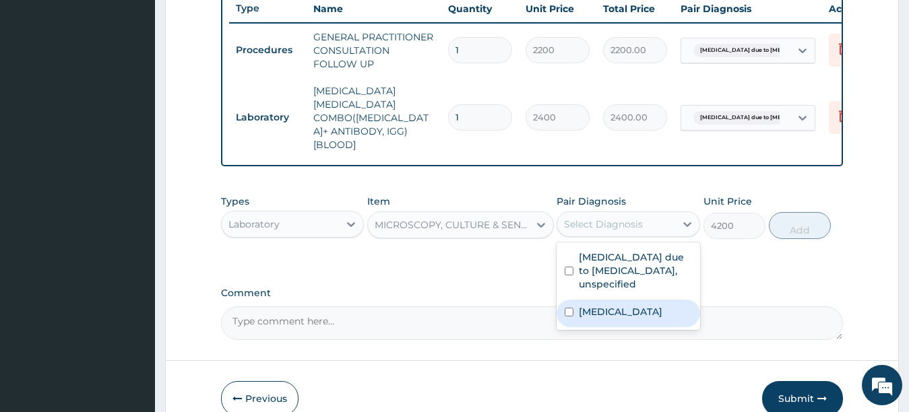
click at [569, 317] on input "checkbox" at bounding box center [569, 312] width 9 height 9
checkbox input "true"
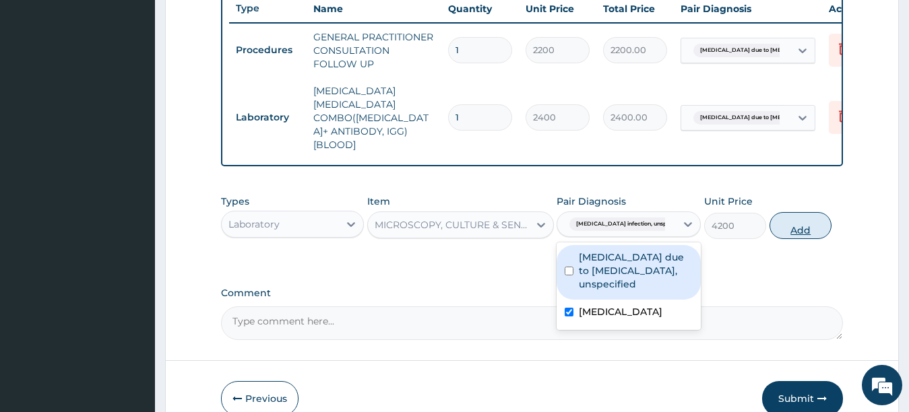
click at [810, 216] on button "Add" at bounding box center [801, 225] width 62 height 27
type input "0"
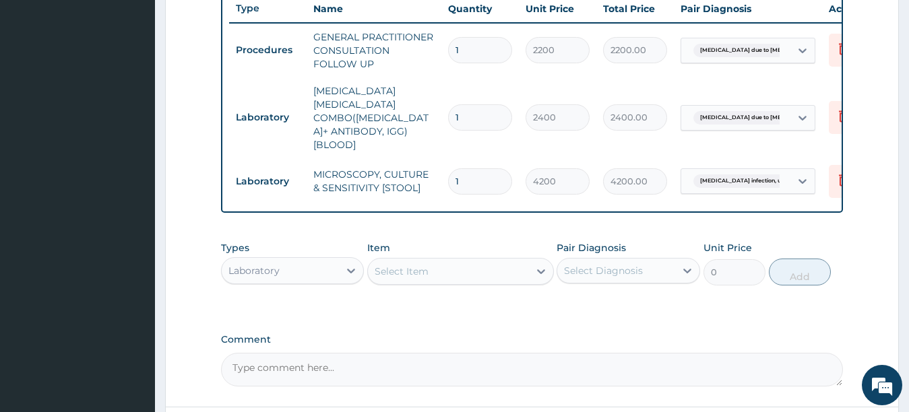
click at [454, 274] on div "Select Item" at bounding box center [448, 272] width 161 height 22
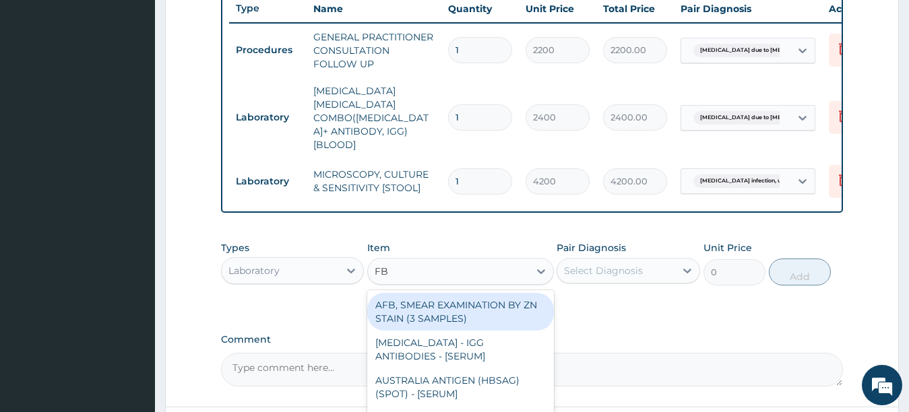
type input "FBC"
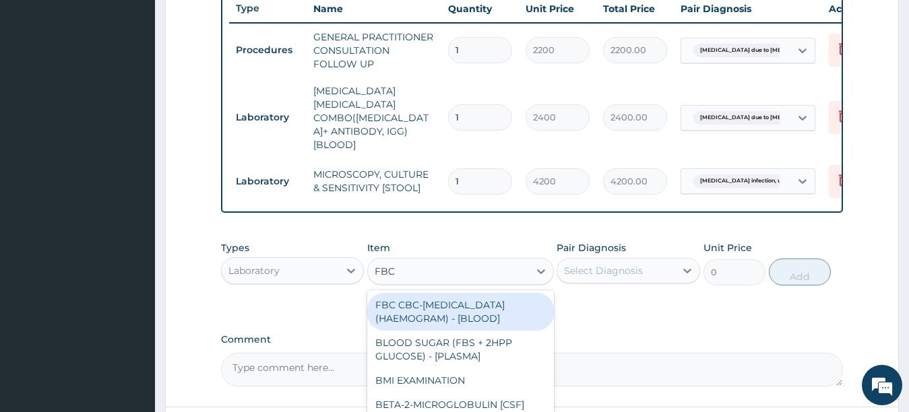
click at [464, 305] on div "FBC CBC-COMPLETE BLOOD COUNT (HAEMOGRAM) - [BLOOD]" at bounding box center [460, 312] width 187 height 38
type input "3600"
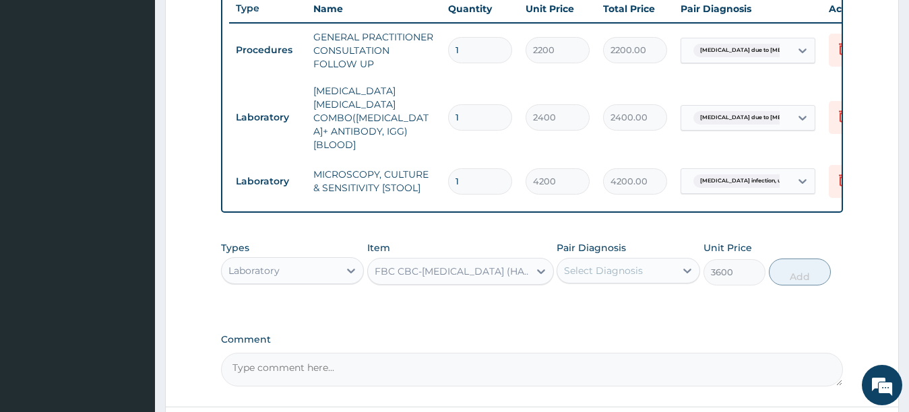
click at [592, 274] on div "Select Diagnosis" at bounding box center [603, 270] width 79 height 13
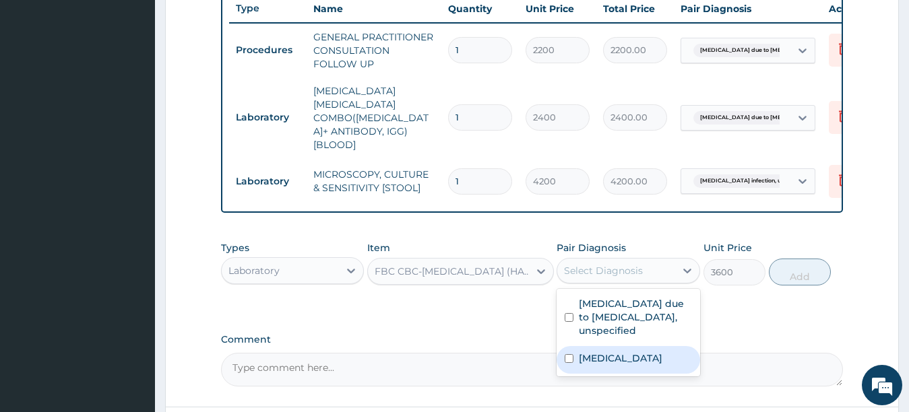
click at [569, 363] on input "checkbox" at bounding box center [569, 358] width 9 height 9
checkbox input "true"
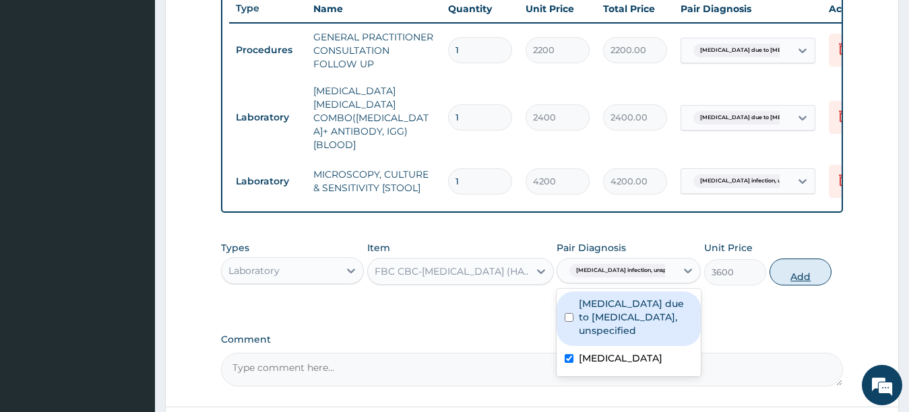
click at [799, 275] on button "Add" at bounding box center [801, 272] width 62 height 27
type input "0"
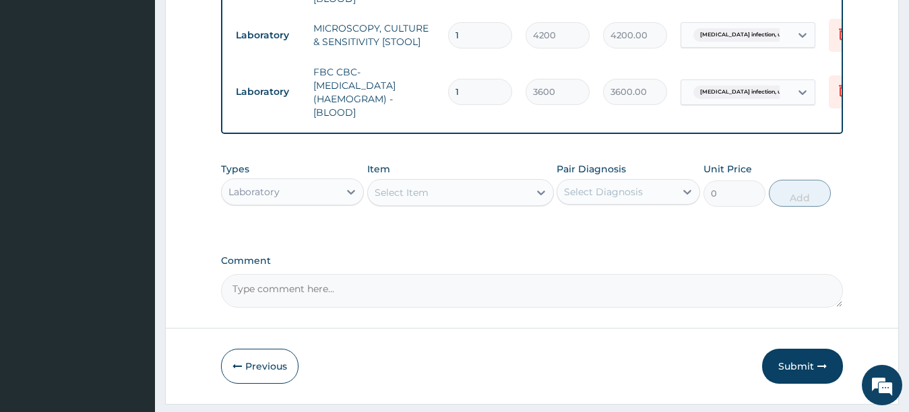
scroll to position [676, 0]
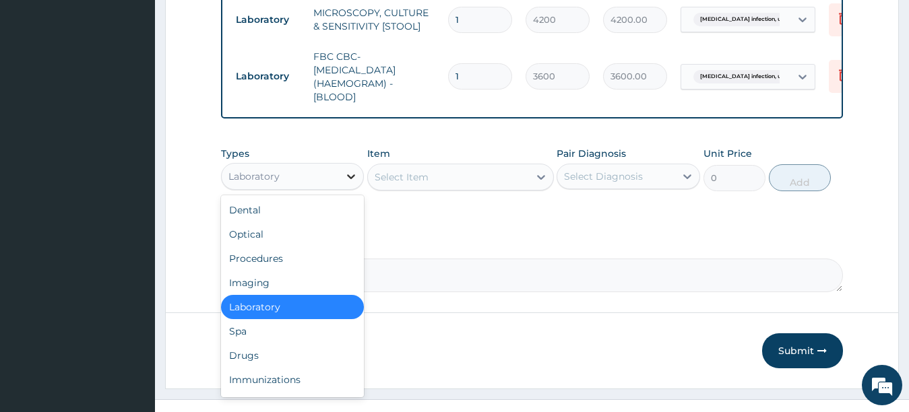
click at [345, 170] on icon at bounding box center [350, 176] width 13 height 13
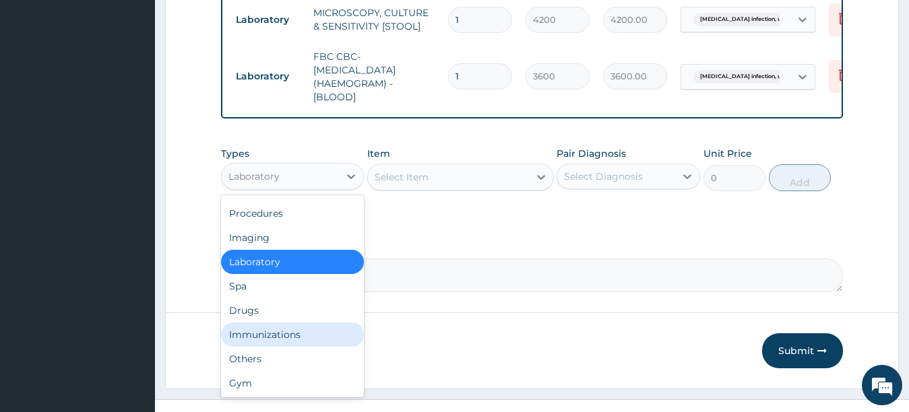
scroll to position [46, 0]
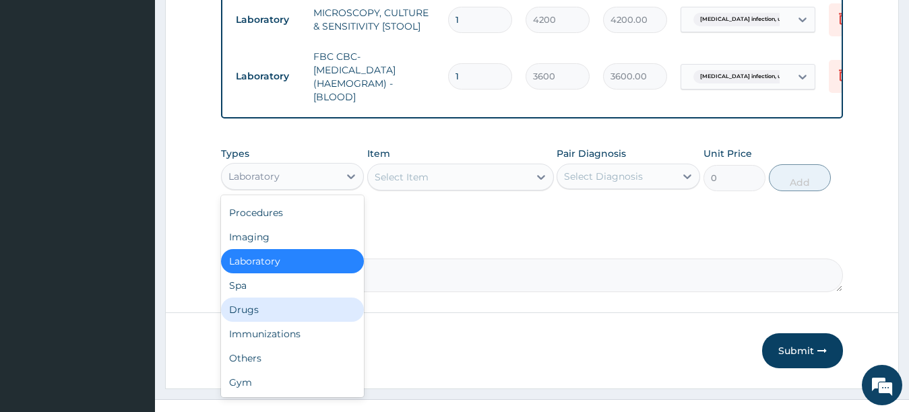
click at [279, 310] on div "Drugs" at bounding box center [293, 310] width 144 height 24
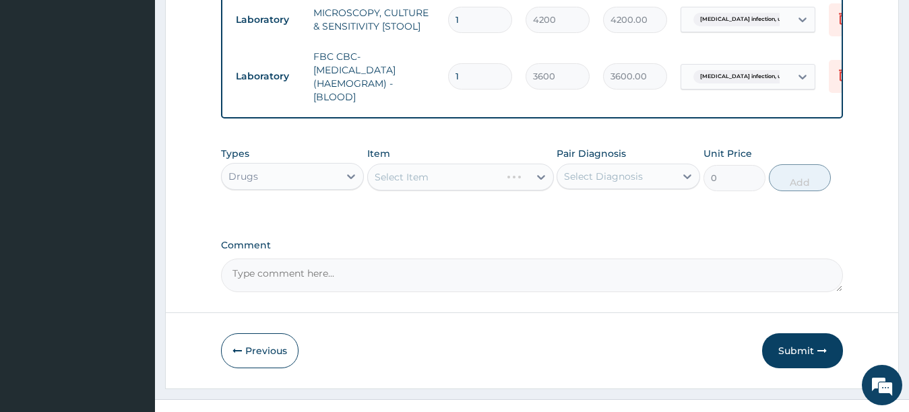
click at [462, 183] on div "Select Item" at bounding box center [460, 177] width 187 height 27
click at [453, 177] on div "Select Item" at bounding box center [448, 177] width 161 height 22
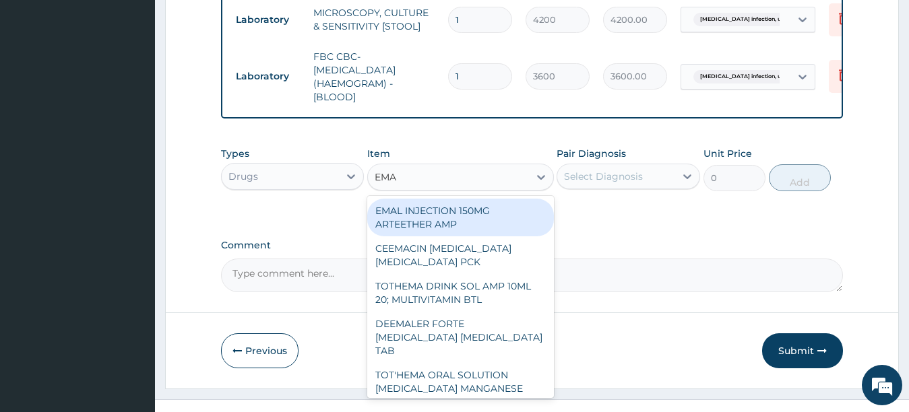
type input "EMAL"
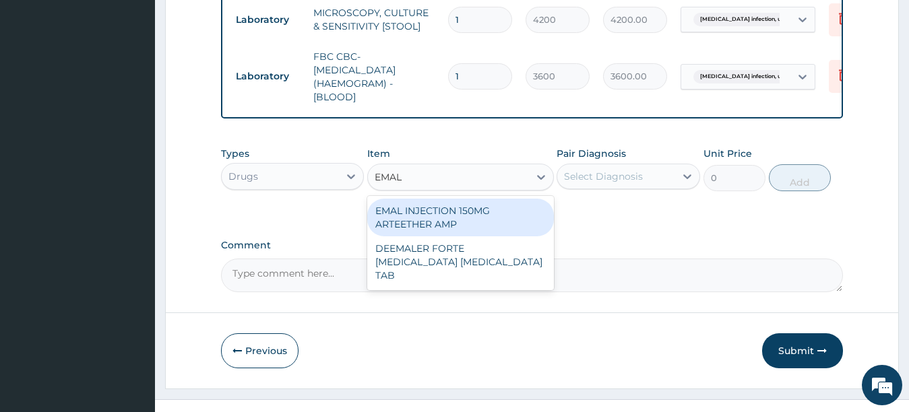
click at [438, 215] on div "EMAL INJECTION 150MG ARTEETHER AMP" at bounding box center [460, 218] width 187 height 38
type input "4259.25"
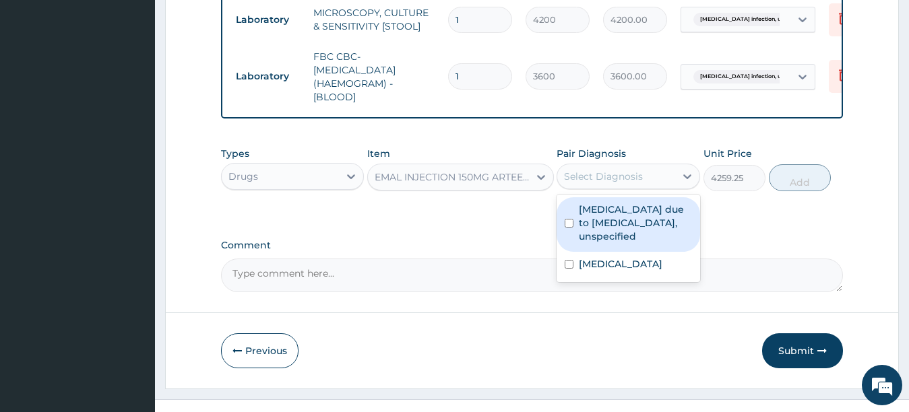
click at [609, 166] on div "Select Diagnosis" at bounding box center [616, 177] width 118 height 22
click at [590, 207] on label "Malaria due to Plasmodium falciparum, unspecified" at bounding box center [635, 223] width 113 height 40
checkbox input "true"
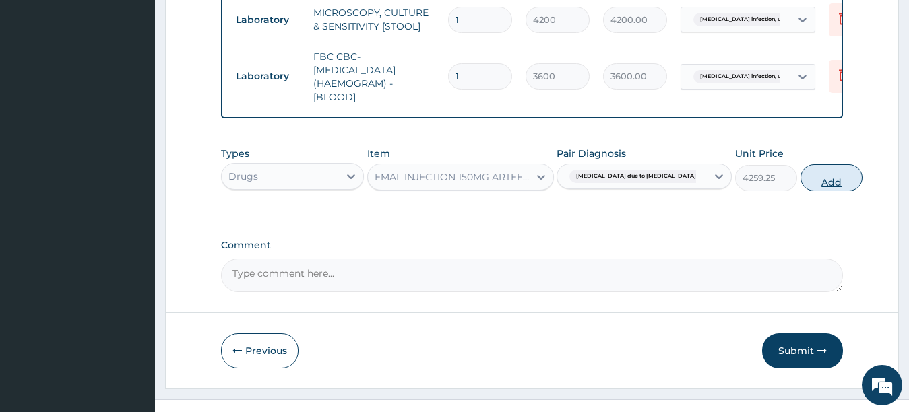
click at [801, 183] on button "Add" at bounding box center [832, 177] width 62 height 27
type input "0"
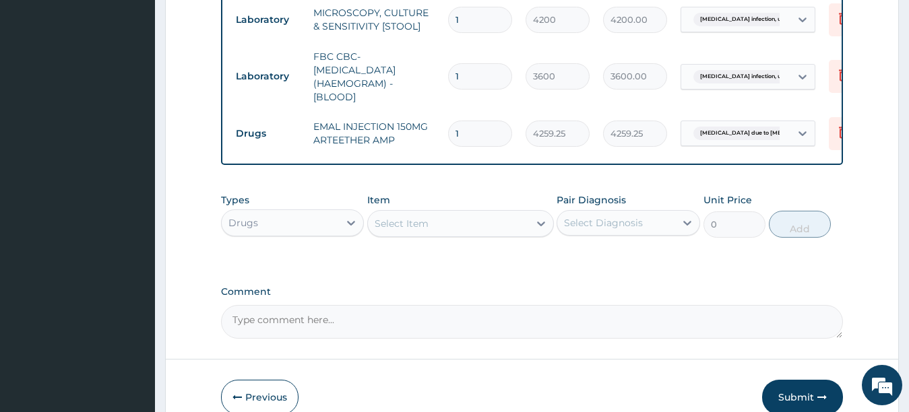
click at [482, 214] on div "Select Item" at bounding box center [448, 224] width 161 height 22
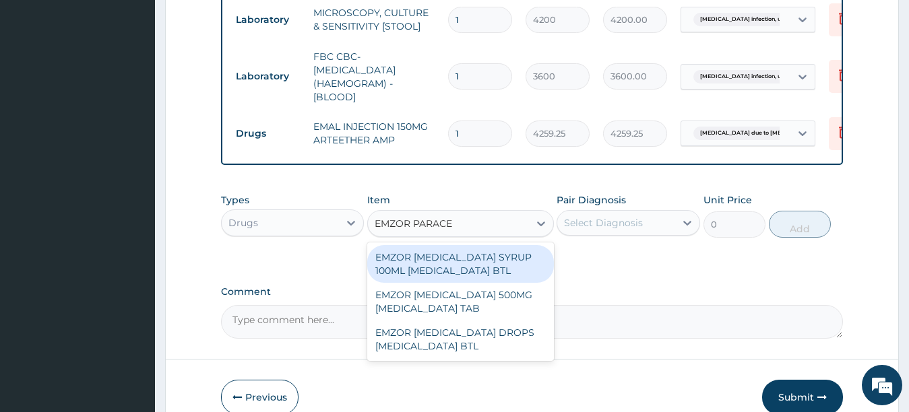
type input "EMZOR PARACET"
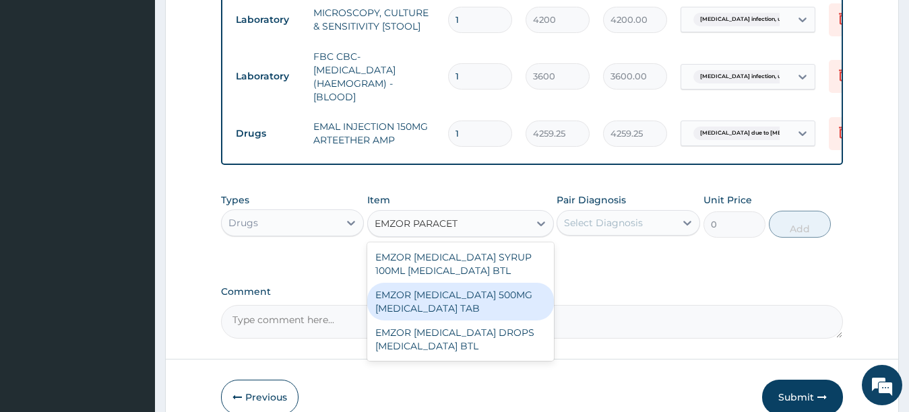
click at [472, 309] on div "EMZOR PARACETAMOL 500MG ACETAMINOPHEN TAB" at bounding box center [460, 302] width 187 height 38
type input "17.25"
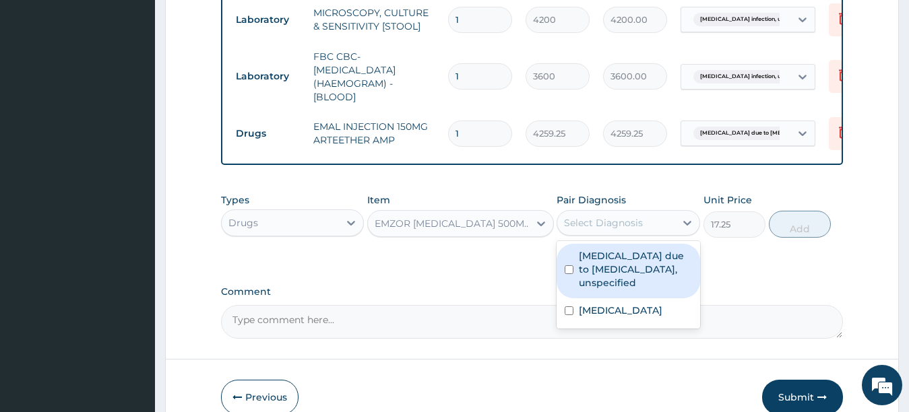
click at [616, 226] on div "Select Diagnosis" at bounding box center [603, 222] width 79 height 13
click at [577, 274] on div "Malaria due to Plasmodium falciparum, unspecified" at bounding box center [629, 271] width 144 height 55
checkbox input "true"
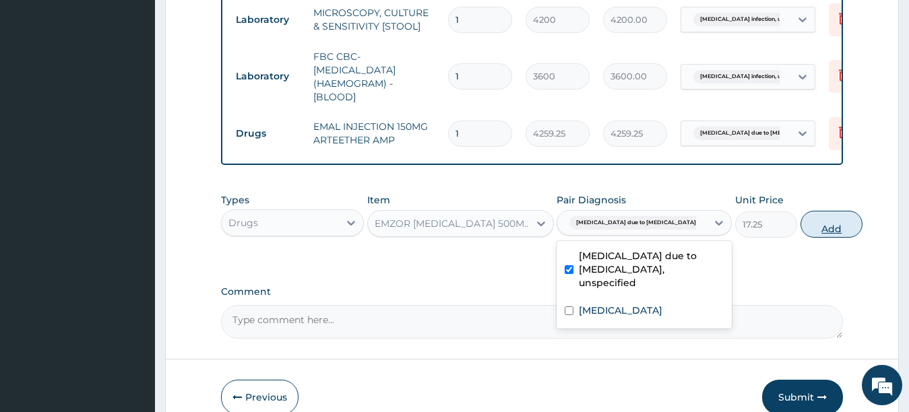
click at [801, 230] on button "Add" at bounding box center [832, 224] width 62 height 27
type input "0"
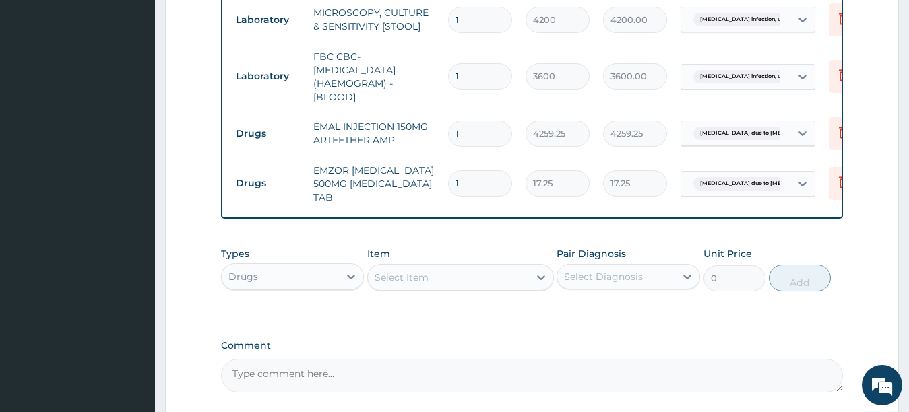
click at [493, 271] on div "Select Item" at bounding box center [448, 278] width 161 height 22
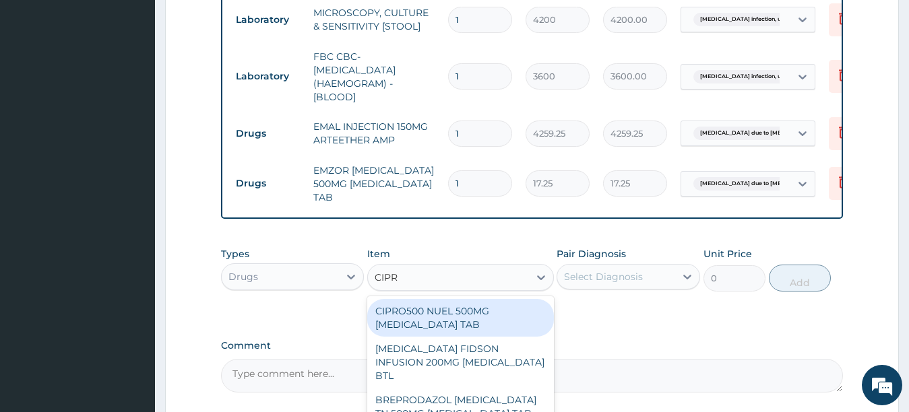
type input "CIPRO"
click at [484, 313] on div "CIPRO500 NUEL 500MG CIPROFLOXACIN TAB" at bounding box center [460, 318] width 187 height 38
type input "301.875"
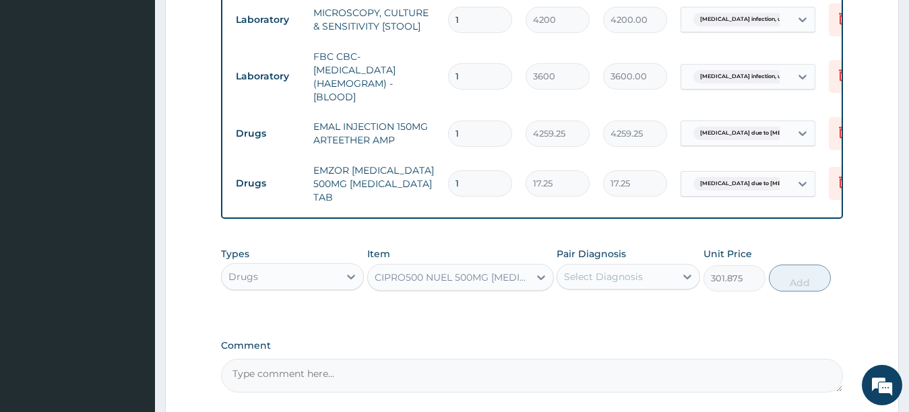
click at [510, 275] on div "CIPRO500 NUEL 500MG CIPROFLOXACIN TAB" at bounding box center [453, 277] width 156 height 13
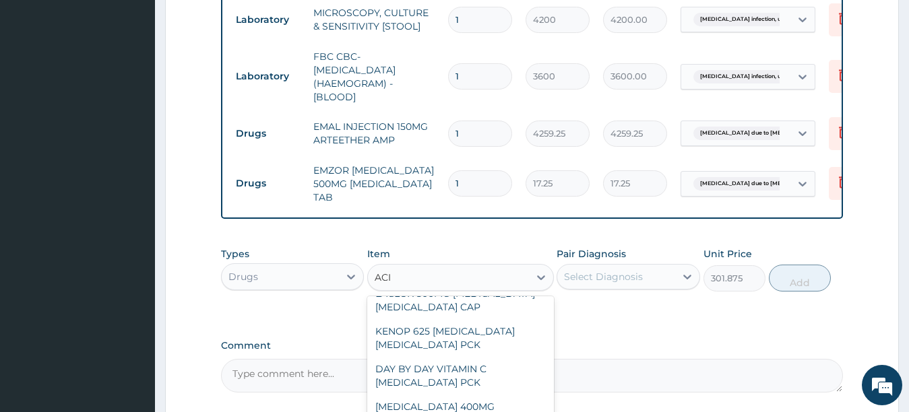
scroll to position [0, 0]
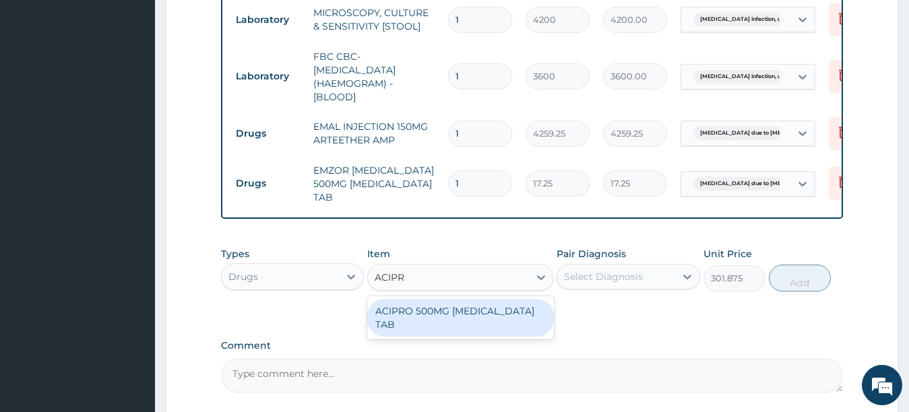
type input "ACIPRO"
click at [497, 314] on div "ACIPRO 500MG CIPROFLOXACIN TAB" at bounding box center [460, 318] width 187 height 38
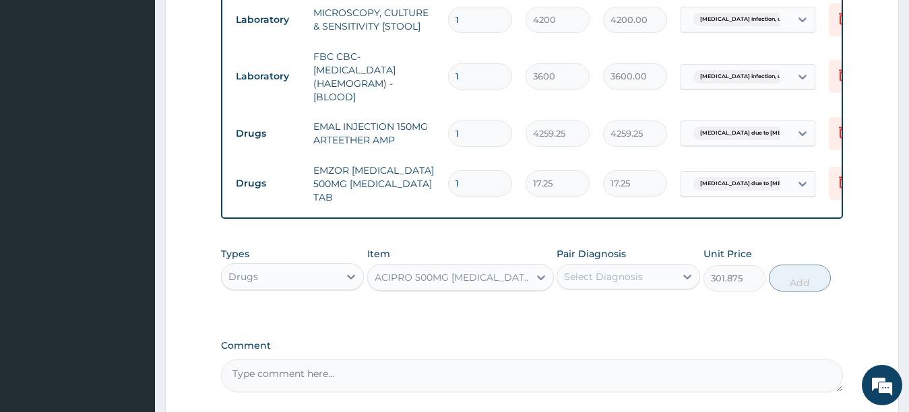
click at [595, 272] on div "Select Diagnosis" at bounding box center [603, 276] width 79 height 13
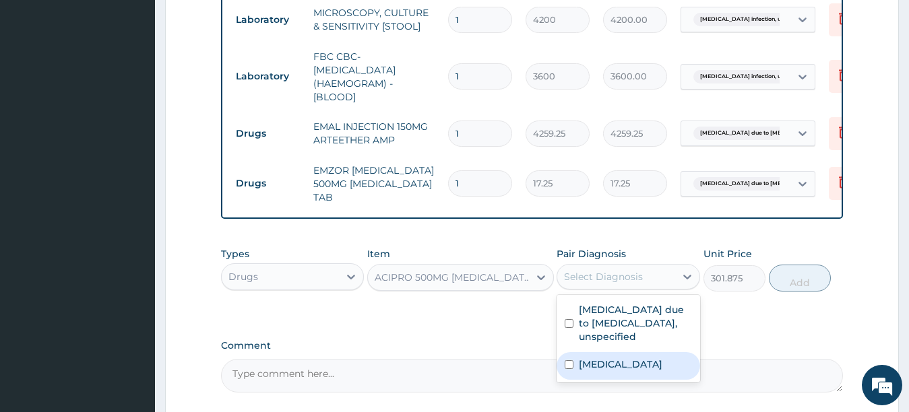
click at [567, 369] on input "checkbox" at bounding box center [569, 365] width 9 height 9
checkbox input "true"
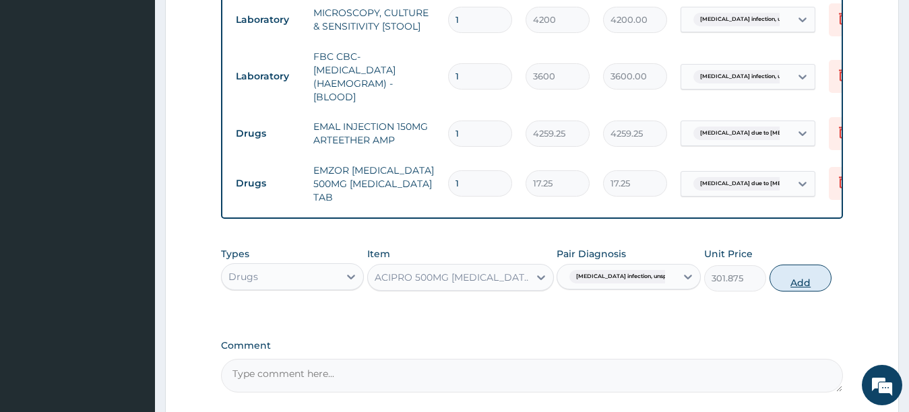
click at [815, 280] on button "Add" at bounding box center [801, 278] width 62 height 27
type input "0"
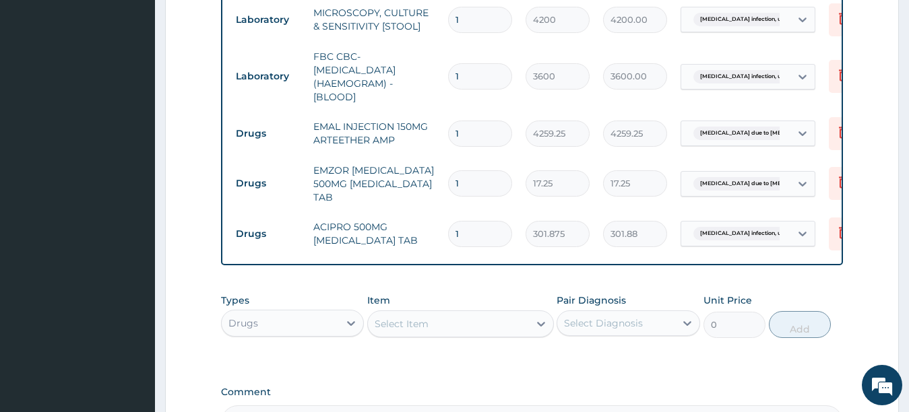
click at [495, 320] on div "Select Item" at bounding box center [448, 324] width 161 height 22
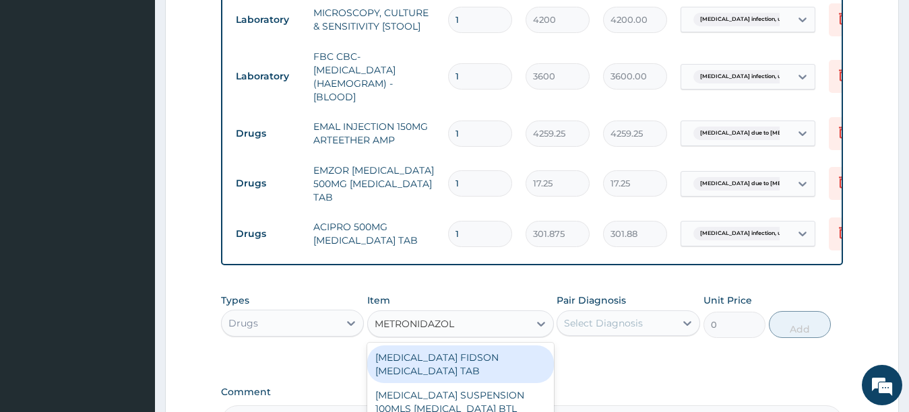
type input "METRONIDAZOLE"
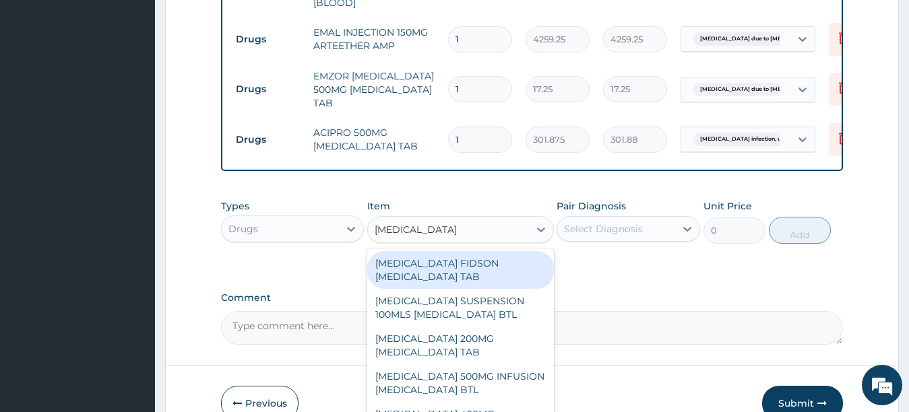
scroll to position [824, 0]
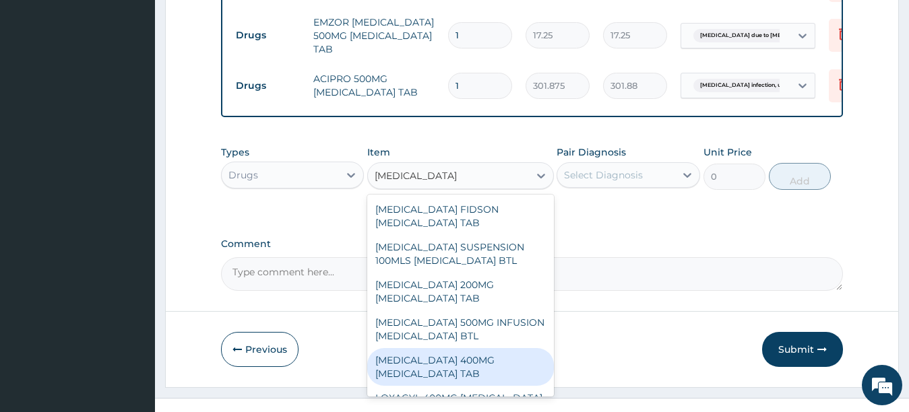
click at [490, 360] on div "FLAGYL 400MG METRONIDAZOLE TAB" at bounding box center [460, 367] width 187 height 38
type input "34.5"
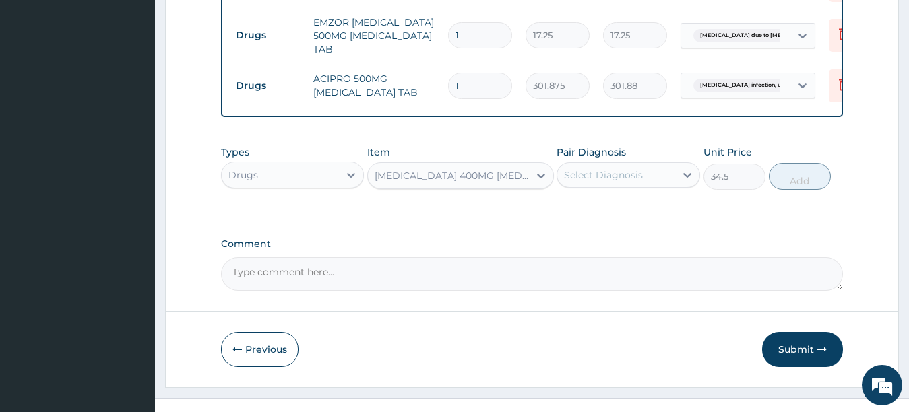
click at [632, 168] on div "Select Diagnosis" at bounding box center [603, 174] width 79 height 13
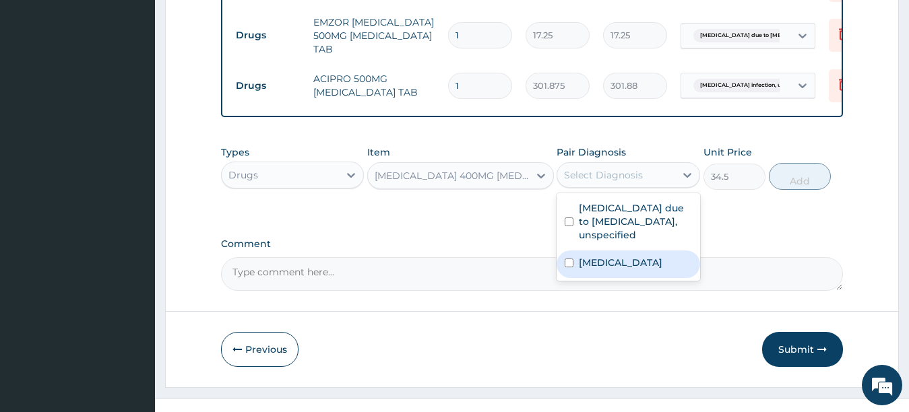
click at [567, 268] on input "checkbox" at bounding box center [569, 263] width 9 height 9
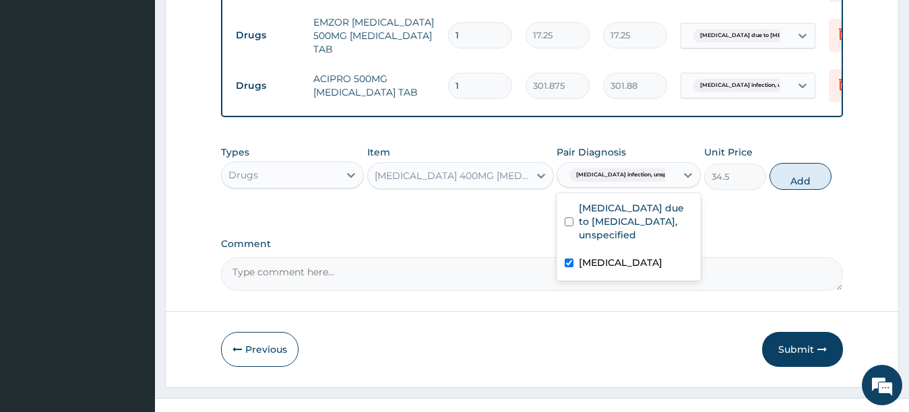
click at [638, 270] on label "Salmonella infection, unspecified" at bounding box center [621, 262] width 84 height 13
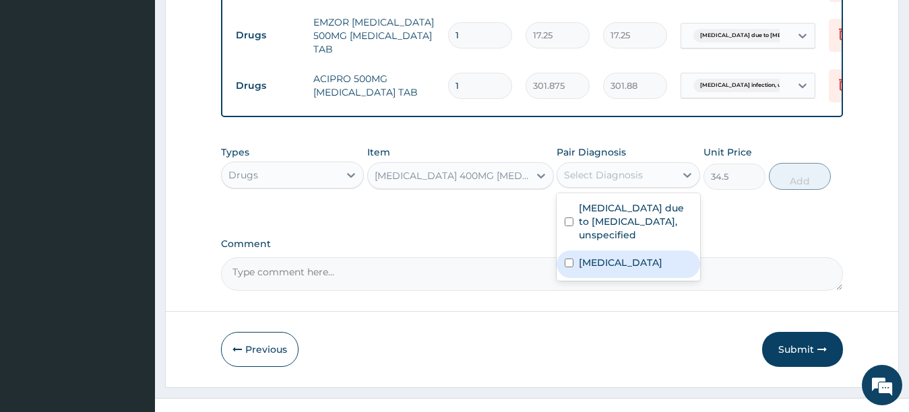
click at [608, 270] on label "Salmonella infection, unspecified" at bounding box center [621, 262] width 84 height 13
checkbox input "true"
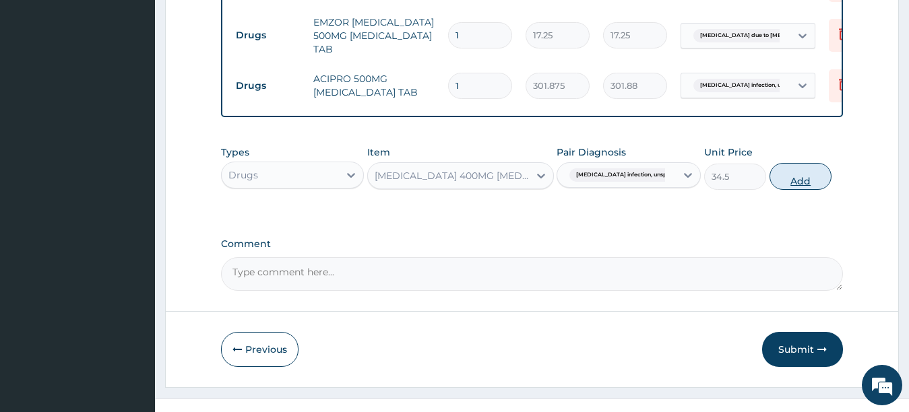
click at [793, 173] on button "Add" at bounding box center [801, 176] width 62 height 27
type input "0"
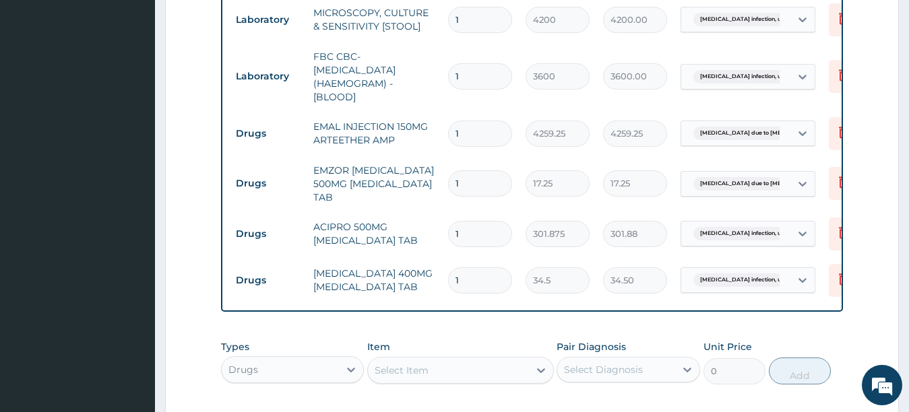
scroll to position [541, 0]
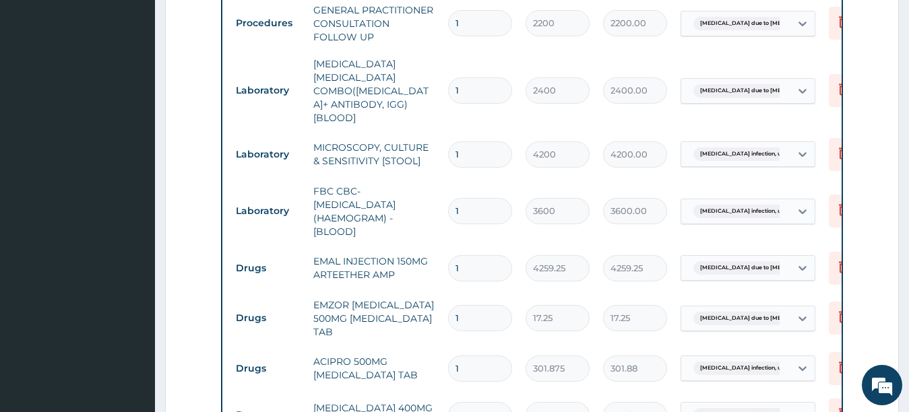
type input "0.00"
type input "2"
type input "69.00"
type input "21"
type input "724.50"
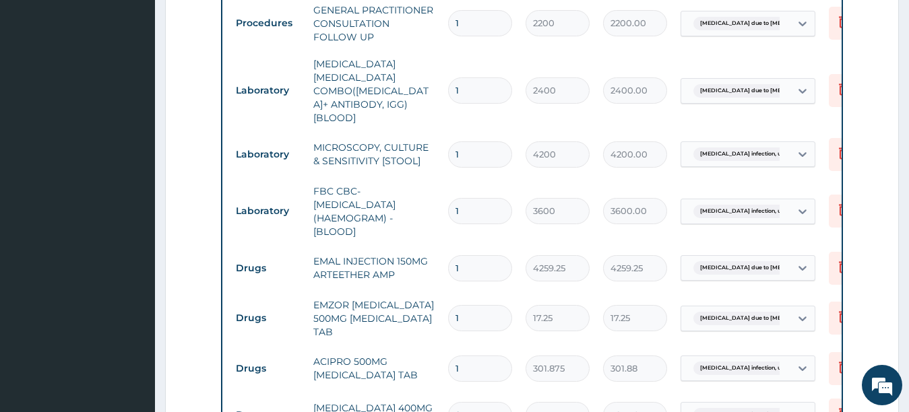
type input "21"
click at [491, 362] on input "1" at bounding box center [480, 369] width 64 height 26
type input "10"
type input "3018.75"
type input "10"
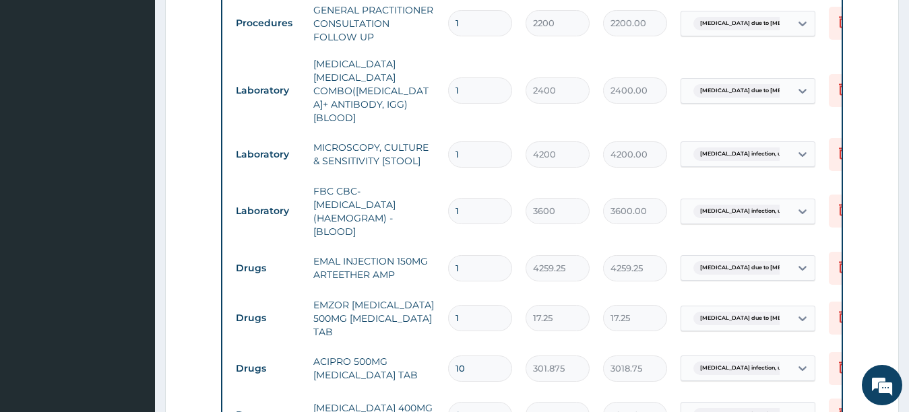
click at [481, 308] on input "1" at bounding box center [480, 318] width 64 height 26
type input "18"
type input "310.50"
type input "18"
click at [476, 255] on input "1" at bounding box center [480, 268] width 64 height 26
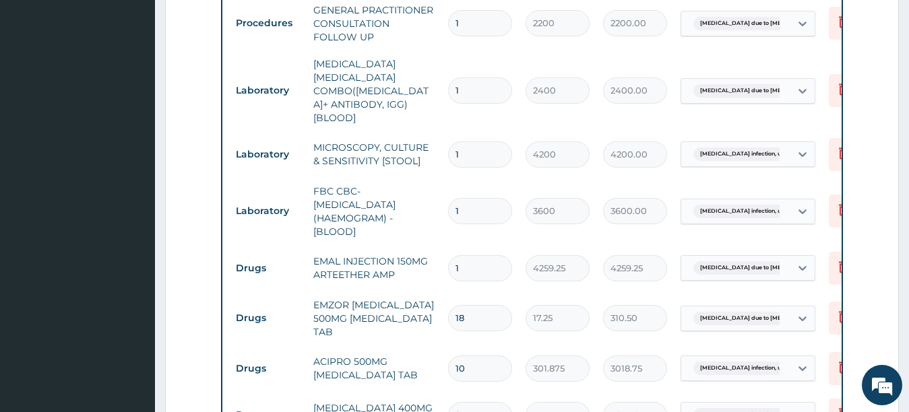
type input "0.00"
type input "8"
type input "34074.00"
type input "0.00"
type input "3"
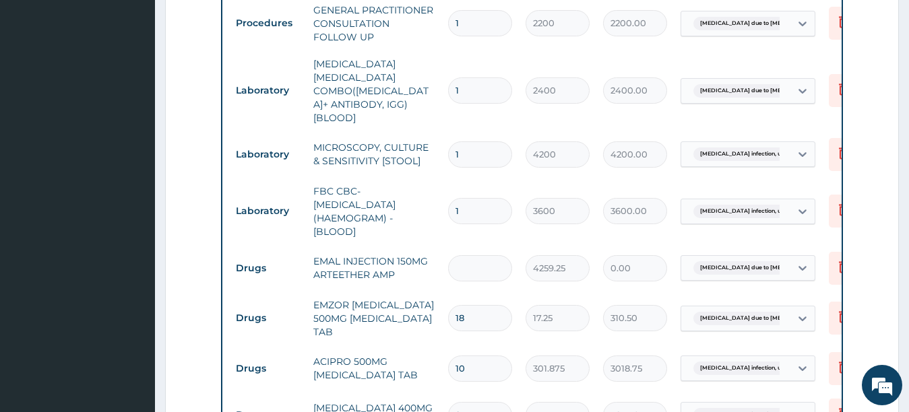
type input "12777.75"
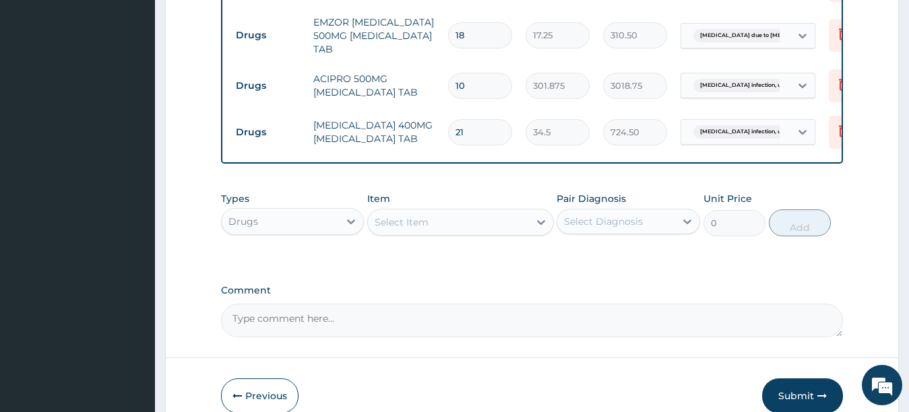
scroll to position [878, 0]
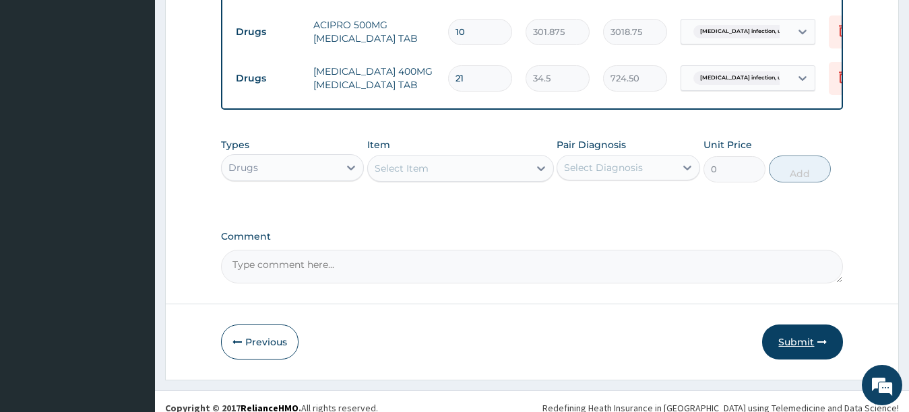
type input "3"
click at [802, 343] on button "Submit" at bounding box center [802, 342] width 81 height 35
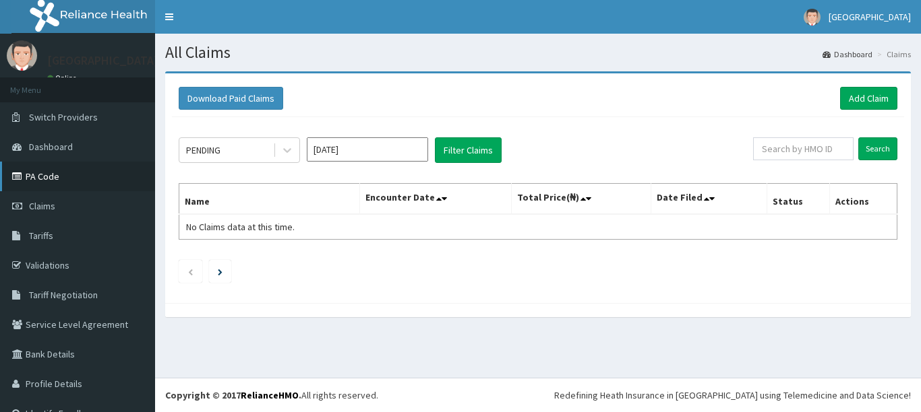
click at [70, 179] on link "PA Code" at bounding box center [77, 177] width 155 height 30
click at [841, 103] on link "Add Claim" at bounding box center [868, 98] width 57 height 23
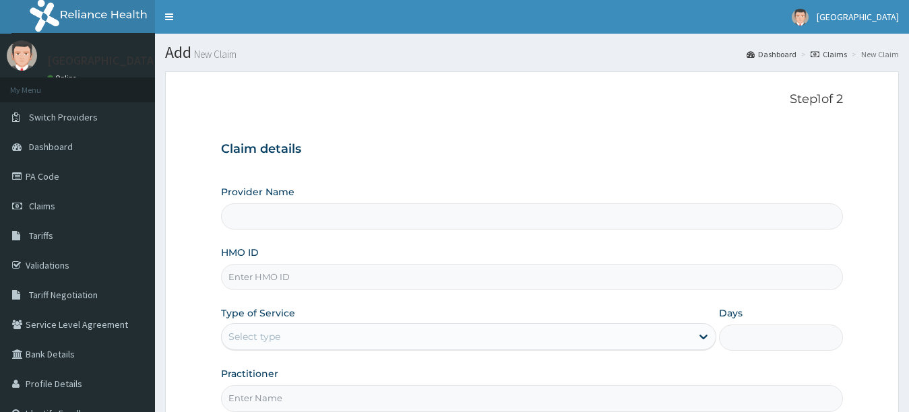
click at [396, 280] on input "HMO ID" at bounding box center [532, 277] width 623 height 26
type input "OLM/1001"
type input "[GEOGRAPHIC_DATA]"
type input "OLM/10015/A"
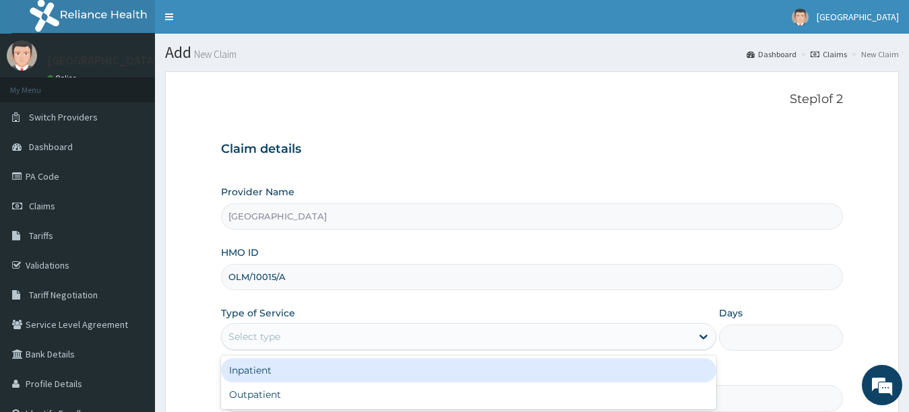
click at [408, 336] on div "Select type" at bounding box center [457, 337] width 470 height 22
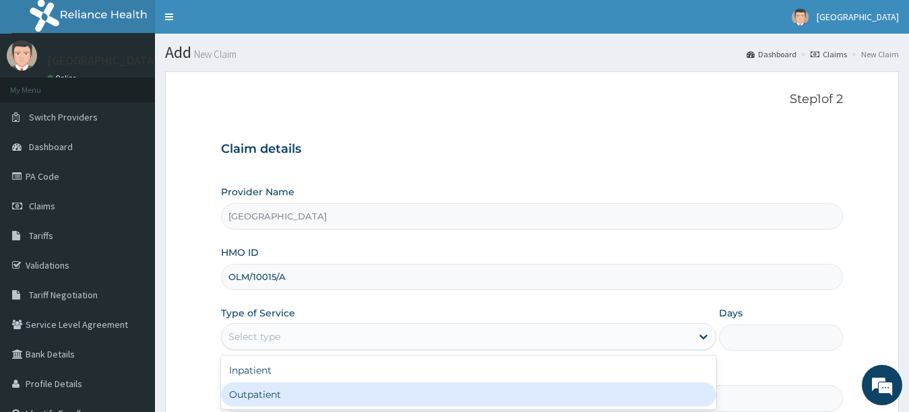
click at [411, 391] on div "Outpatient" at bounding box center [469, 395] width 496 height 24
type input "1"
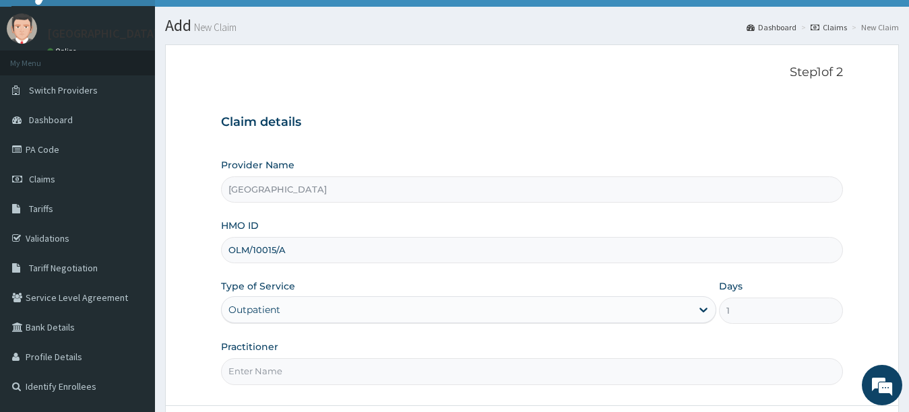
scroll to position [94, 0]
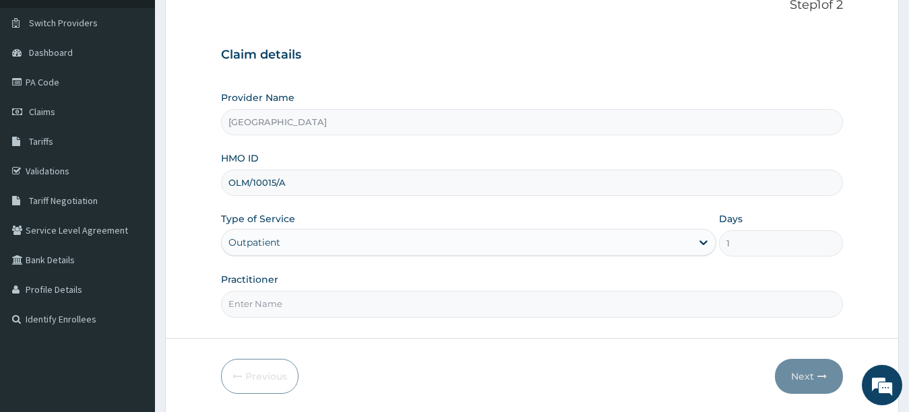
click at [573, 299] on input "Practitioner" at bounding box center [532, 304] width 623 height 26
type input "UTONDO"
click at [799, 374] on button "Next" at bounding box center [809, 376] width 68 height 35
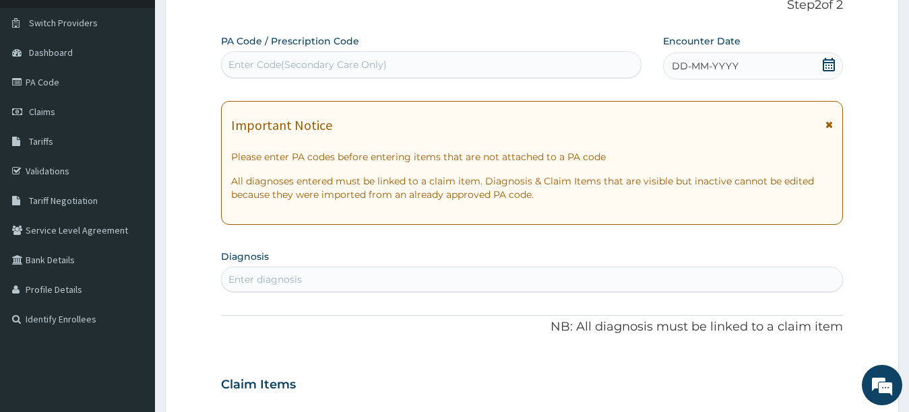
click at [689, 65] on span "DD-MM-YYYY" at bounding box center [705, 65] width 67 height 13
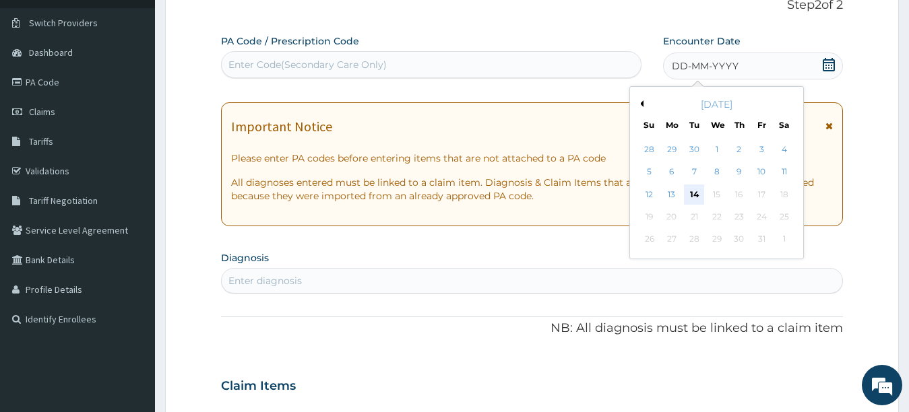
click at [695, 191] on div "14" at bounding box center [694, 195] width 20 height 20
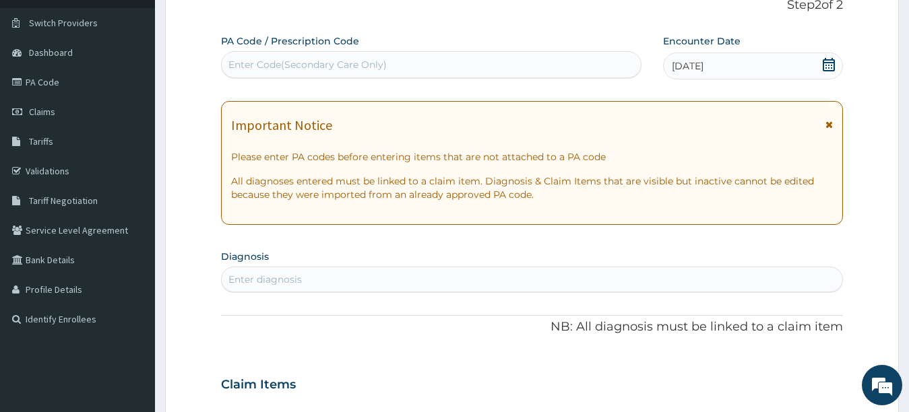
click at [508, 286] on div "Enter diagnosis" at bounding box center [532, 280] width 621 height 22
click at [299, 69] on div "Enter Code(Secondary Care Only)" at bounding box center [307, 64] width 158 height 13
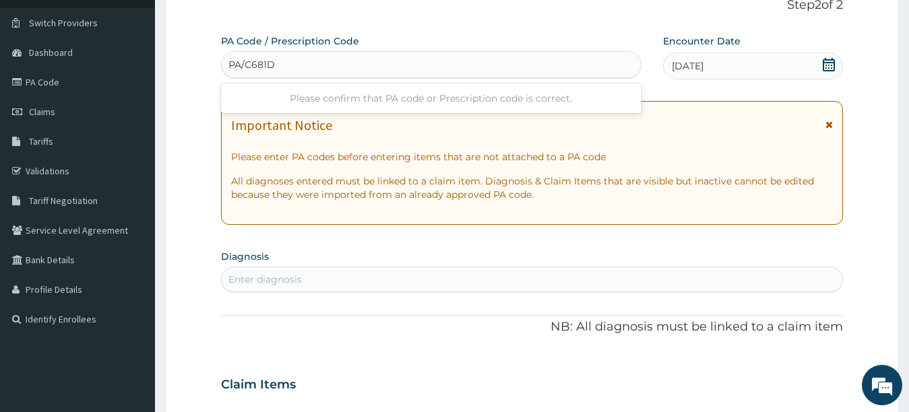
type input "PA/C681D3"
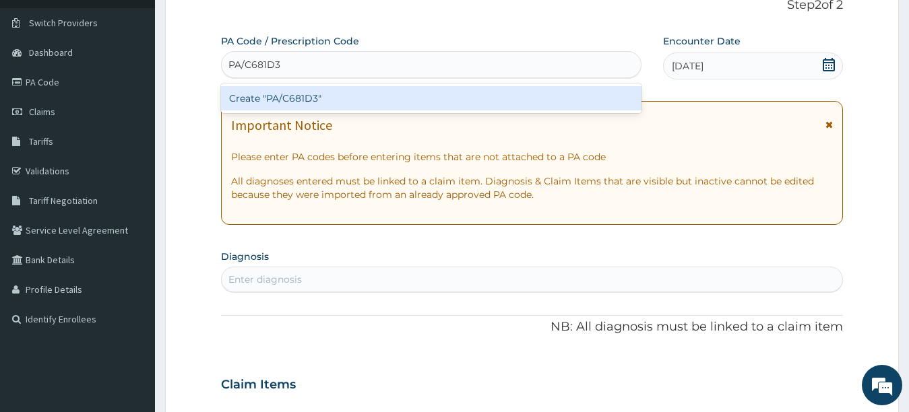
click at [336, 92] on div "Create "PA/C681D3"" at bounding box center [431, 98] width 421 height 24
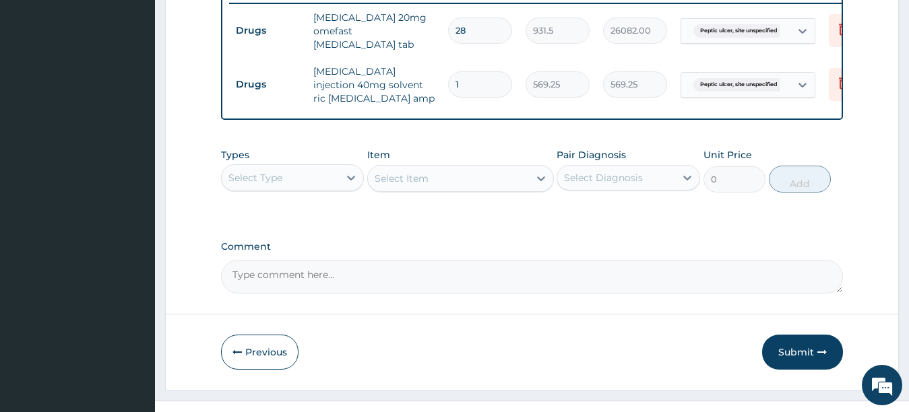
scroll to position [561, 0]
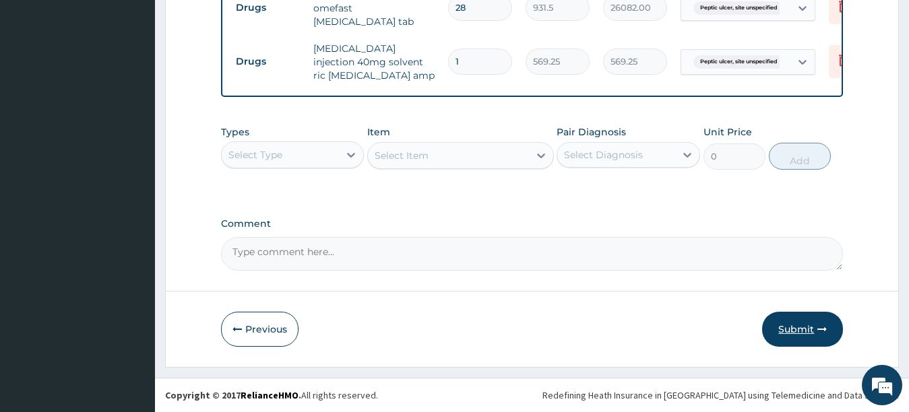
click at [799, 323] on button "Submit" at bounding box center [802, 329] width 81 height 35
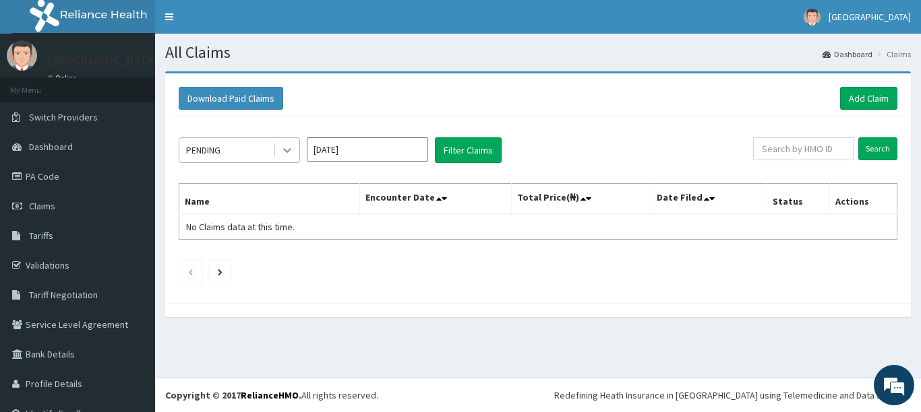
click at [284, 152] on icon at bounding box center [286, 150] width 13 height 13
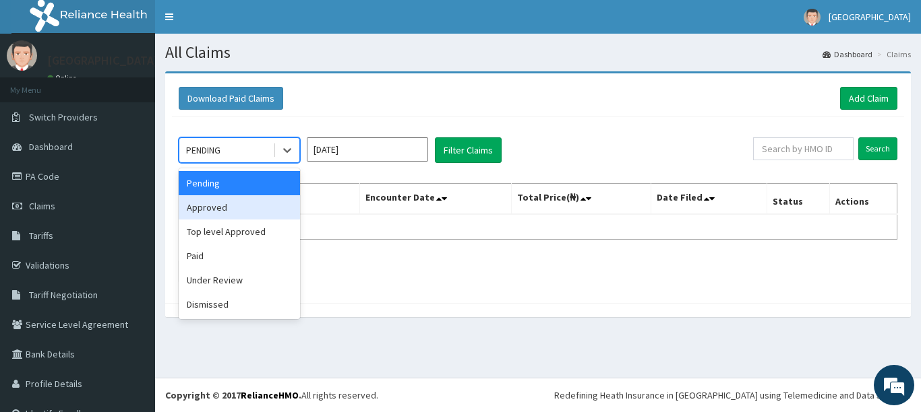
click at [230, 212] on div "Approved" at bounding box center [239, 207] width 121 height 24
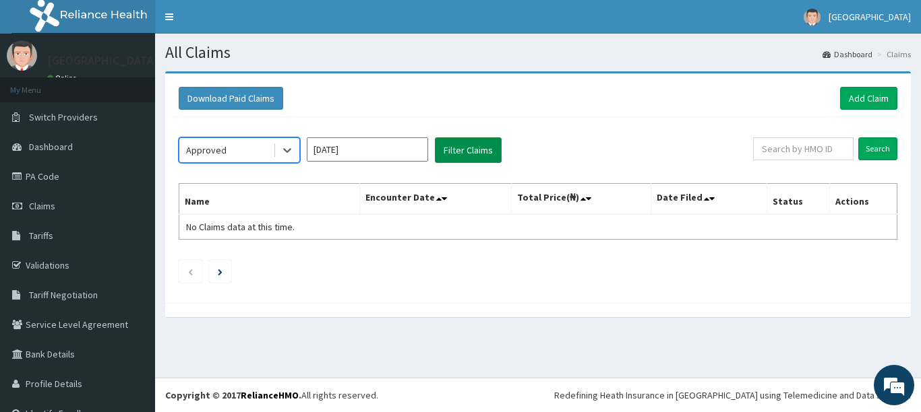
click at [470, 147] on button "Filter Claims" at bounding box center [468, 150] width 67 height 26
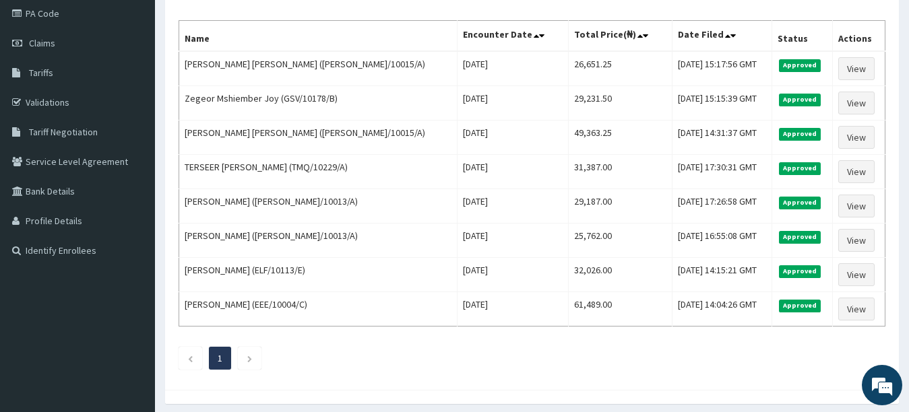
scroll to position [189, 0]
